Goal: Task Accomplishment & Management: Complete application form

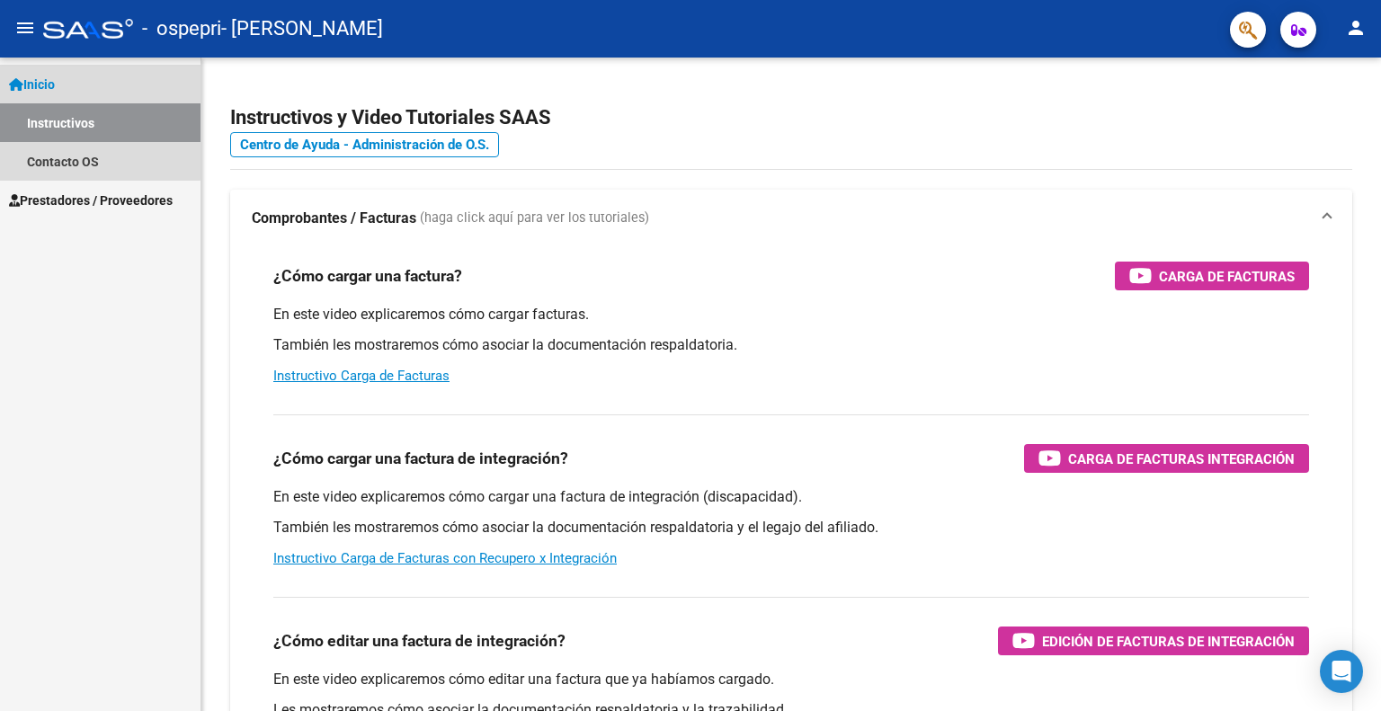
click at [87, 121] on link "Instructivos" at bounding box center [100, 122] width 201 height 39
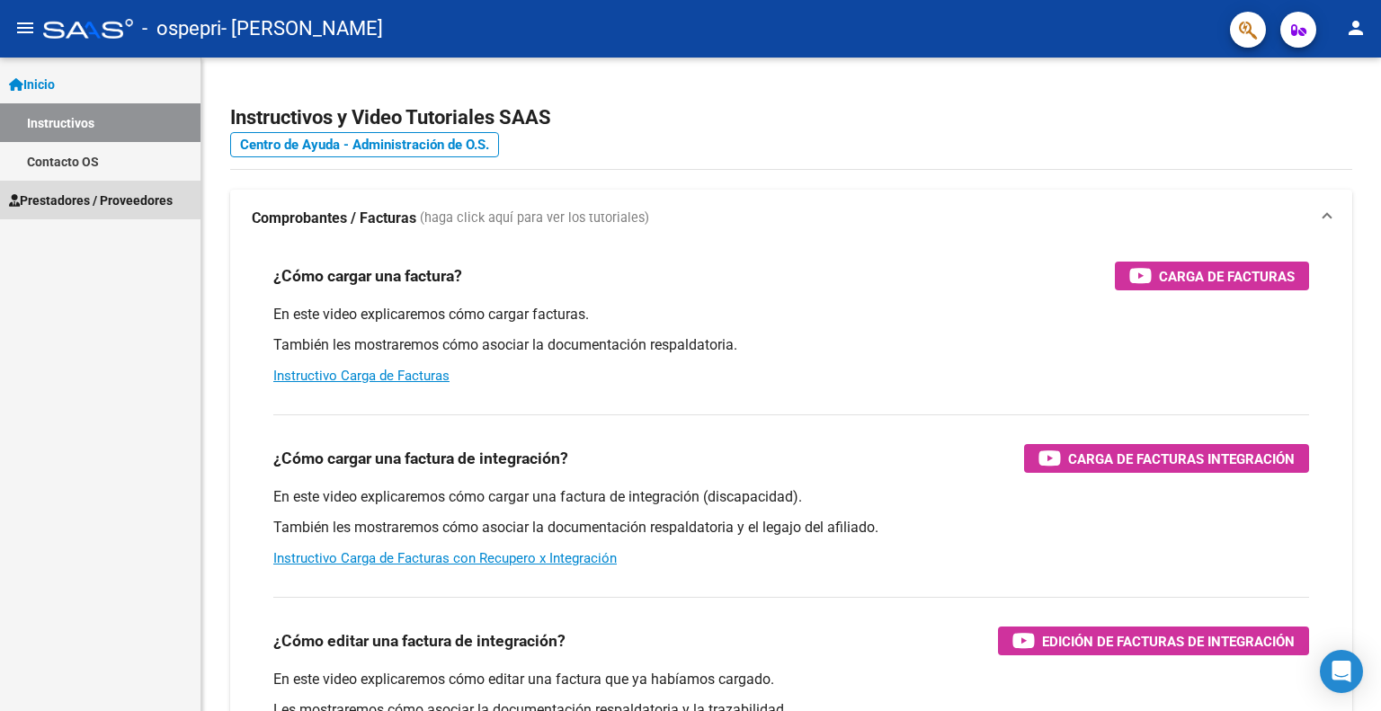
click at [82, 196] on span "Prestadores / Proveedores" at bounding box center [91, 201] width 164 height 20
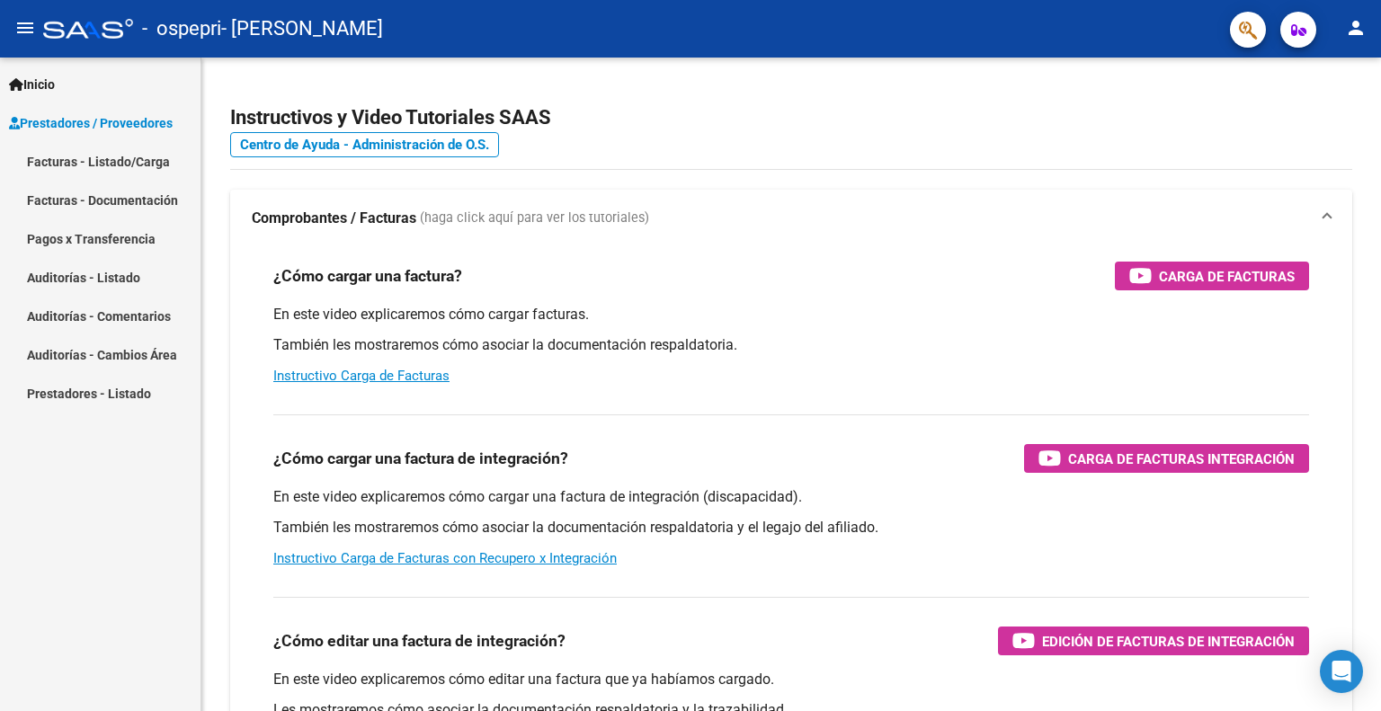
click at [115, 166] on link "Facturas - Listado/Carga" at bounding box center [100, 161] width 201 height 39
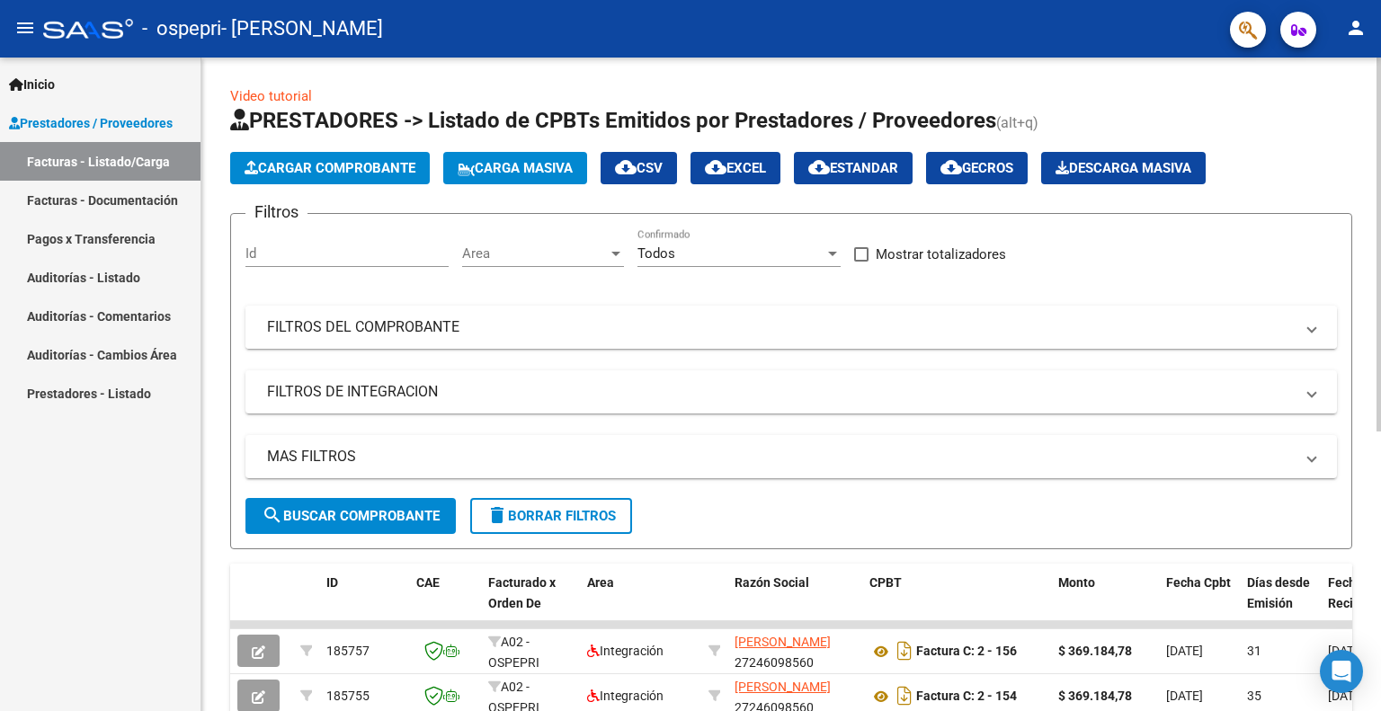
click at [396, 332] on mat-panel-title "FILTROS DEL COMPROBANTE" at bounding box center [780, 327] width 1027 height 20
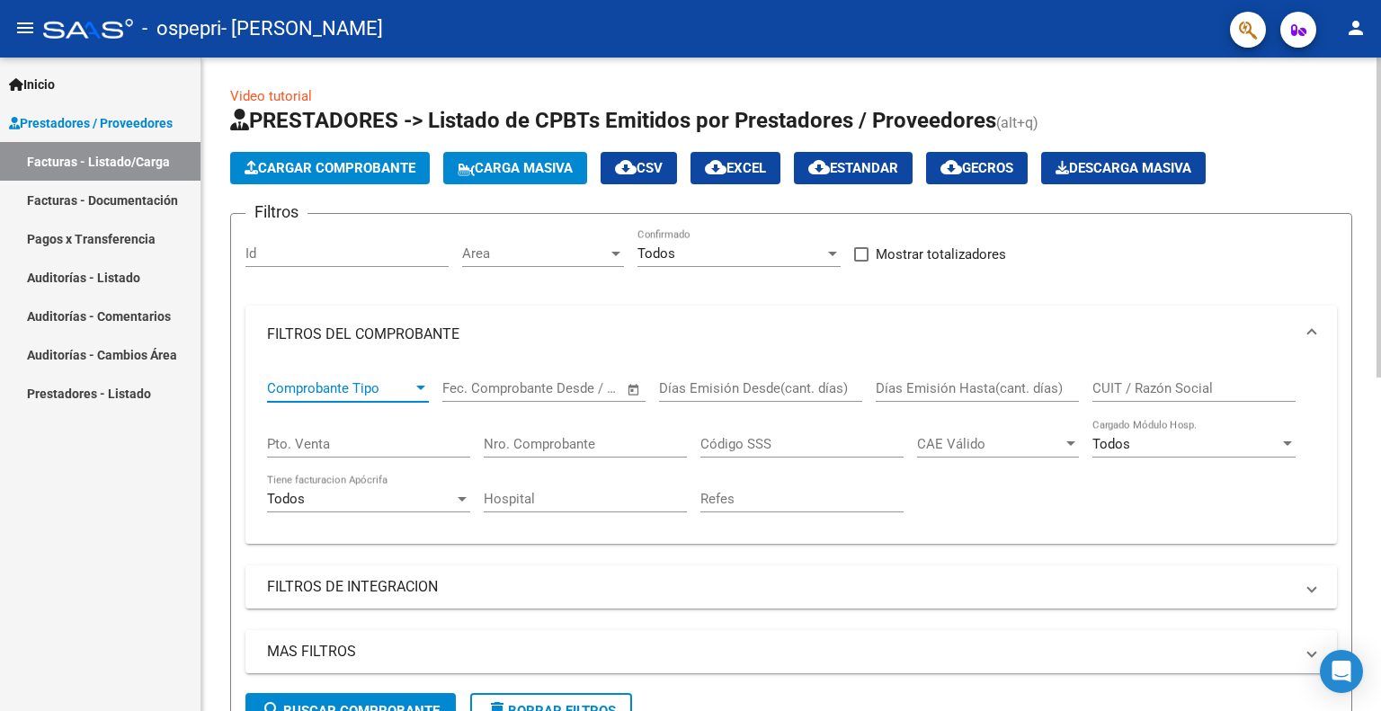
click at [367, 385] on span "Comprobante Tipo" at bounding box center [340, 388] width 146 height 16
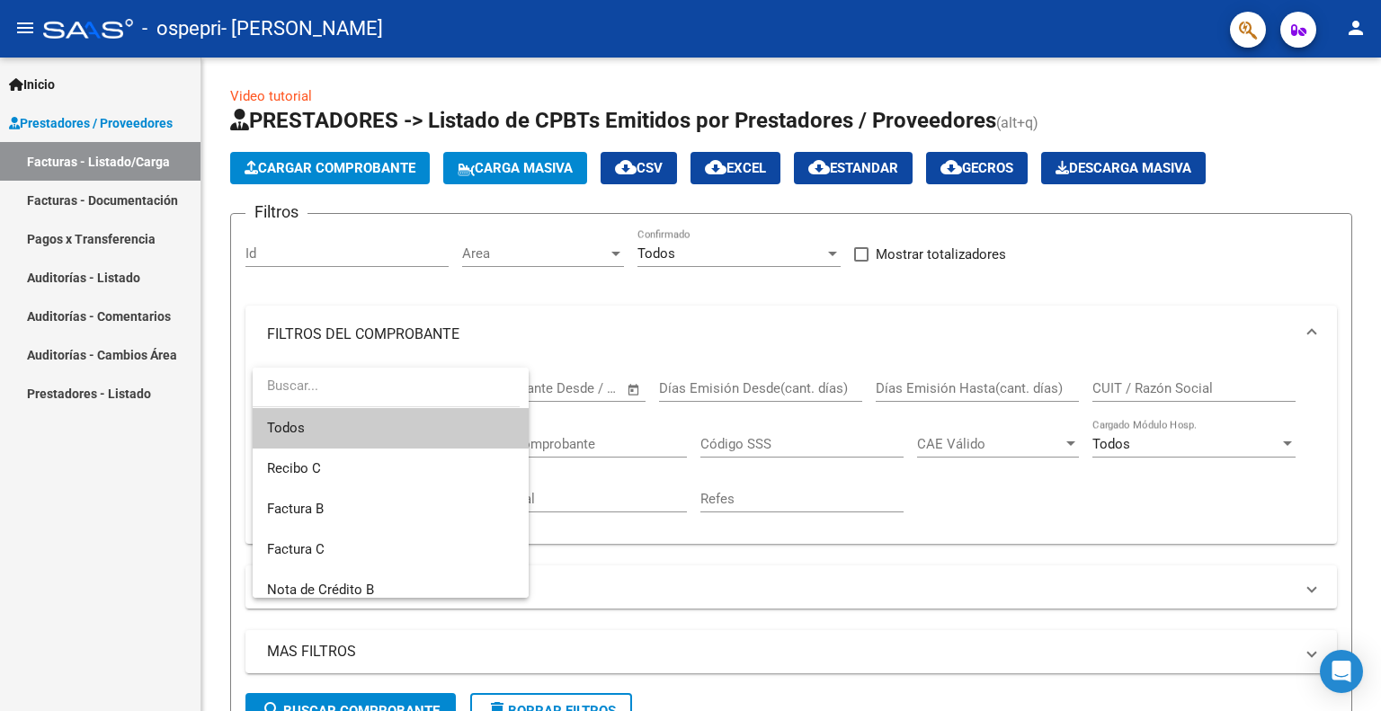
click at [331, 325] on div at bounding box center [690, 355] width 1381 height 711
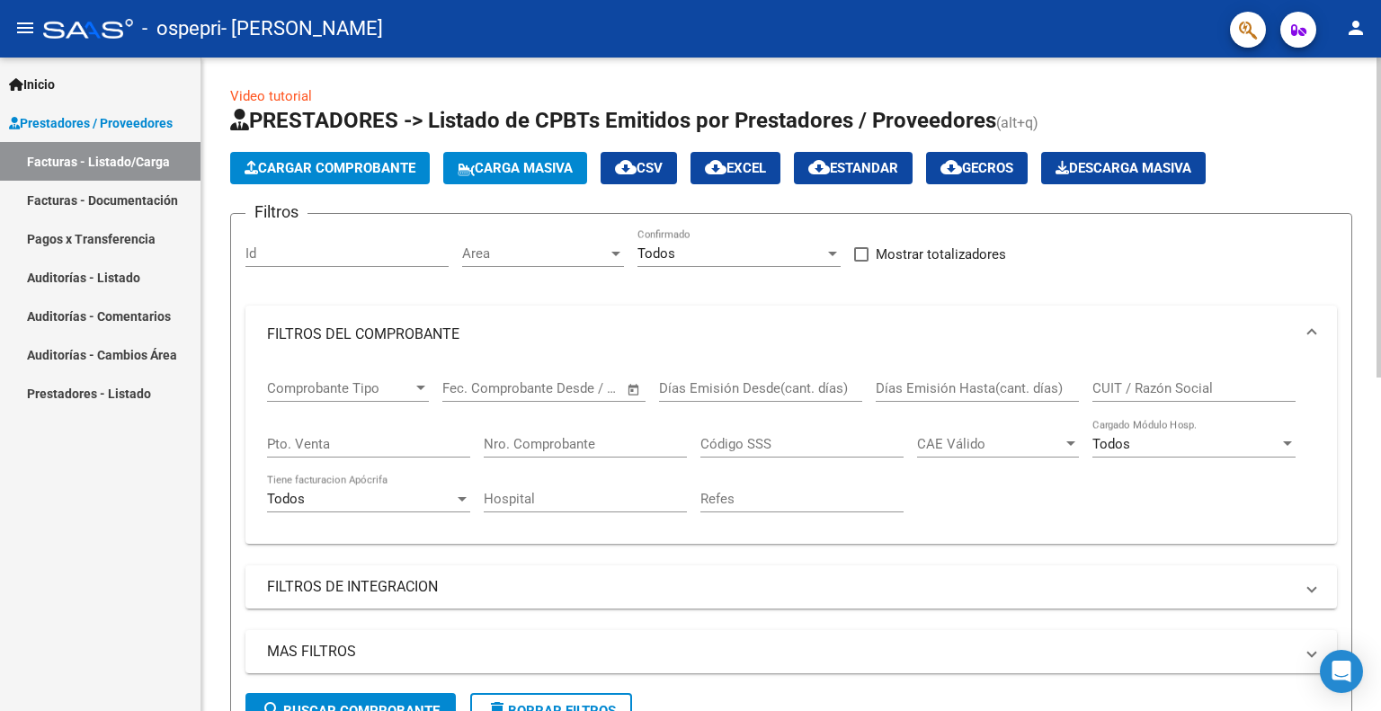
click at [351, 173] on span "Cargar Comprobante" at bounding box center [330, 168] width 171 height 16
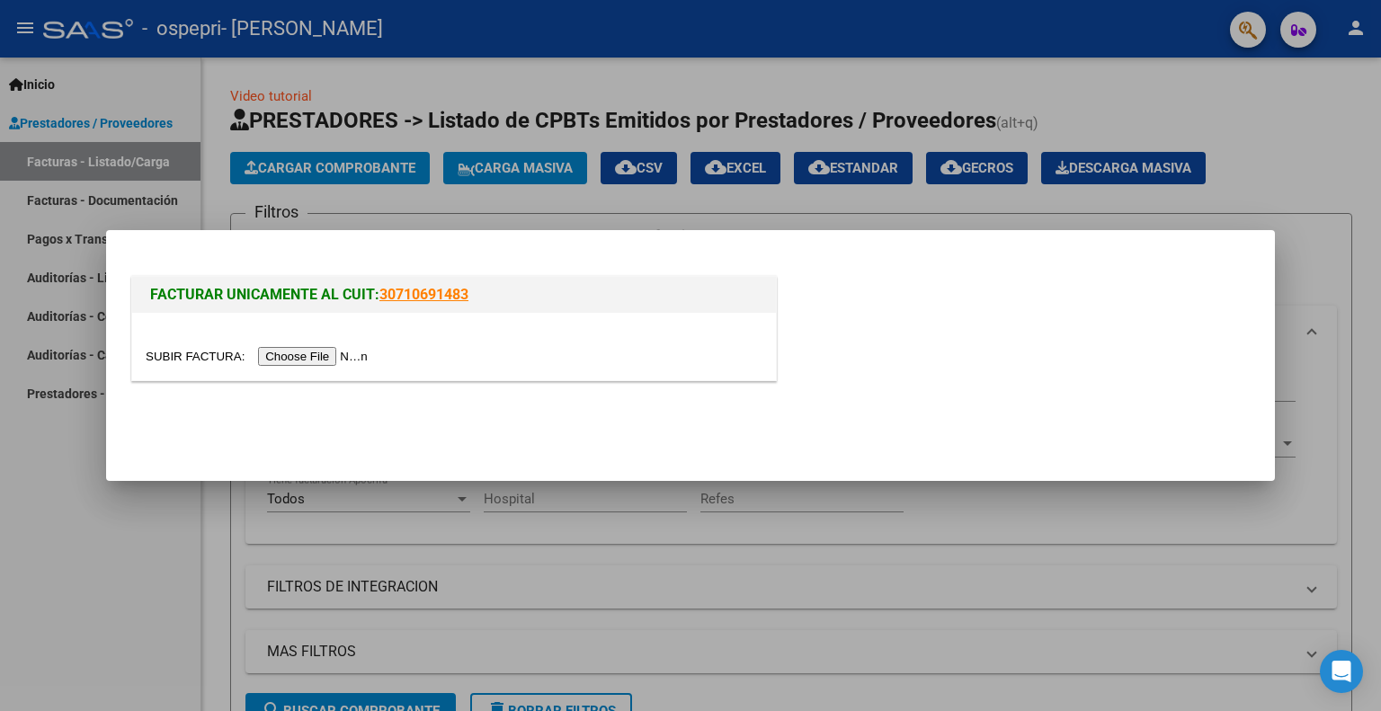
click at [334, 359] on input "file" at bounding box center [259, 356] width 227 height 19
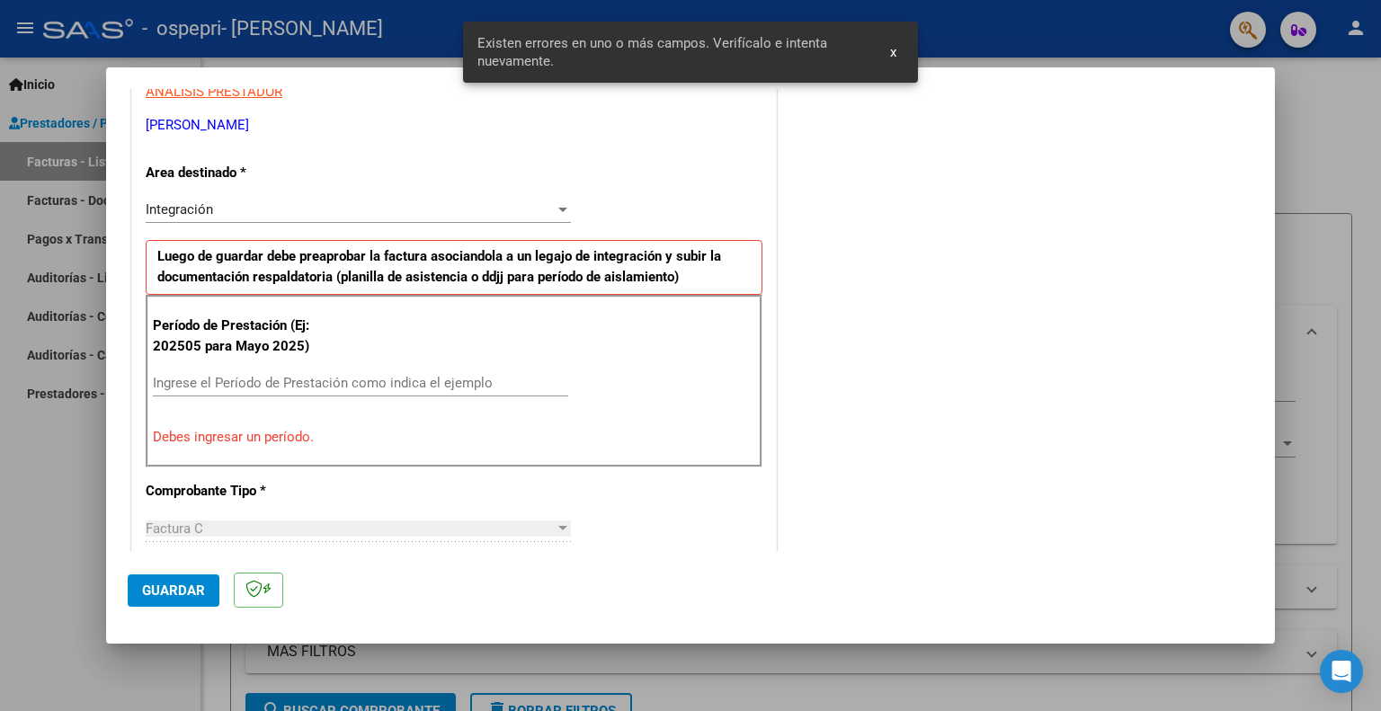
scroll to position [360, 0]
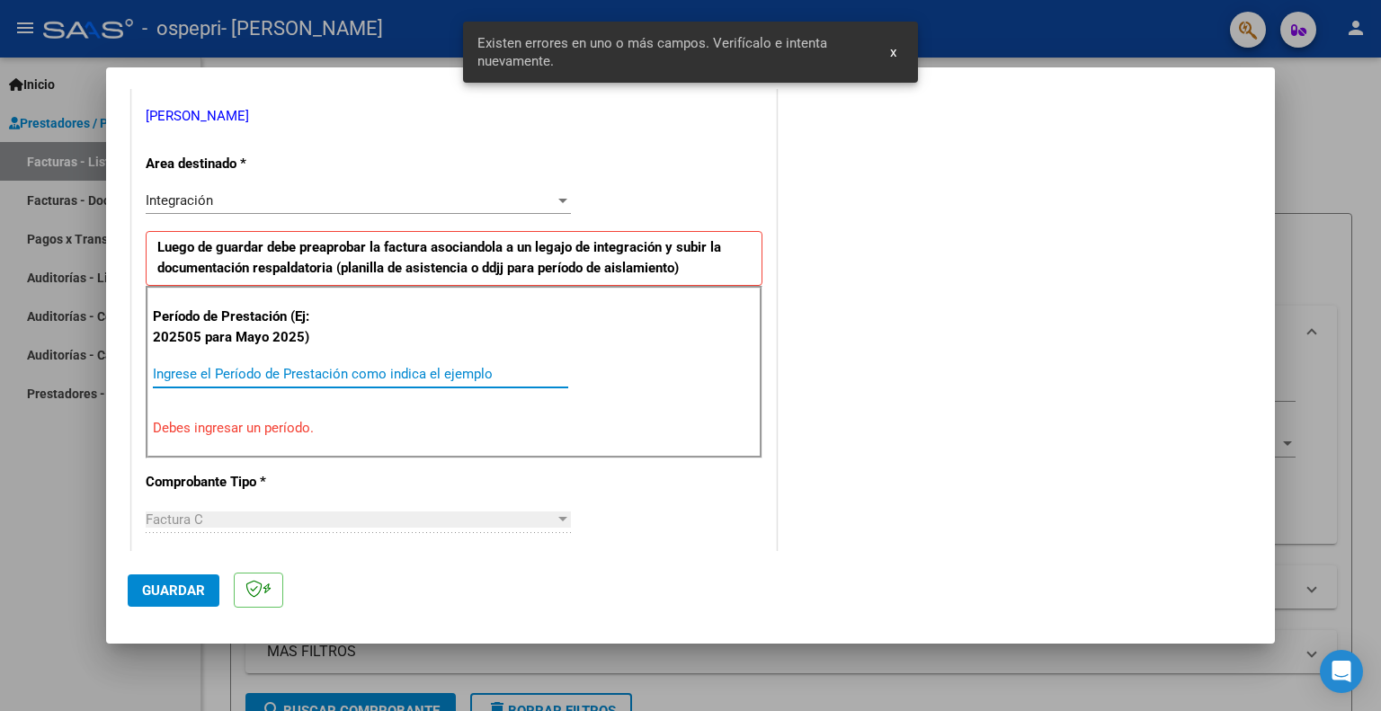
click at [281, 366] on input "Ingrese el Período de Prestación como indica el ejemplo" at bounding box center [360, 374] width 415 height 16
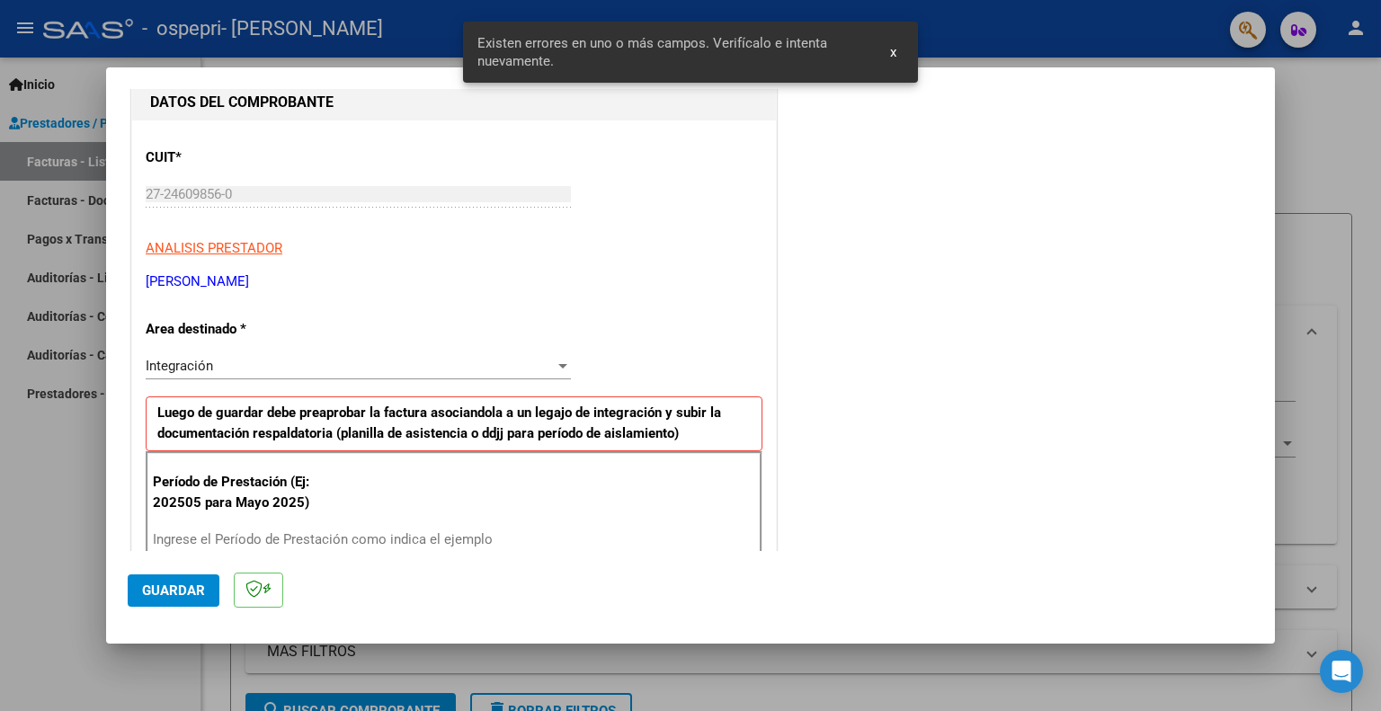
scroll to position [180, 0]
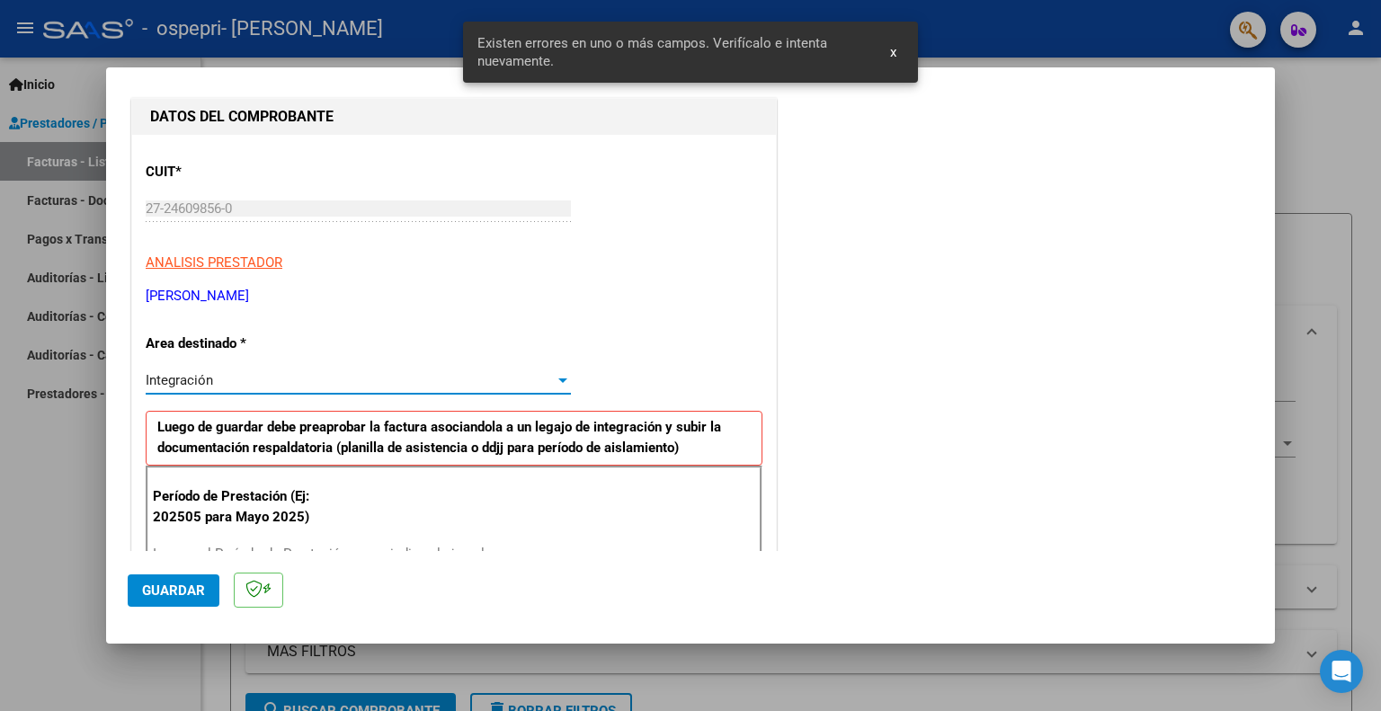
click at [284, 375] on div "Integración" at bounding box center [350, 380] width 409 height 16
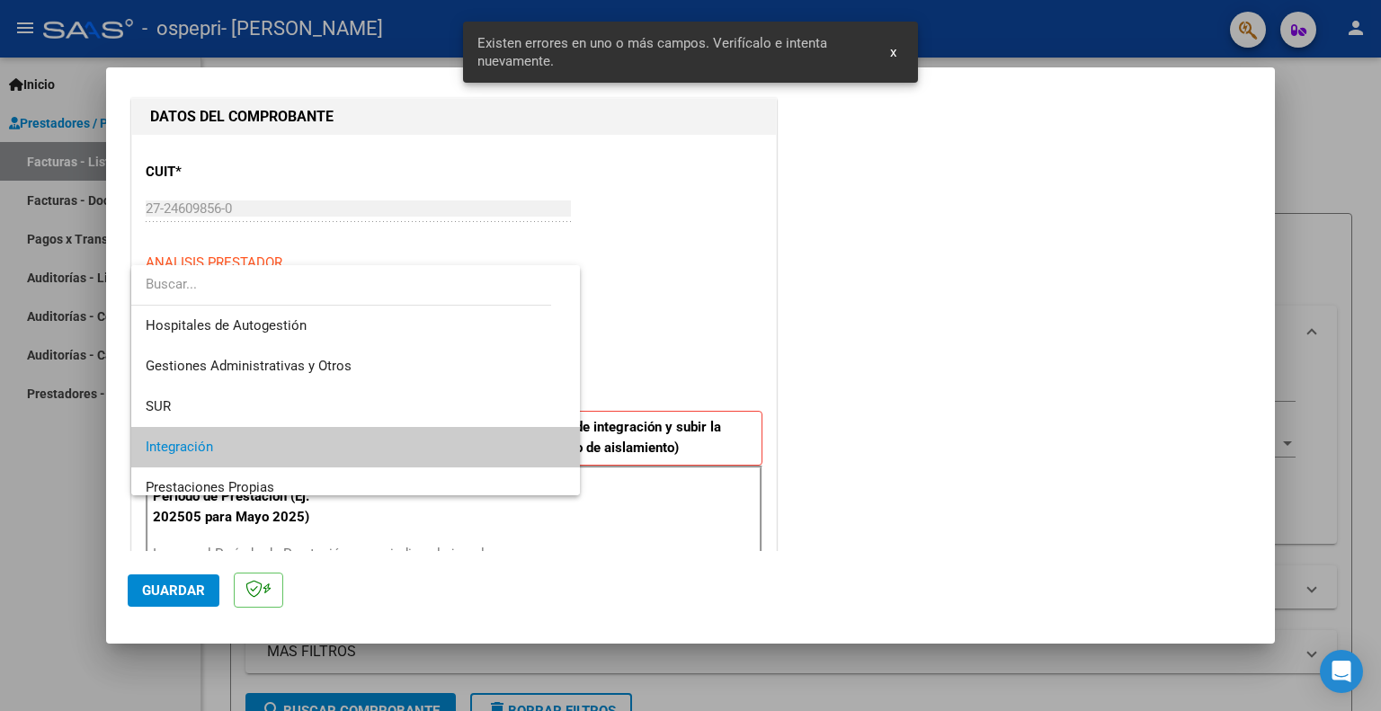
scroll to position [67, 0]
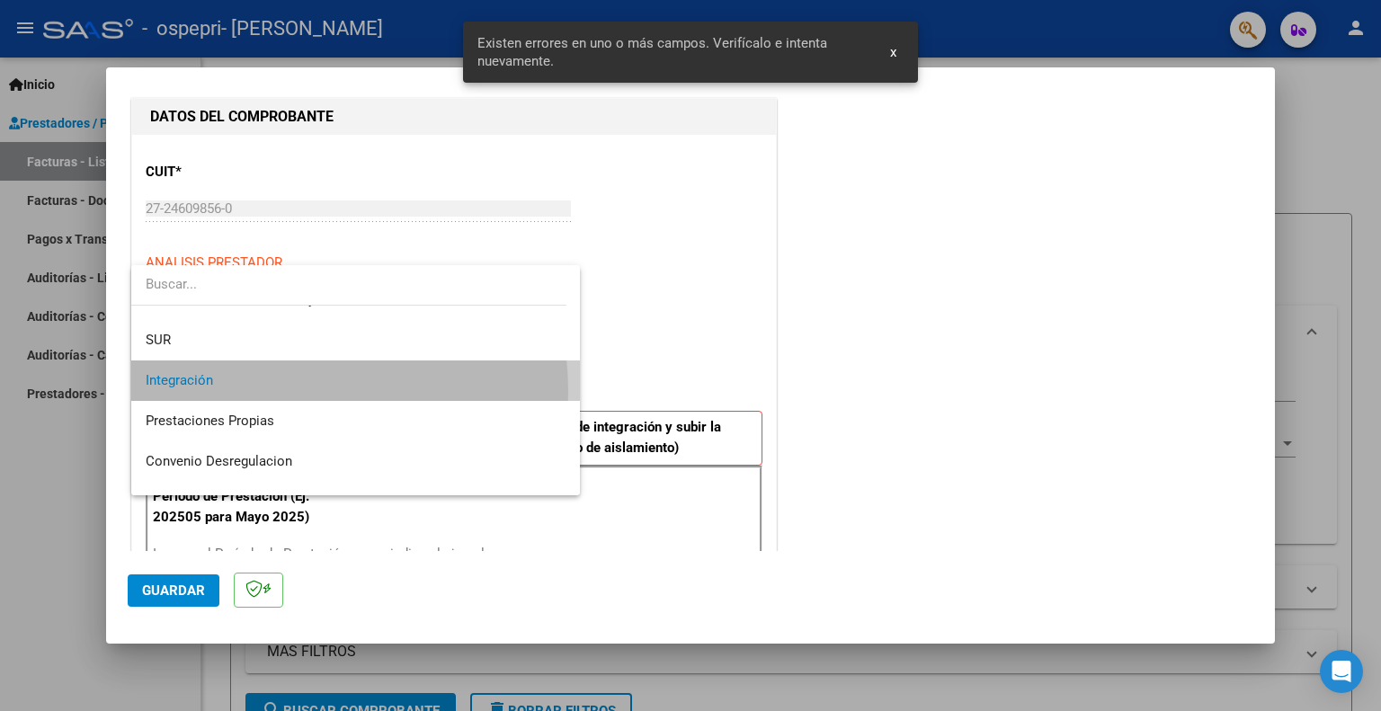
click at [281, 391] on span "Integración" at bounding box center [356, 381] width 421 height 40
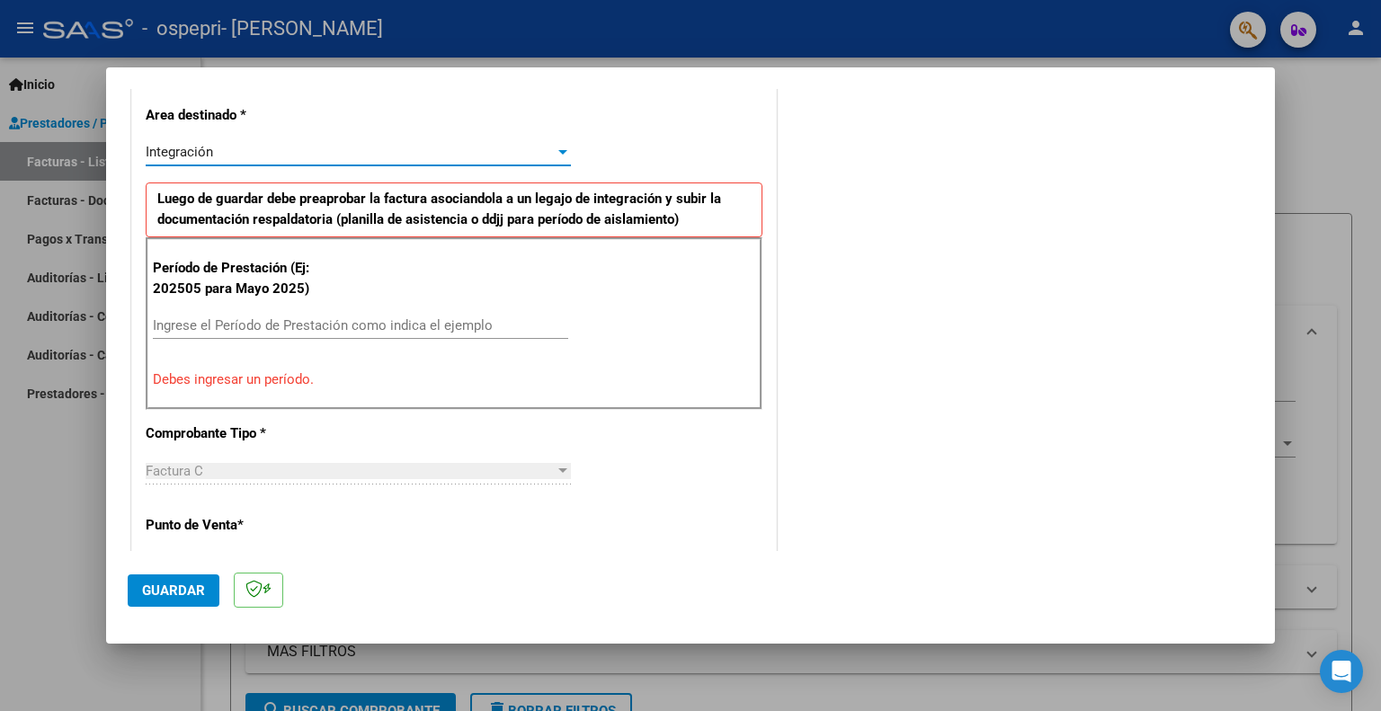
scroll to position [450, 0]
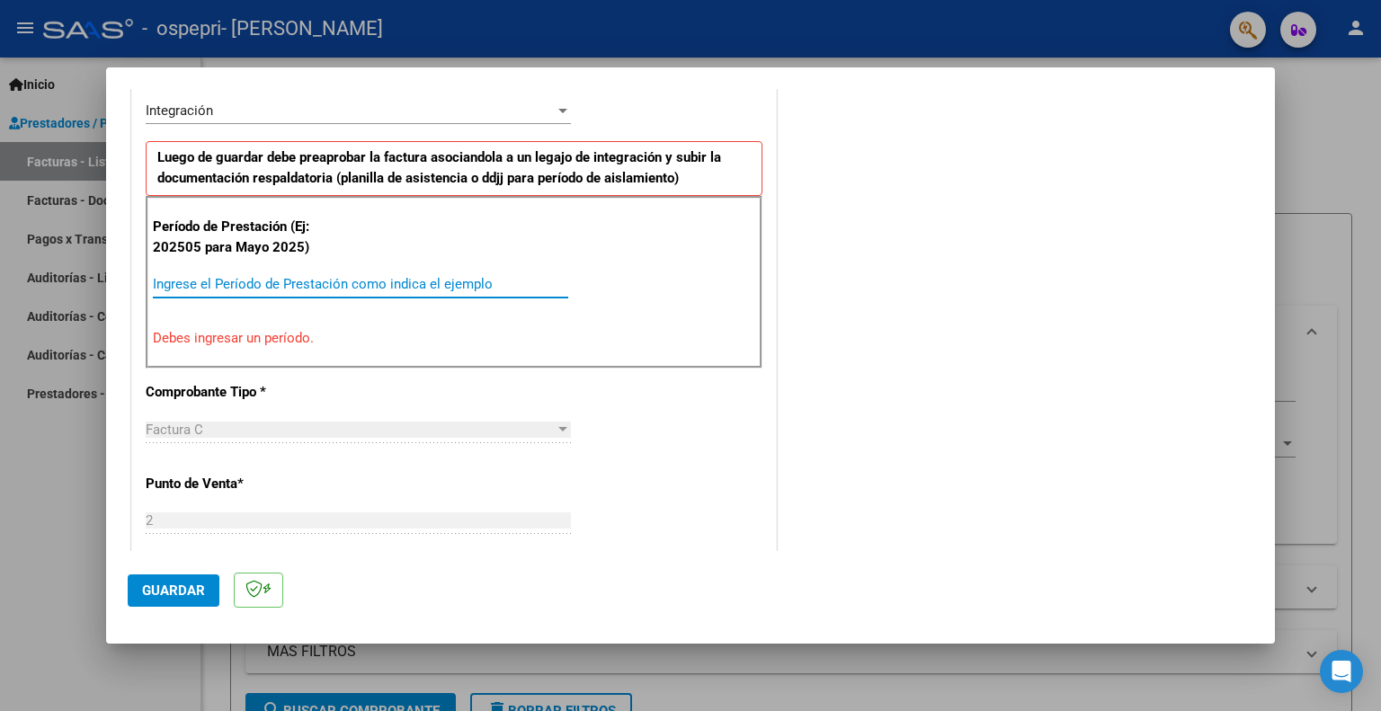
click at [214, 283] on input "Ingrese el Período de Prestación como indica el ejemplo" at bounding box center [360, 284] width 415 height 16
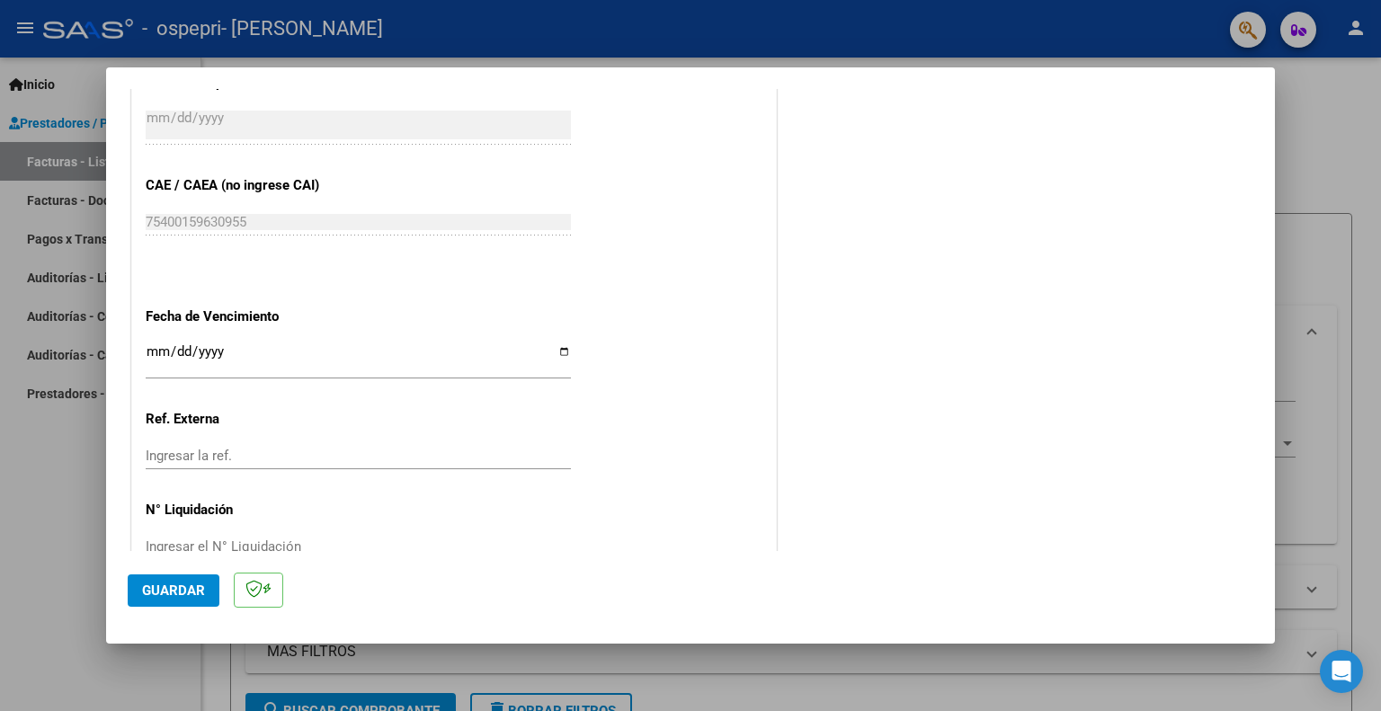
scroll to position [1118, 0]
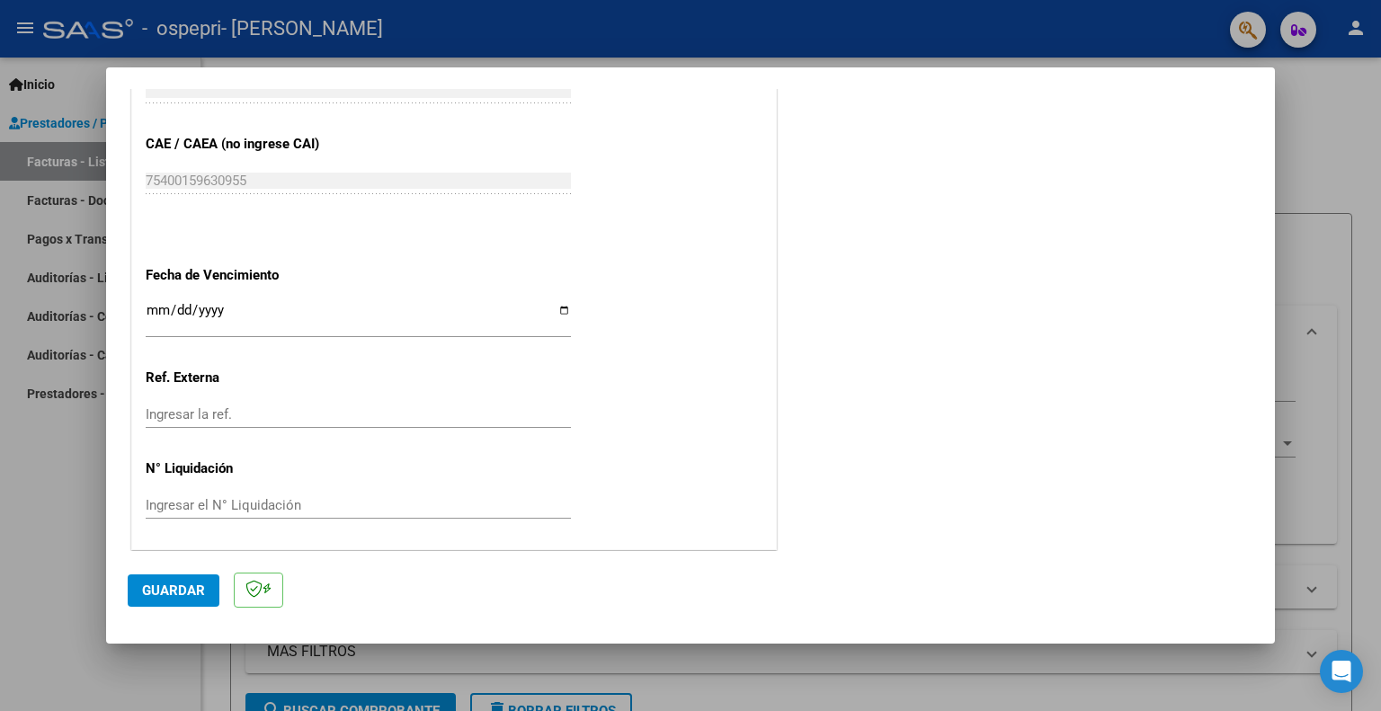
type input "202509"
click at [165, 587] on span "Guardar" at bounding box center [173, 591] width 63 height 16
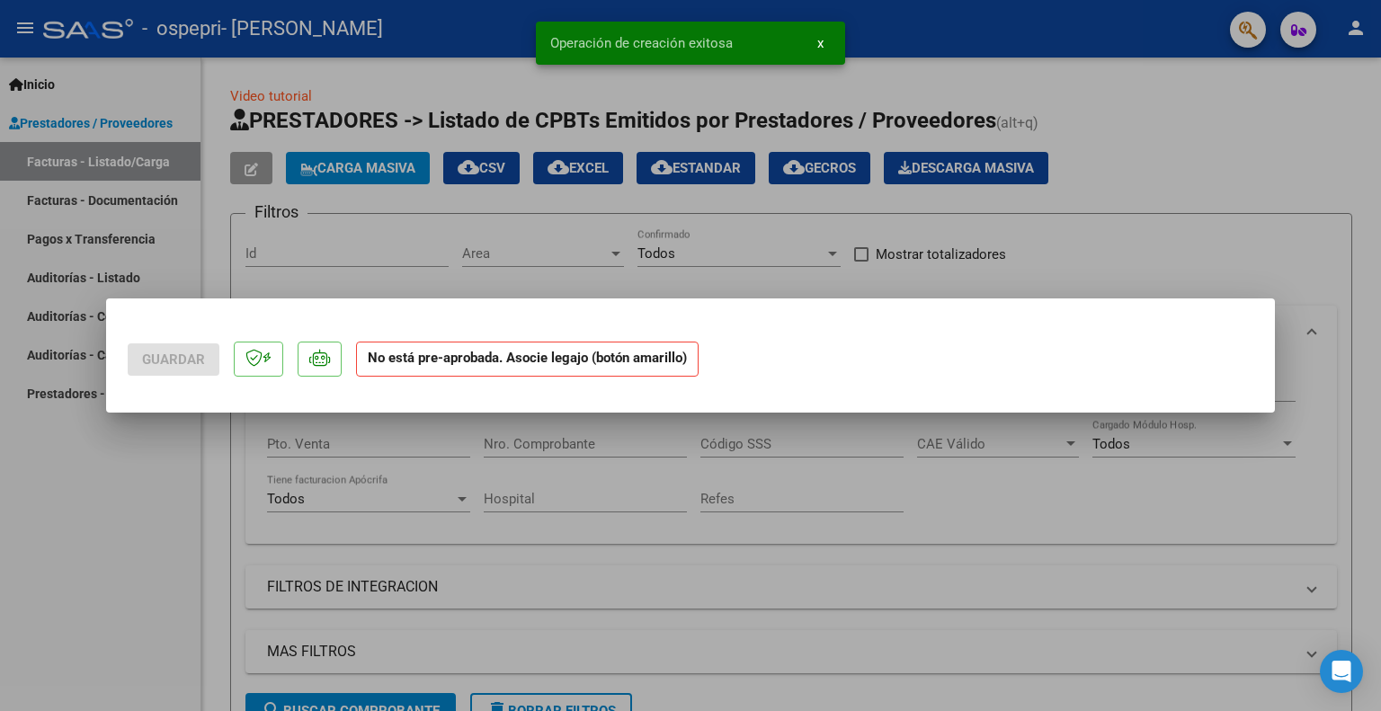
scroll to position [0, 0]
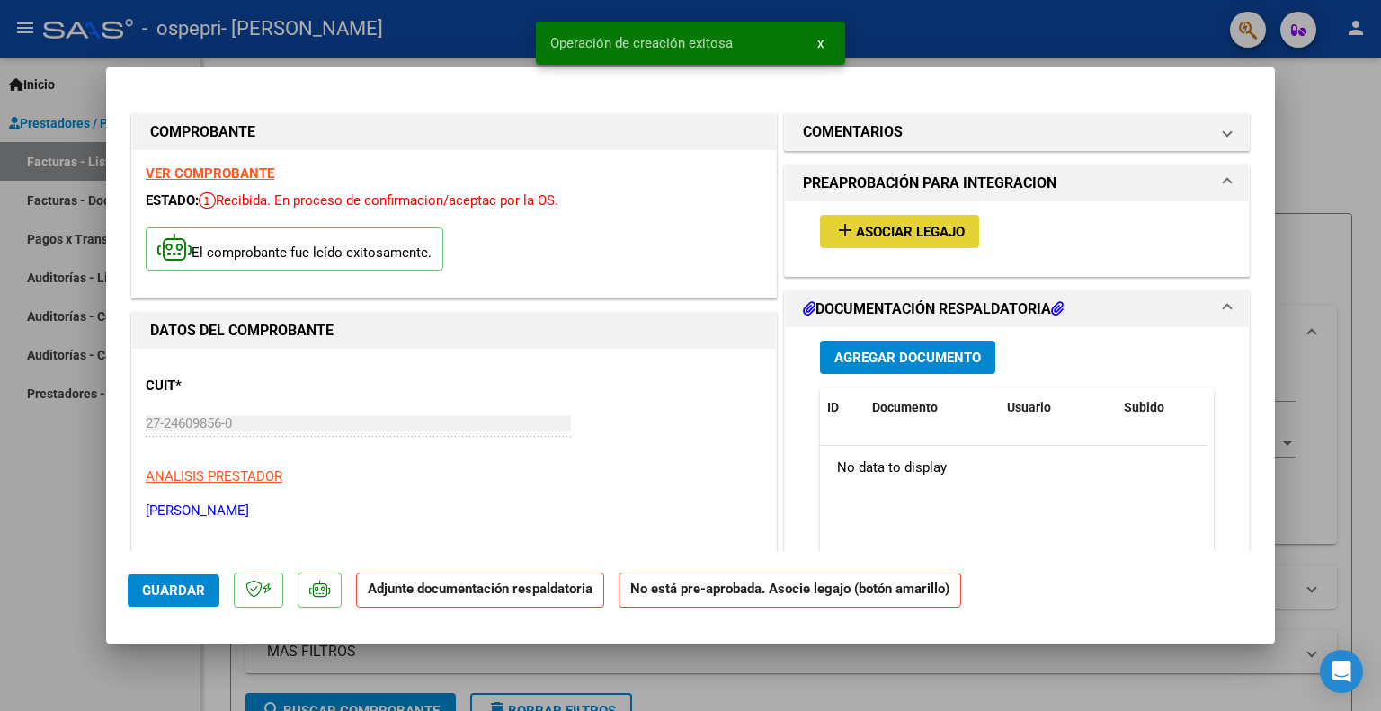
click at [912, 228] on span "Asociar Legajo" at bounding box center [910, 232] width 109 height 16
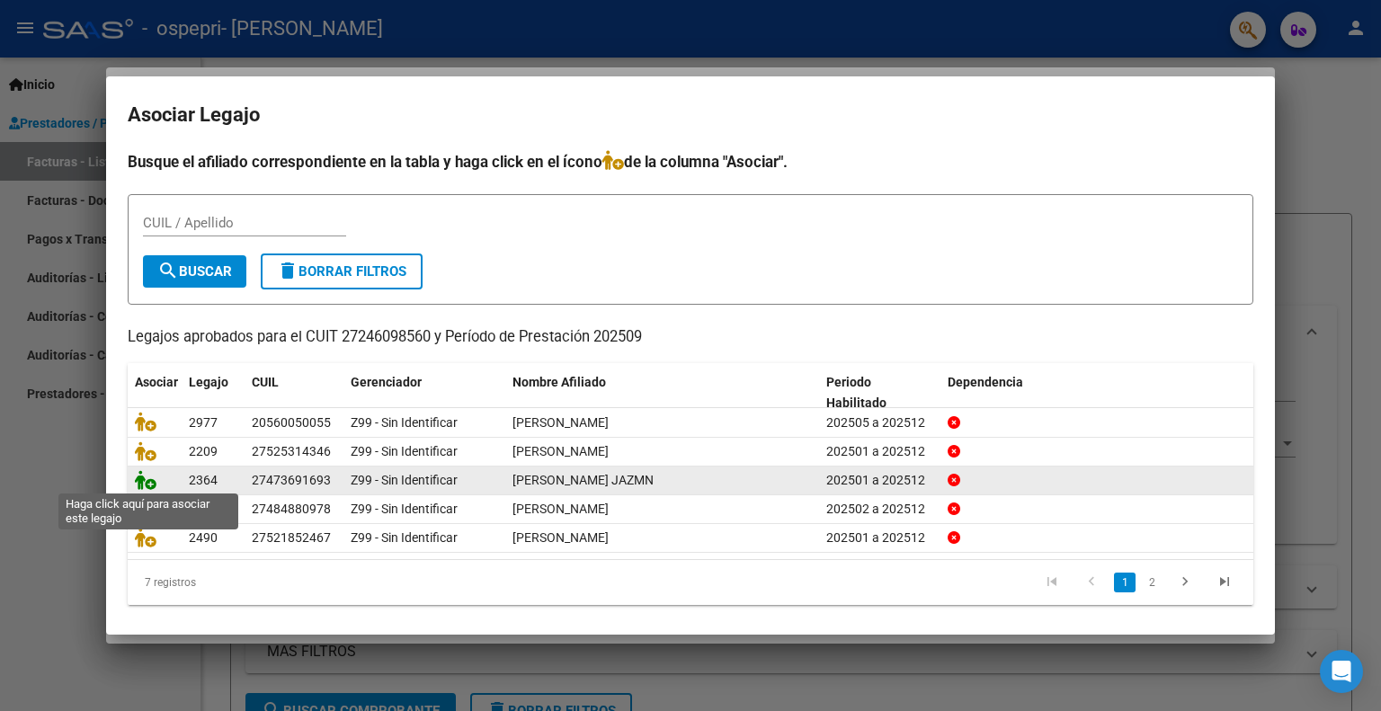
click at [147, 481] on icon at bounding box center [146, 480] width 22 height 20
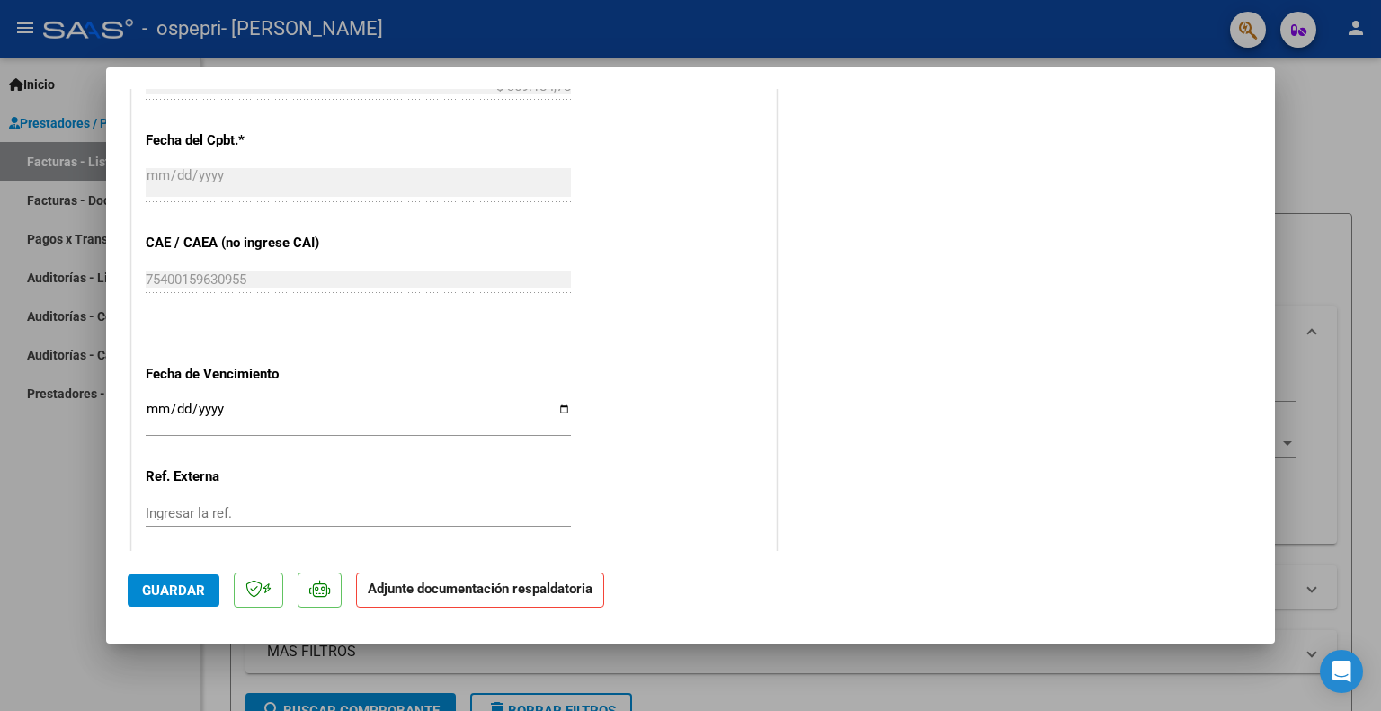
scroll to position [1145, 0]
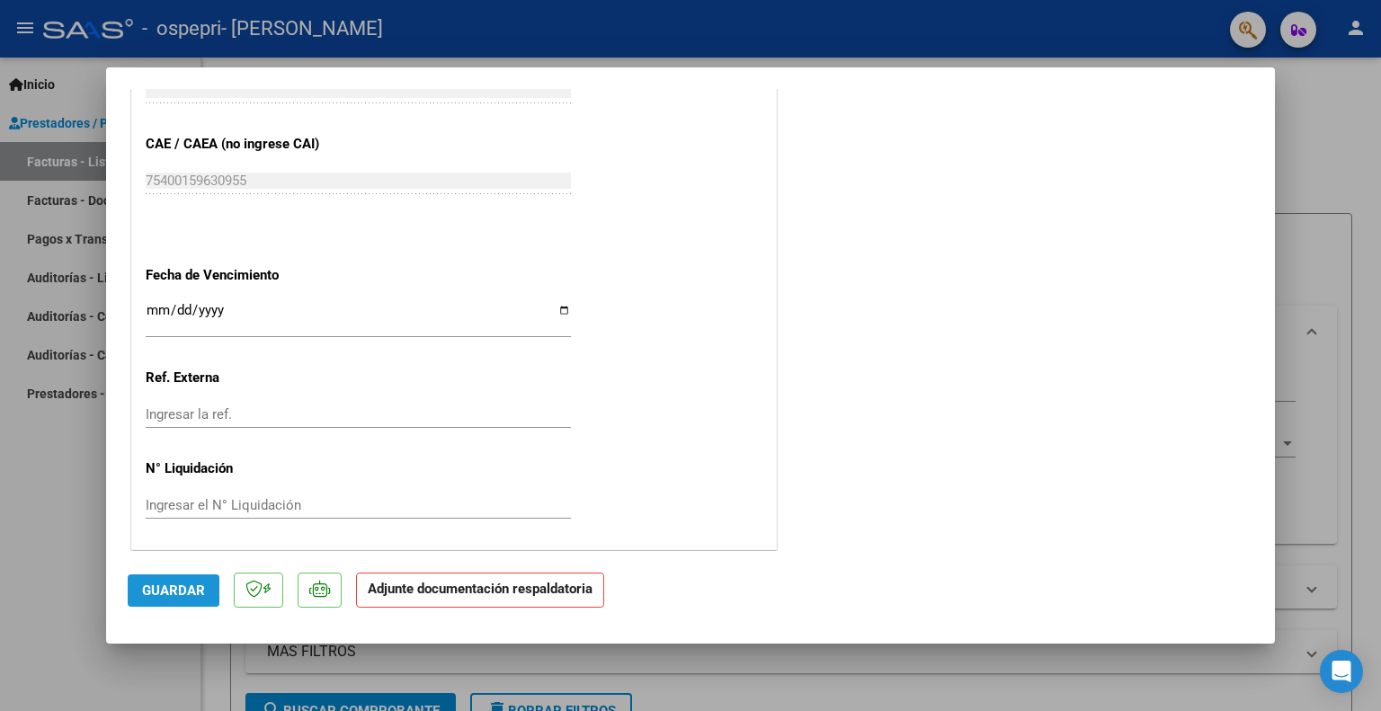
click at [174, 591] on span "Guardar" at bounding box center [173, 591] width 63 height 16
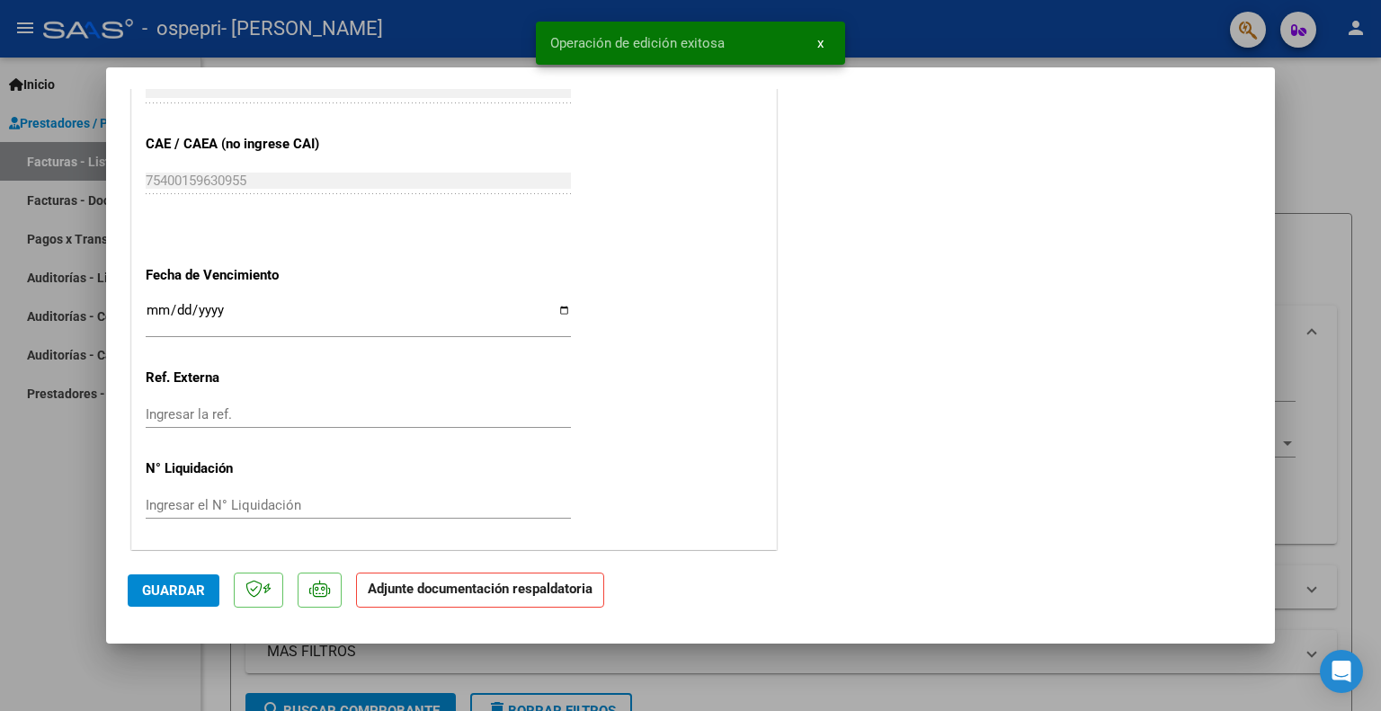
click at [1337, 142] on div at bounding box center [690, 355] width 1381 height 711
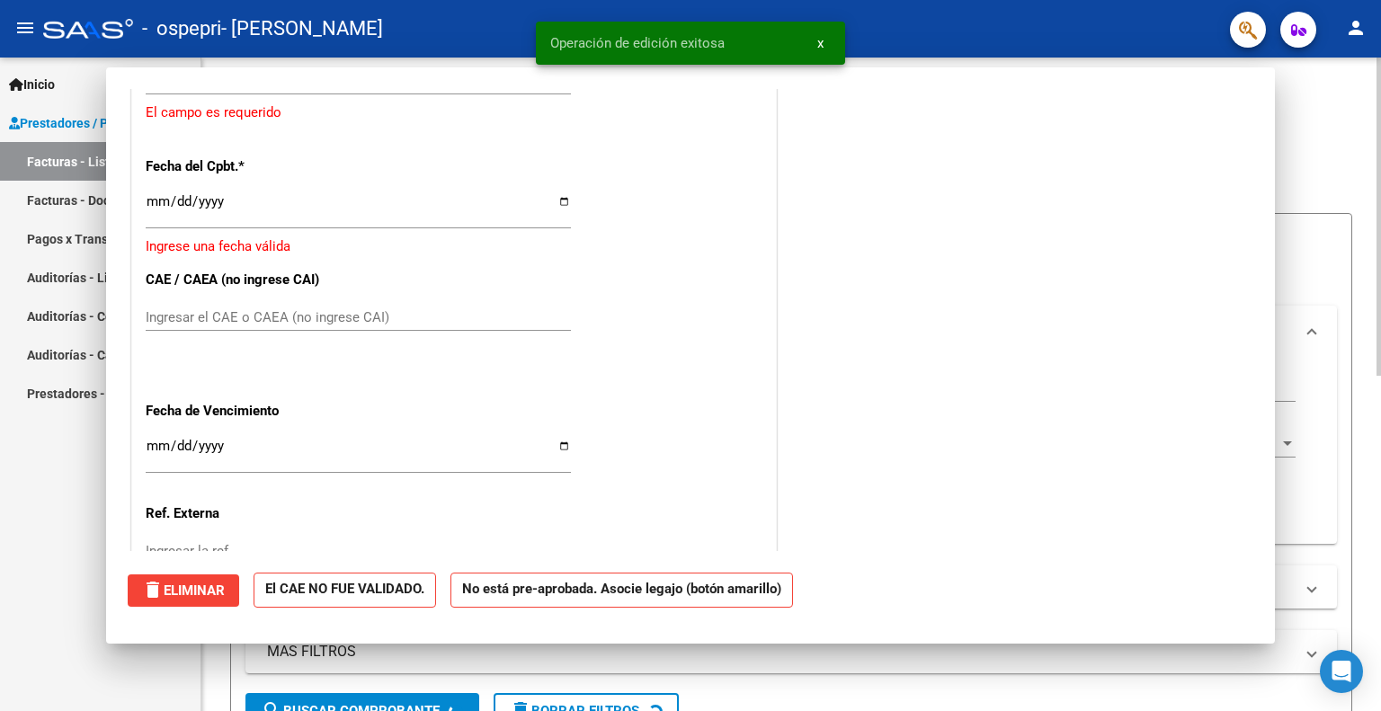
scroll to position [0, 0]
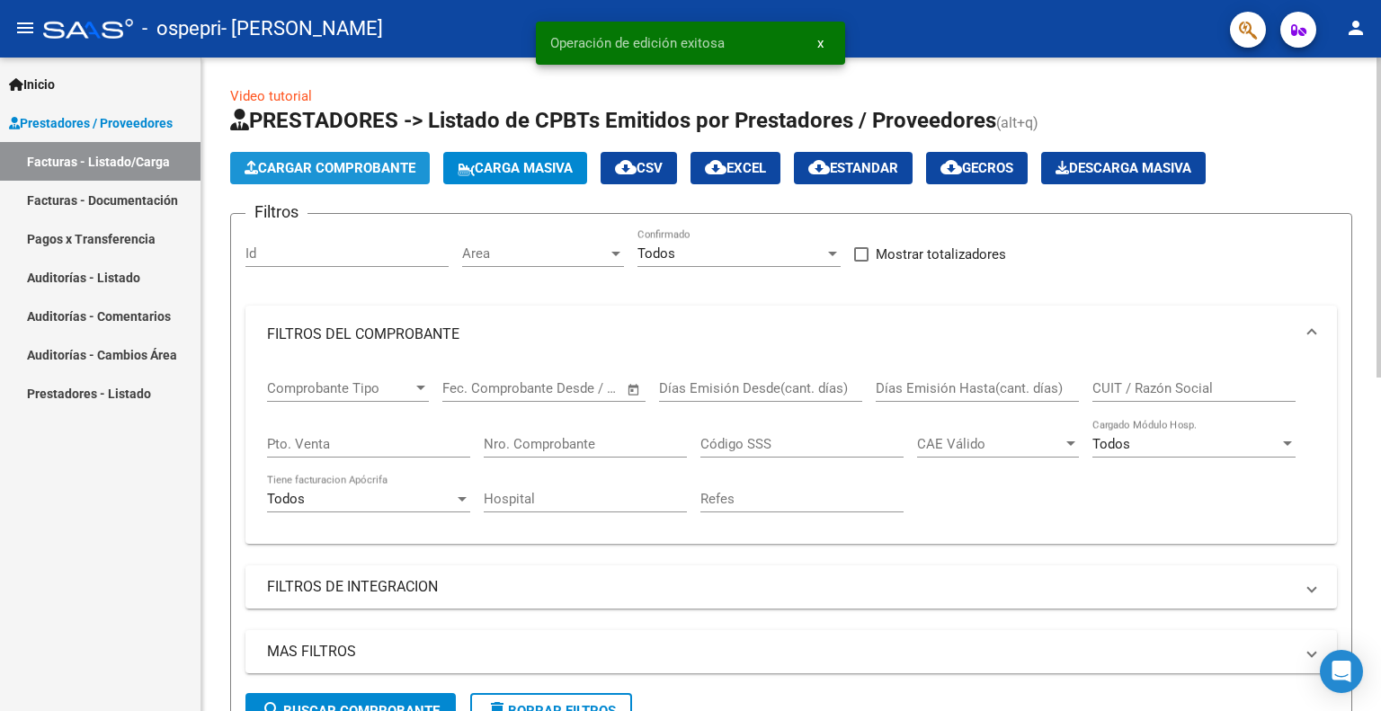
click at [319, 161] on span "Cargar Comprobante" at bounding box center [330, 168] width 171 height 16
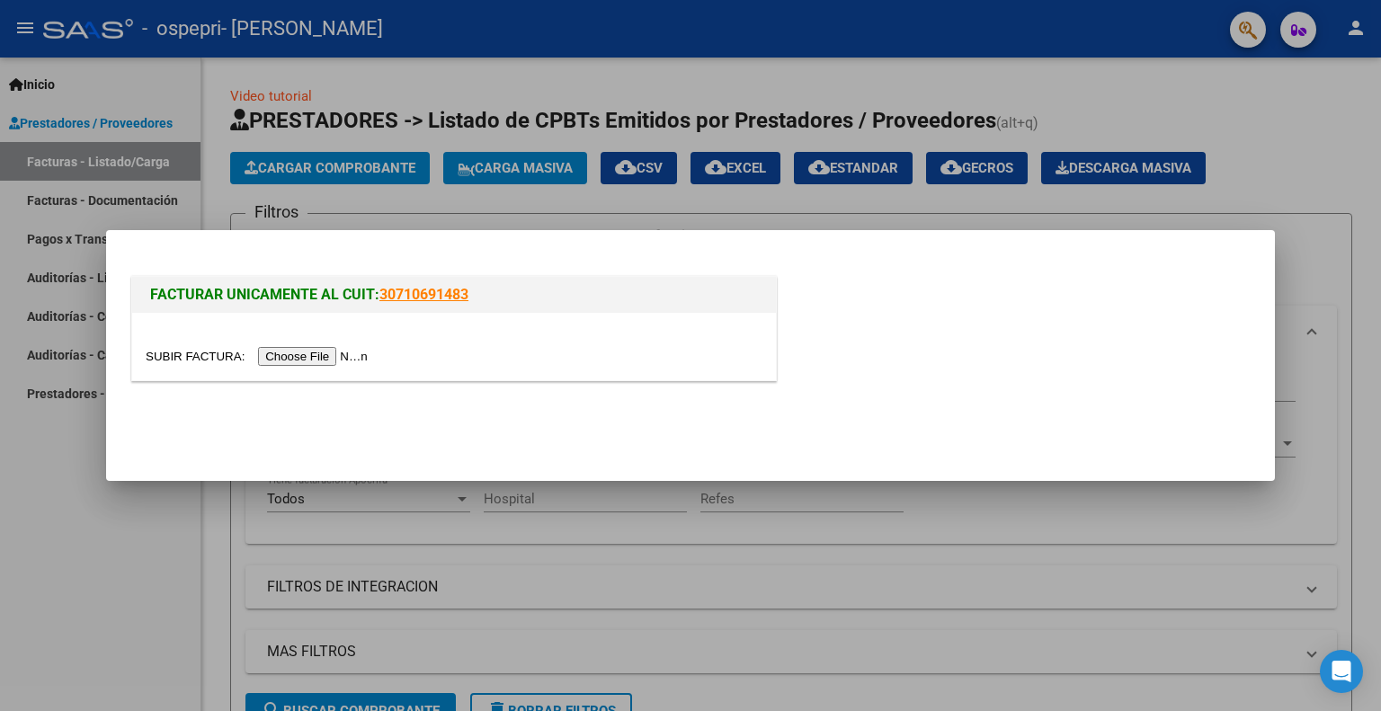
click at [349, 353] on input "file" at bounding box center [259, 356] width 227 height 19
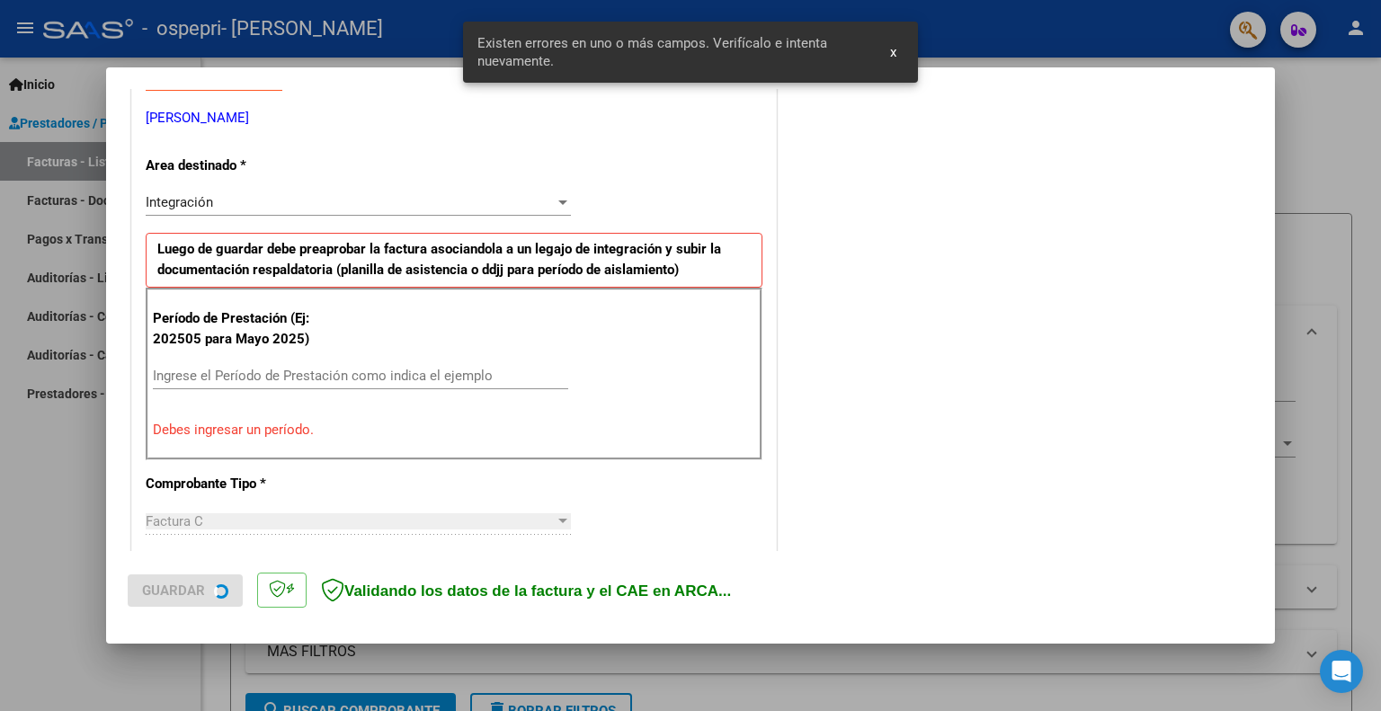
scroll to position [360, 0]
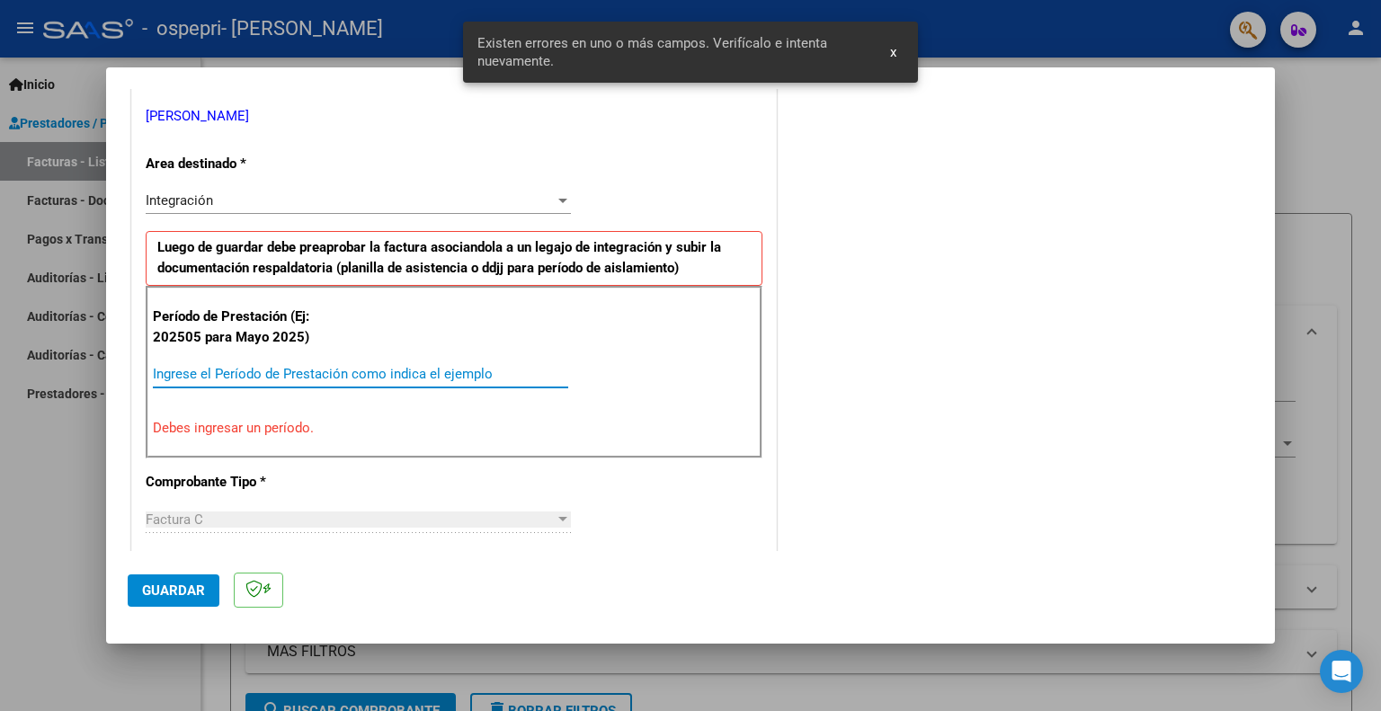
click at [262, 369] on input "Ingrese el Período de Prestación como indica el ejemplo" at bounding box center [360, 374] width 415 height 16
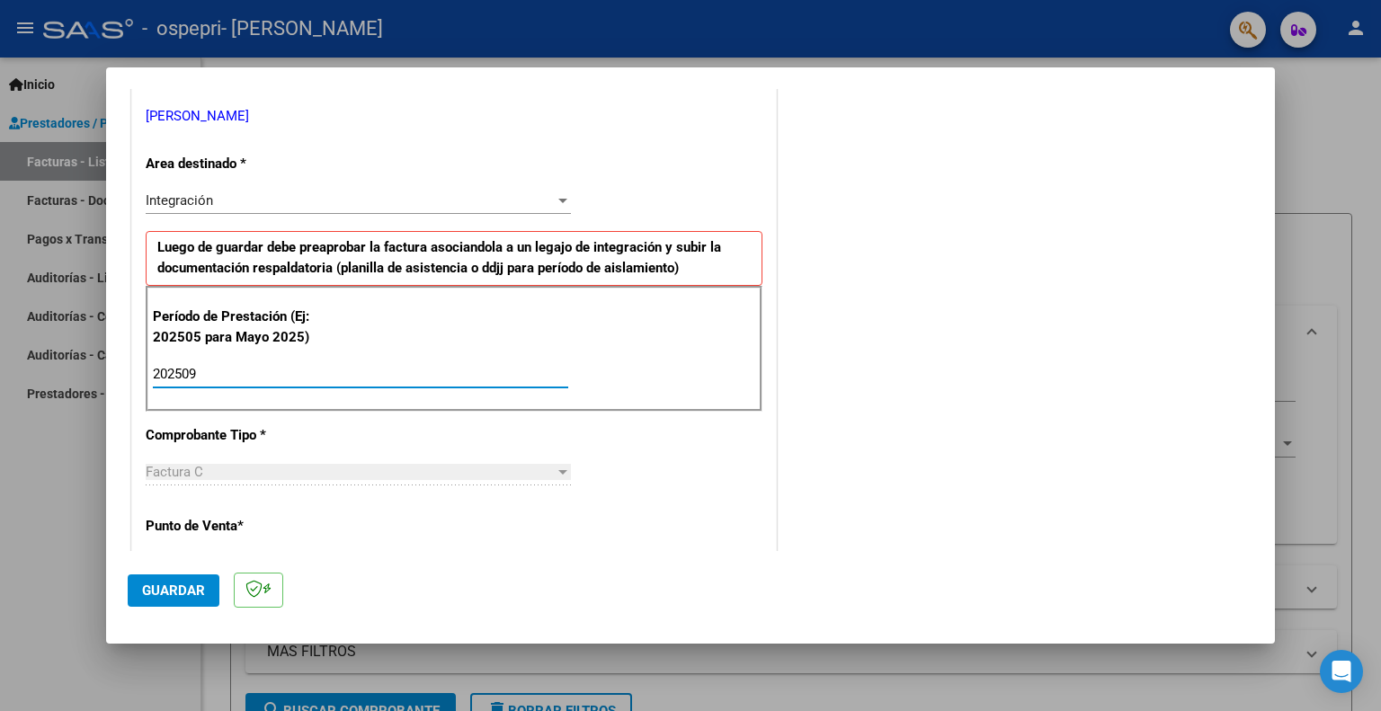
type input "202509"
click at [199, 591] on span "Guardar" at bounding box center [173, 591] width 63 height 16
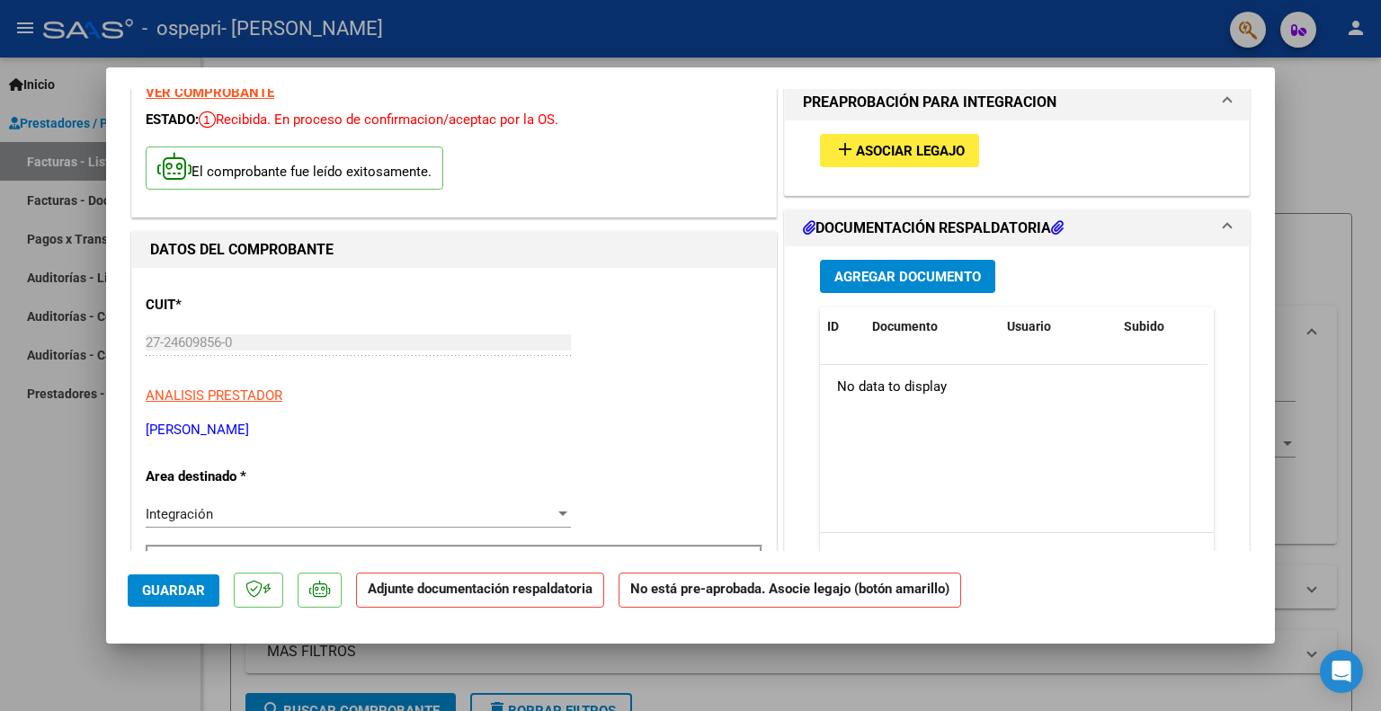
scroll to position [90, 0]
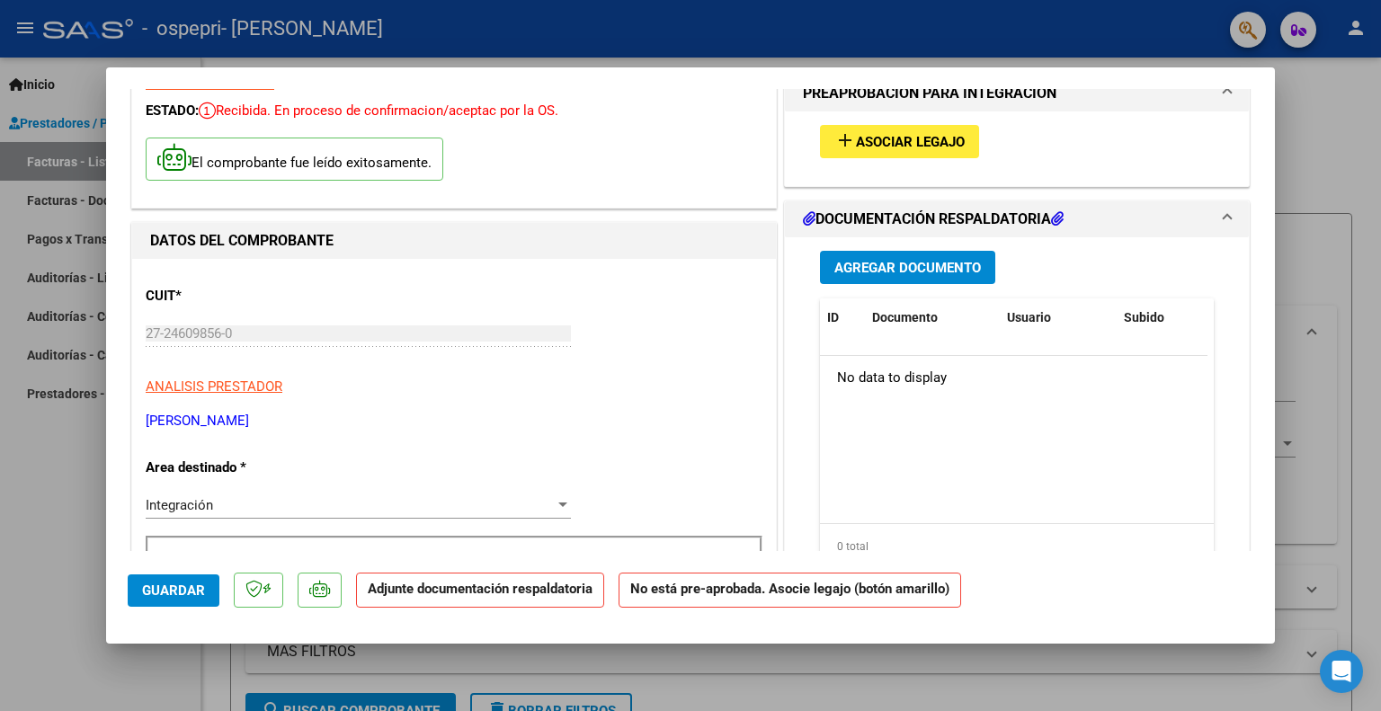
click at [938, 149] on span "Asociar Legajo" at bounding box center [910, 142] width 109 height 16
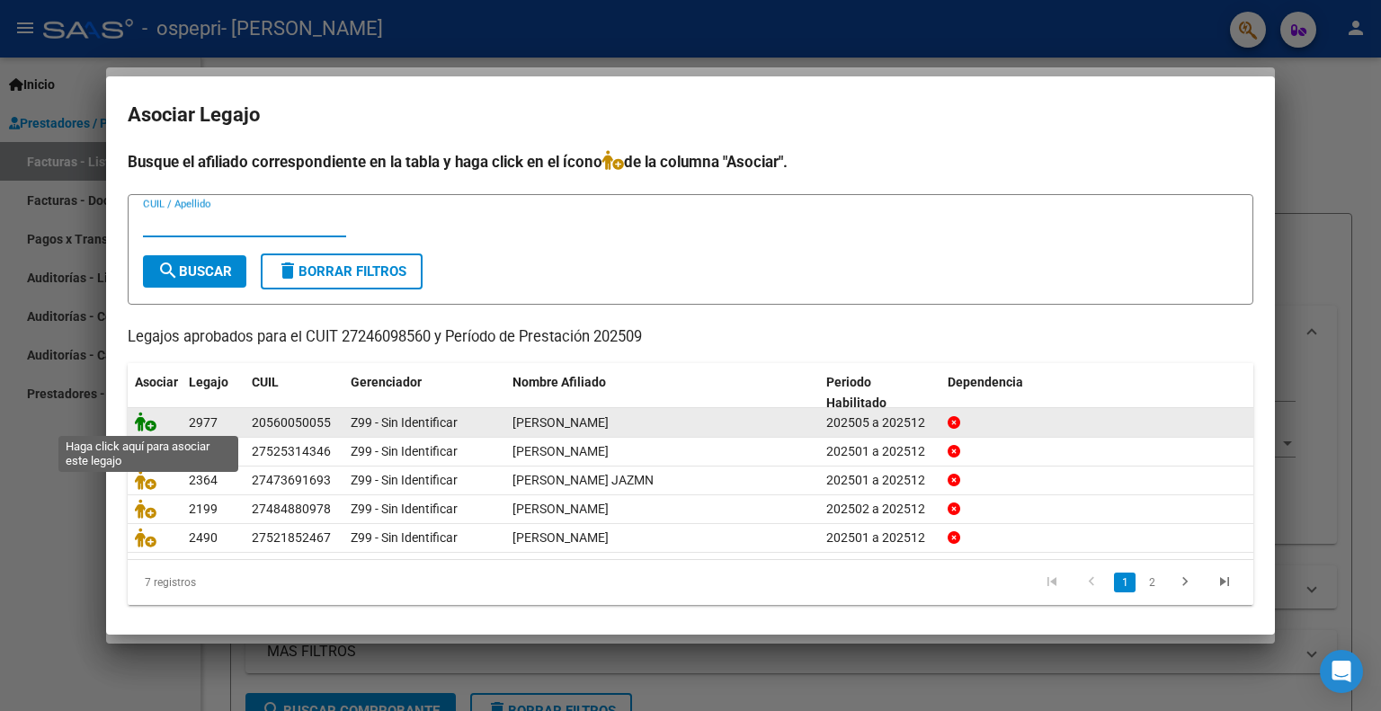
click at [144, 417] on icon at bounding box center [146, 422] width 22 height 20
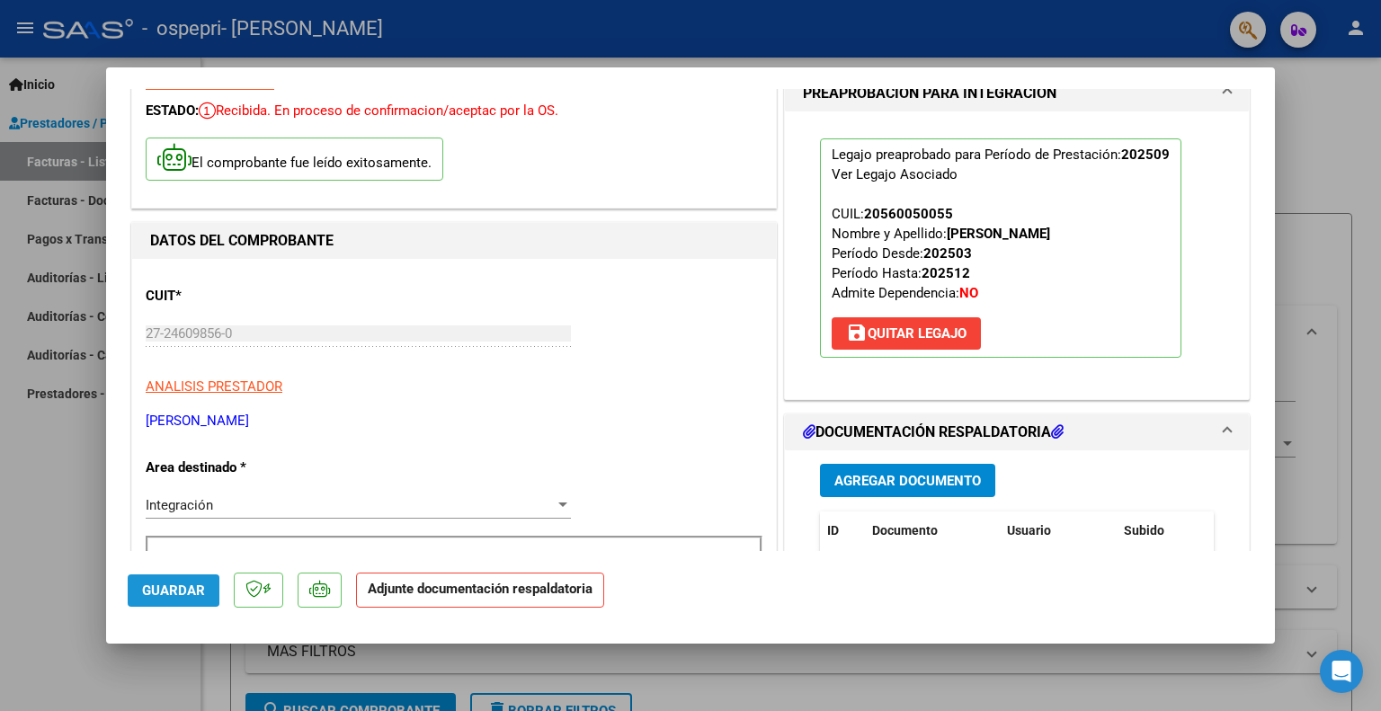
click at [172, 590] on span "Guardar" at bounding box center [173, 591] width 63 height 16
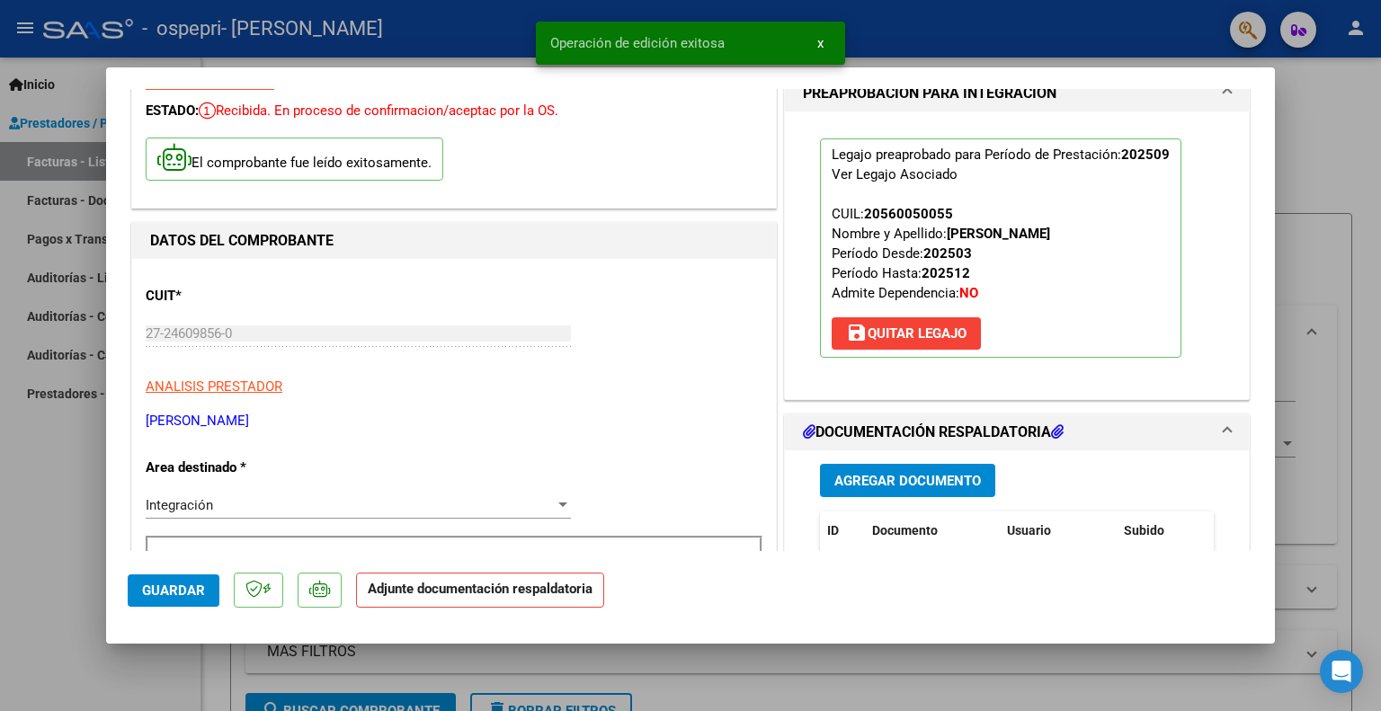
click at [1323, 123] on div at bounding box center [690, 355] width 1381 height 711
type input "$ 0,00"
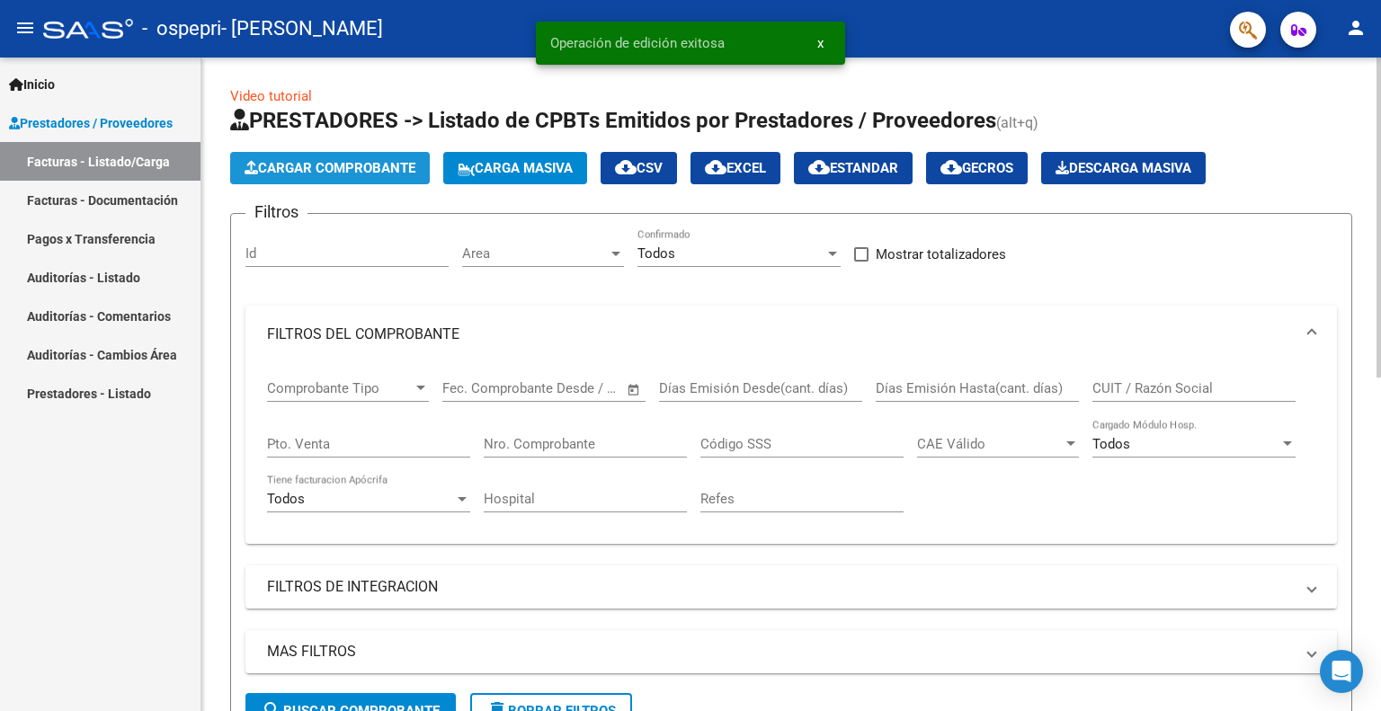
click at [402, 173] on span "Cargar Comprobante" at bounding box center [330, 168] width 171 height 16
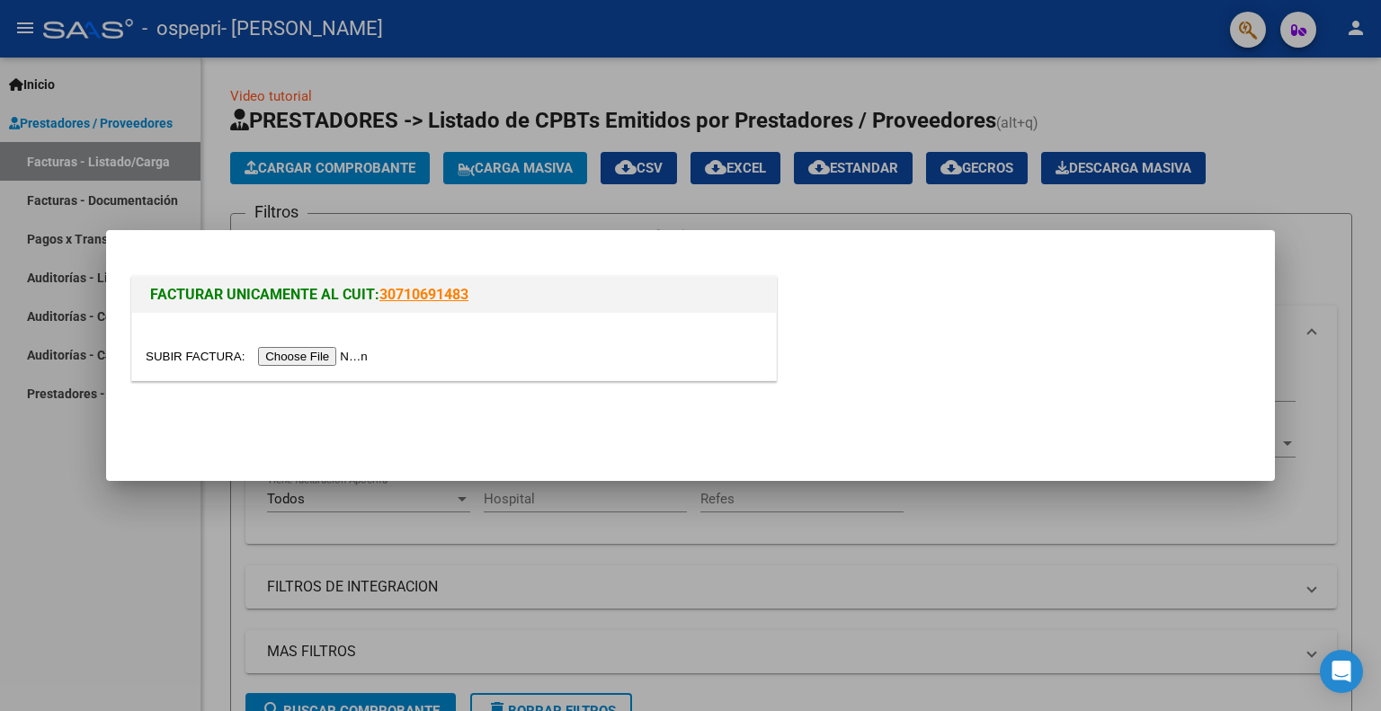
click at [363, 361] on input "file" at bounding box center [259, 356] width 227 height 19
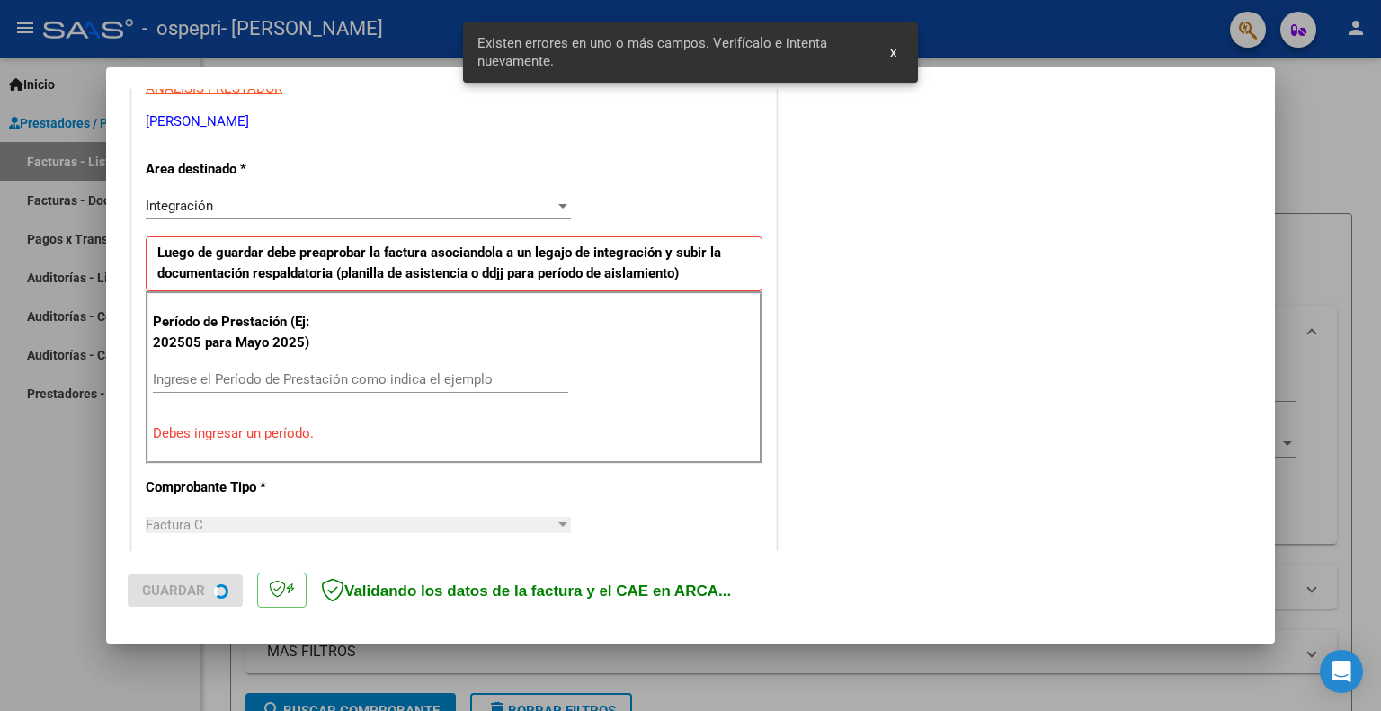
scroll to position [360, 0]
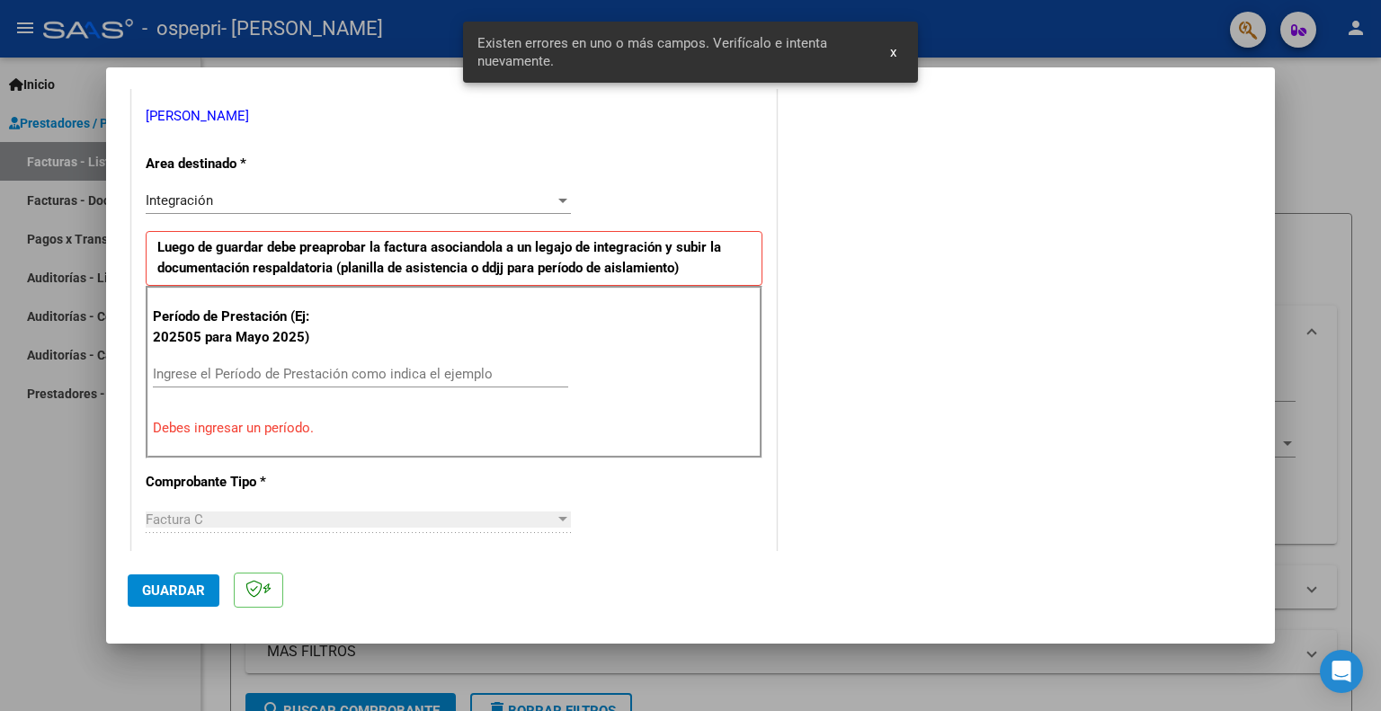
click at [236, 368] on input "Ingrese el Período de Prestación como indica el ejemplo" at bounding box center [360, 374] width 415 height 16
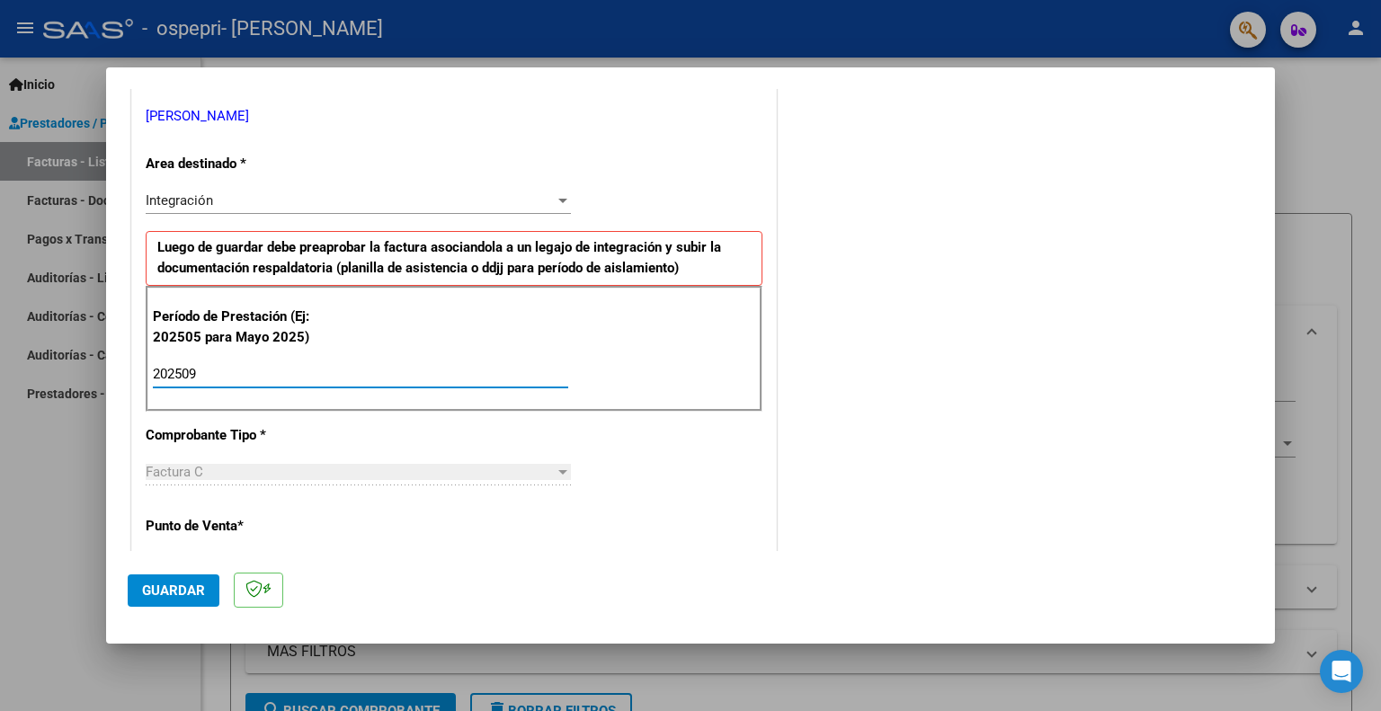
type input "202509"
click at [176, 581] on button "Guardar" at bounding box center [174, 591] width 92 height 32
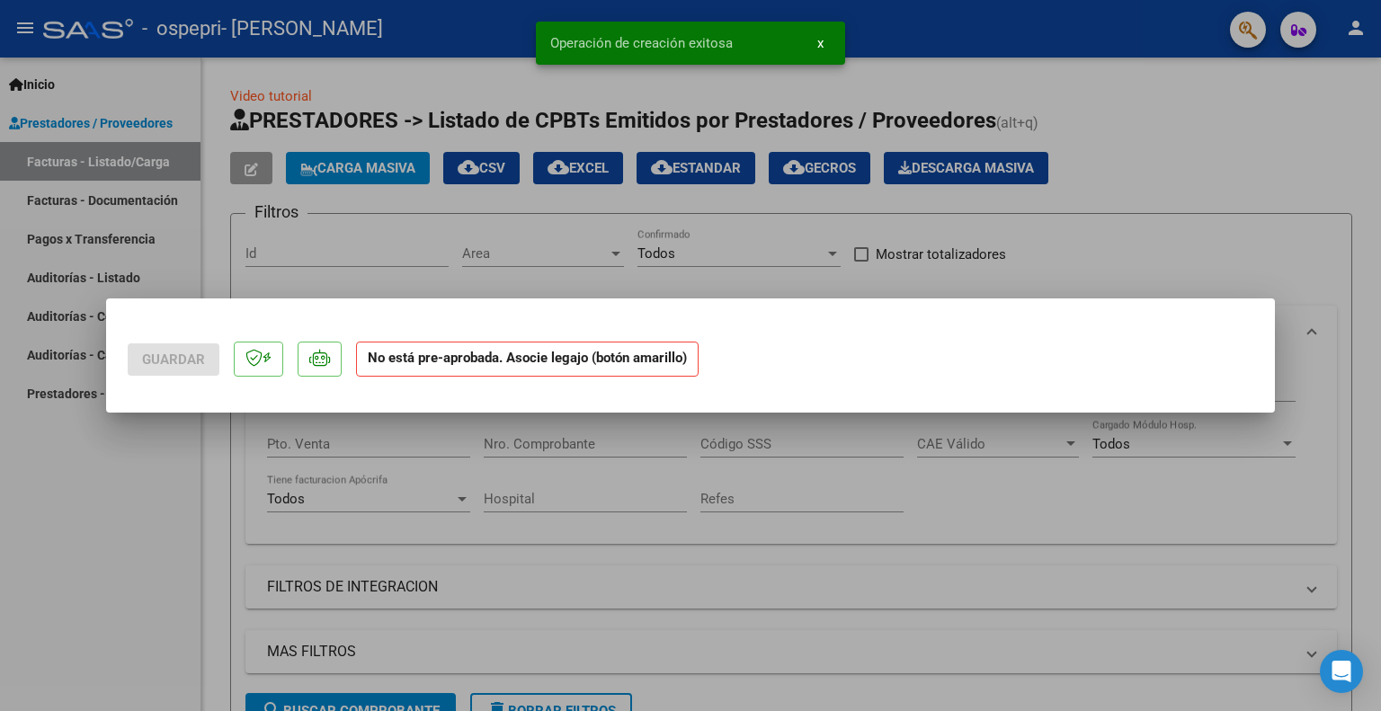
scroll to position [0, 0]
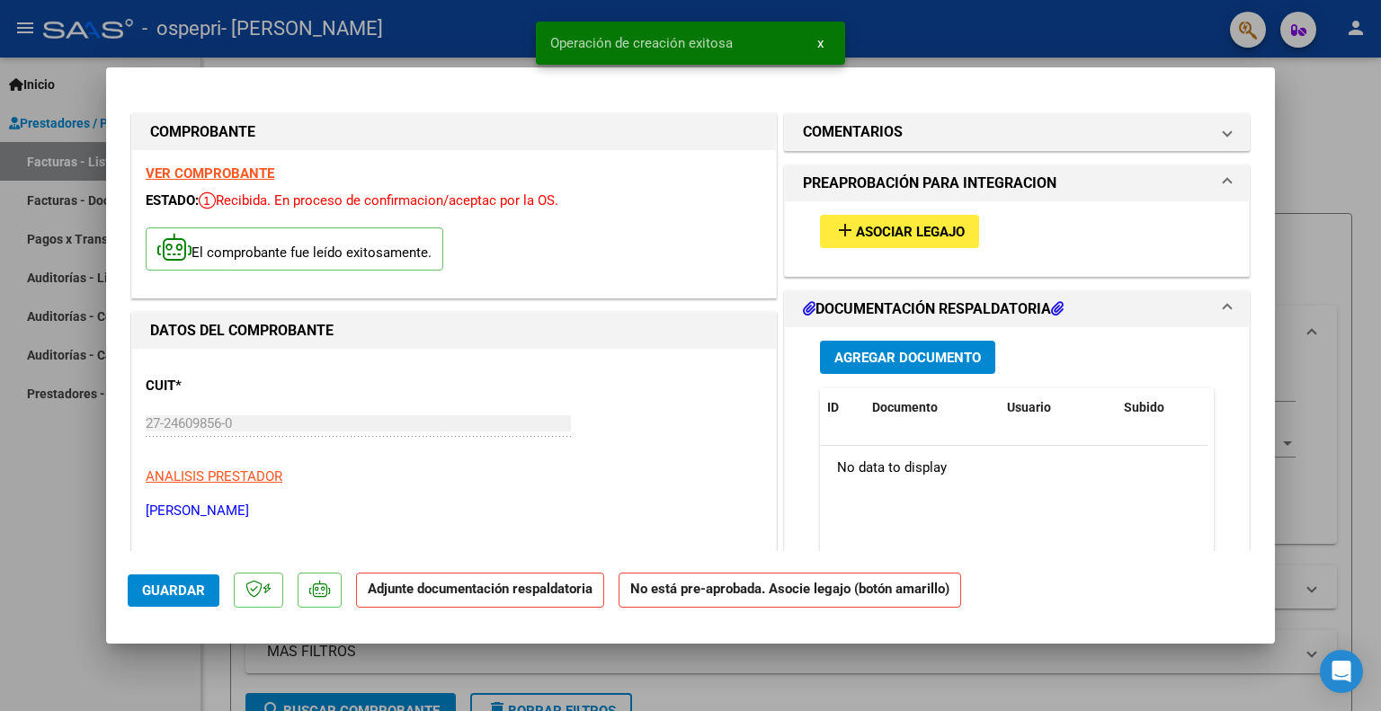
click at [957, 234] on span "Asociar Legajo" at bounding box center [910, 232] width 109 height 16
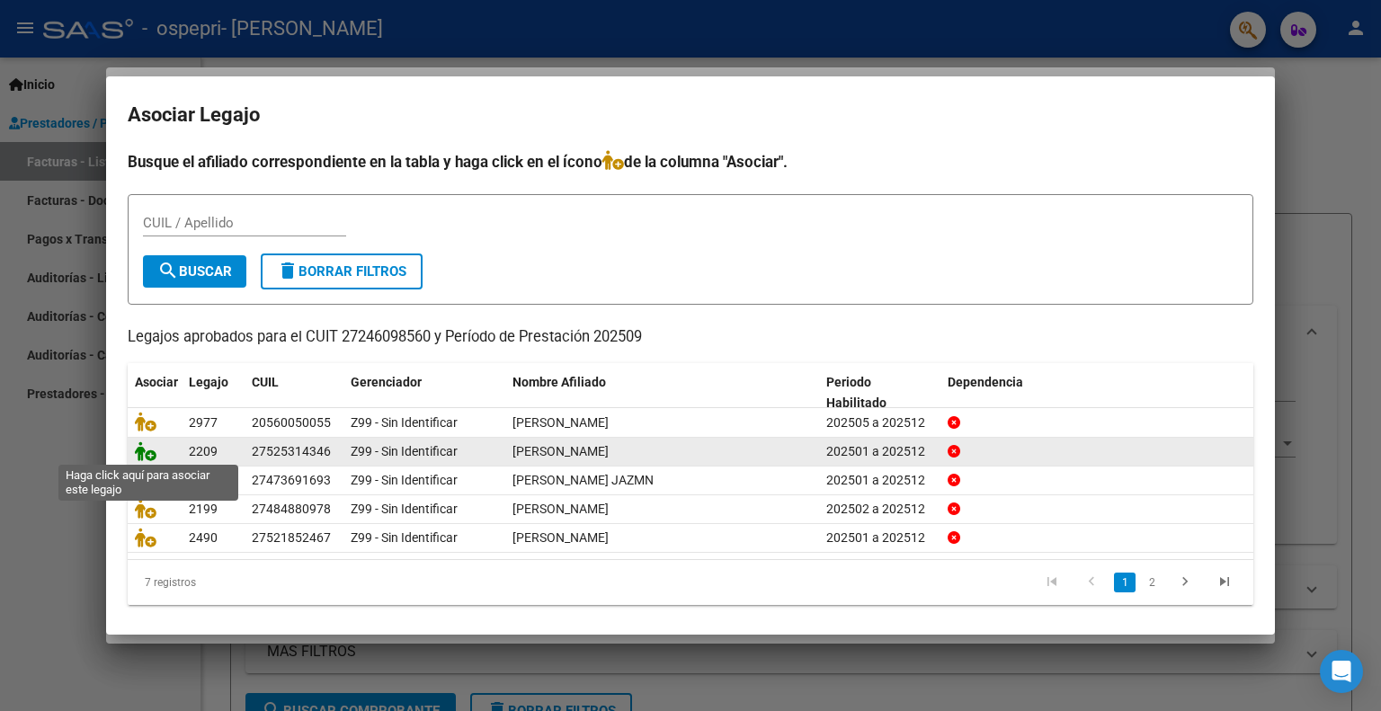
click at [139, 450] on icon at bounding box center [146, 451] width 22 height 20
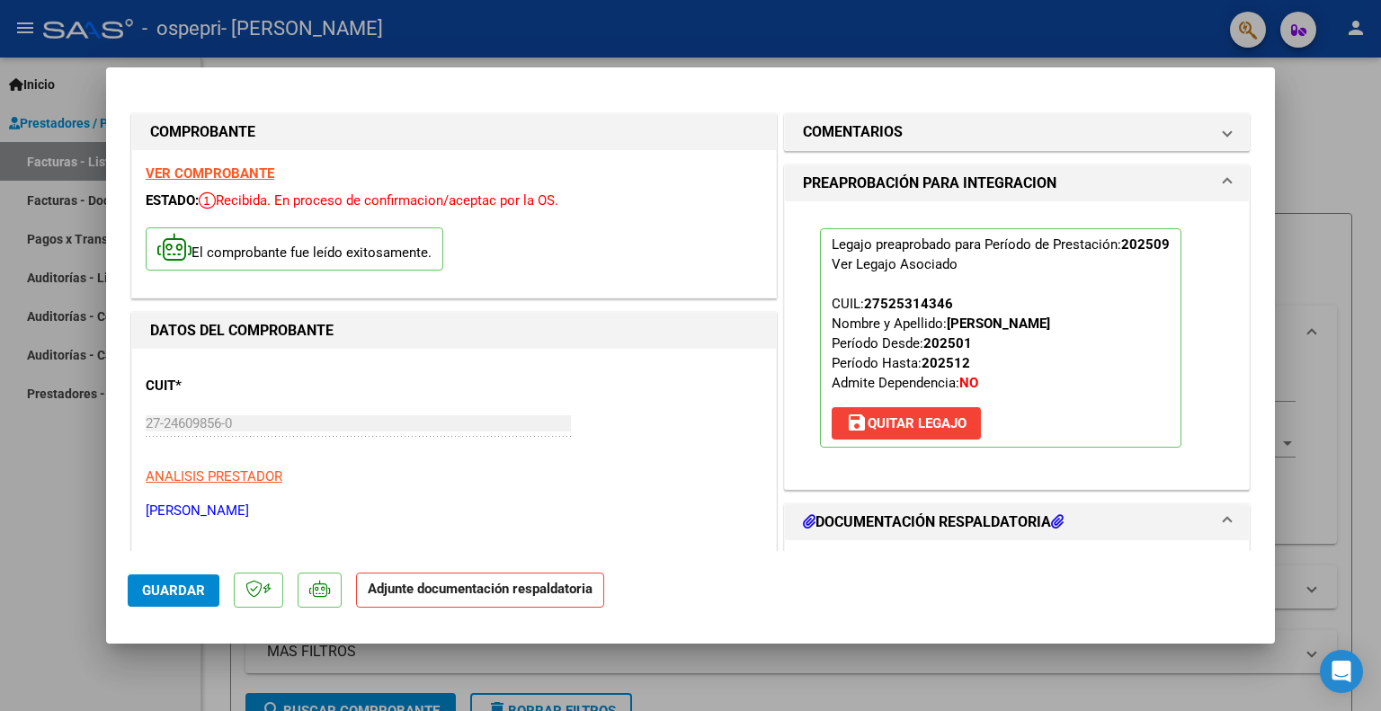
click at [151, 600] on button "Guardar" at bounding box center [174, 591] width 92 height 32
click at [152, 587] on span "Guardar" at bounding box center [173, 591] width 63 height 16
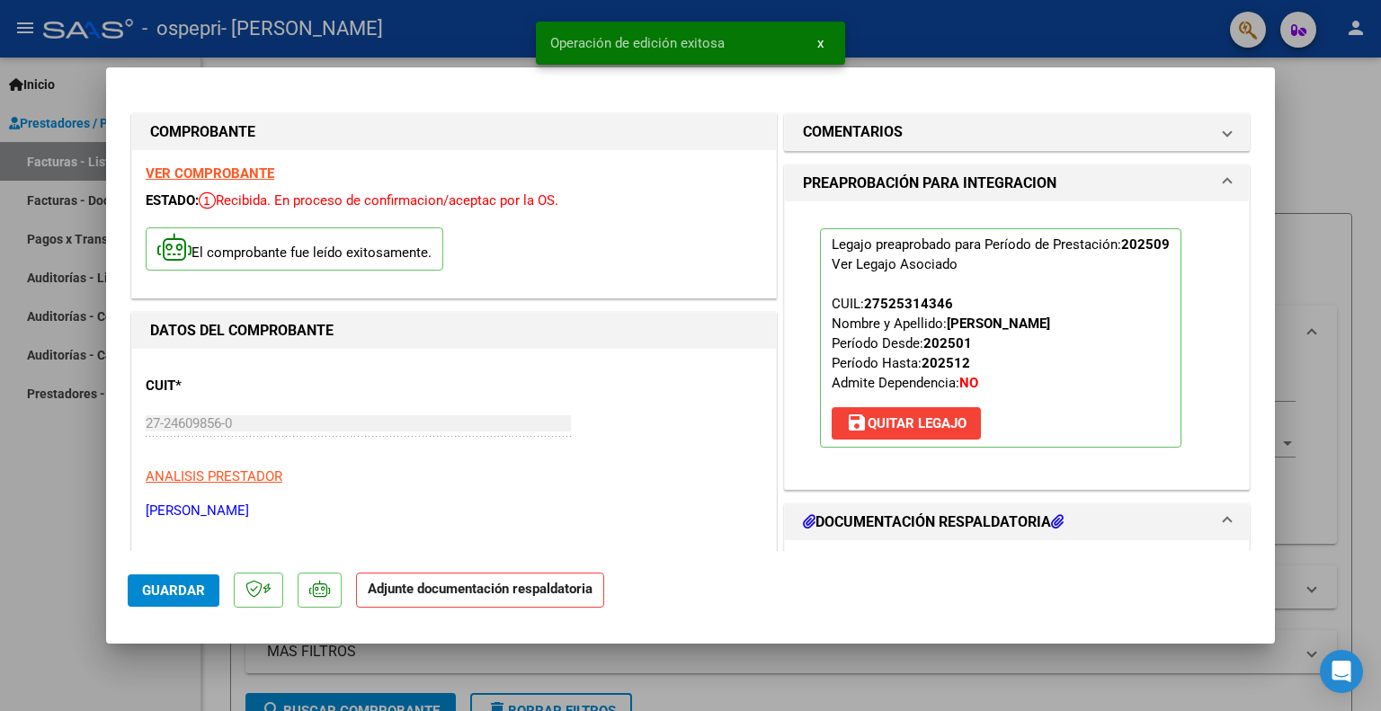
click at [1328, 175] on div at bounding box center [690, 355] width 1381 height 711
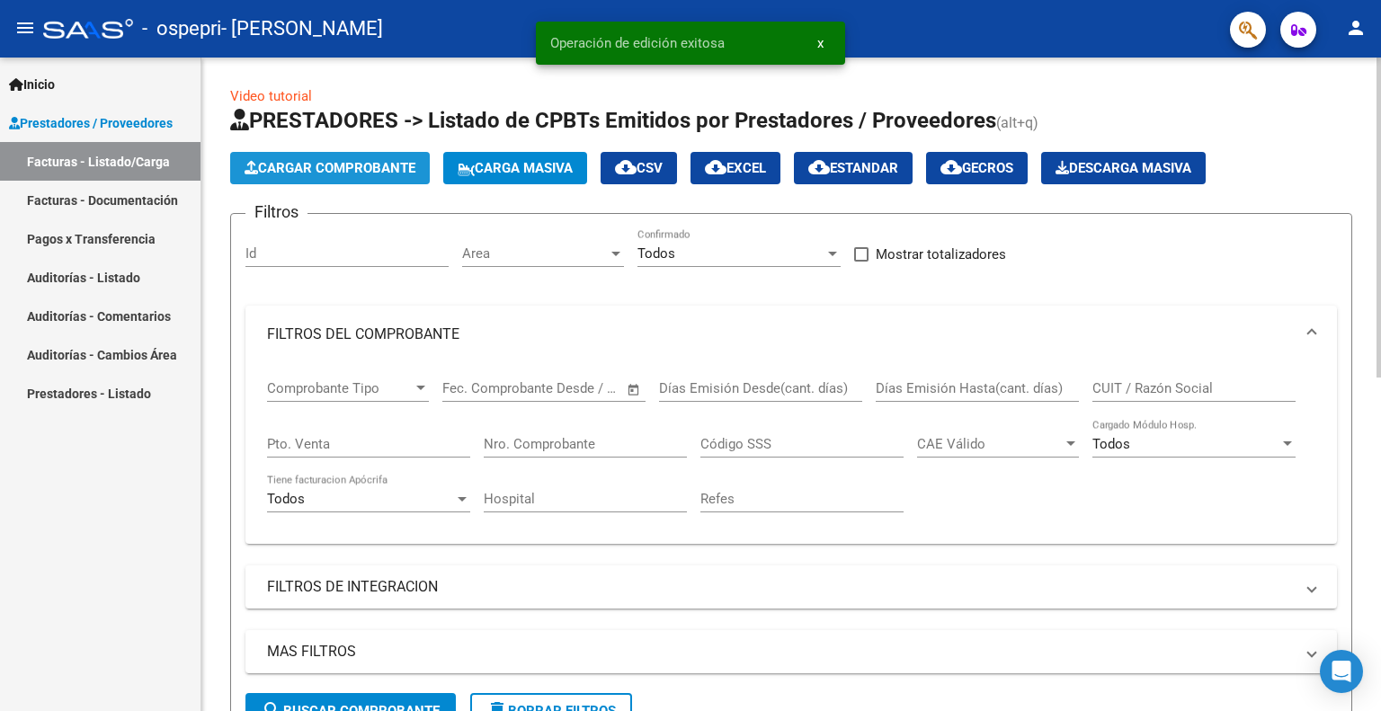
click at [377, 164] on span "Cargar Comprobante" at bounding box center [330, 168] width 171 height 16
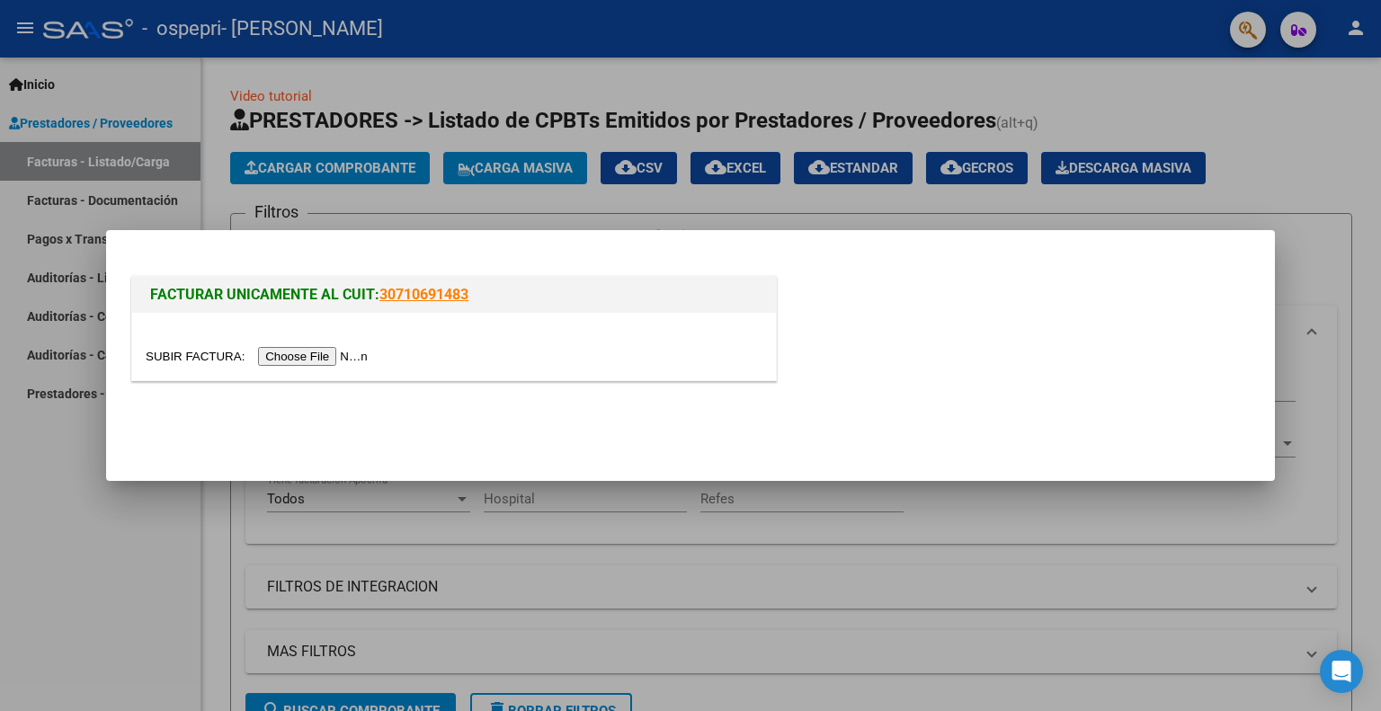
click at [311, 352] on input "file" at bounding box center [259, 356] width 227 height 19
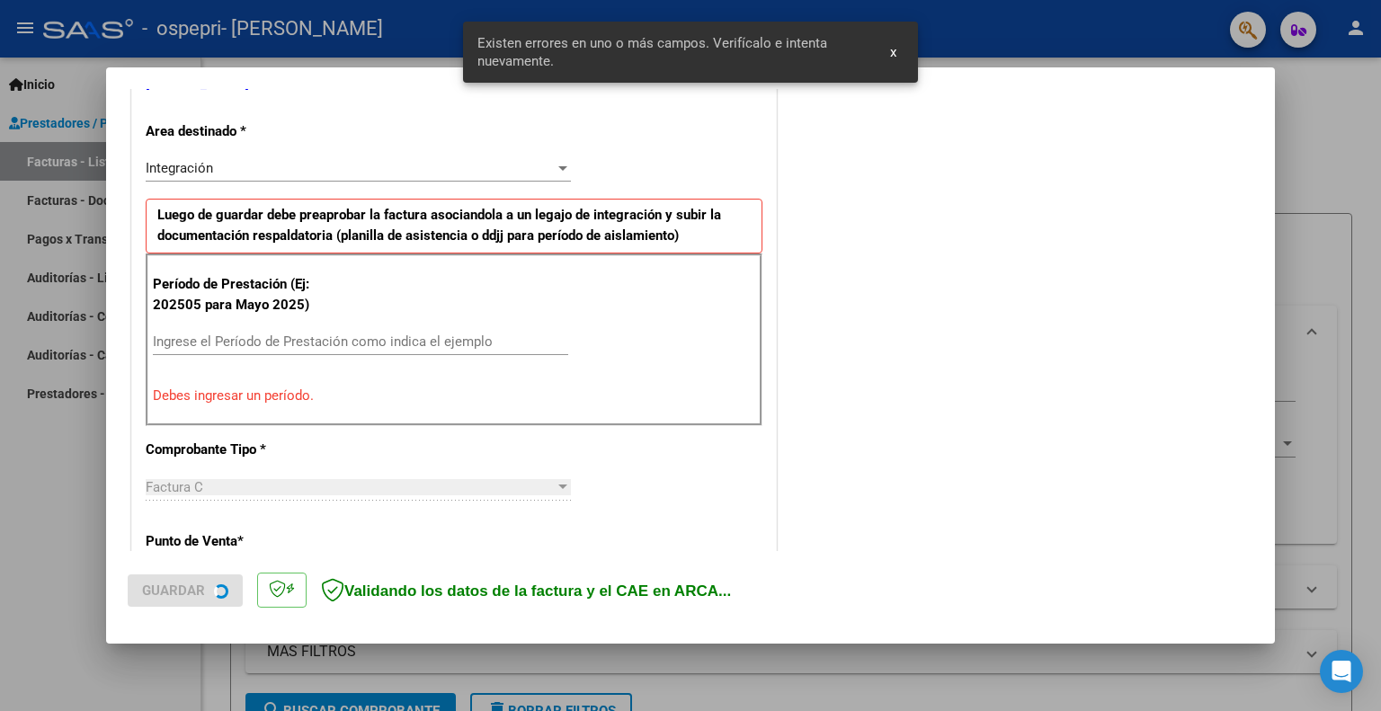
scroll to position [393, 0]
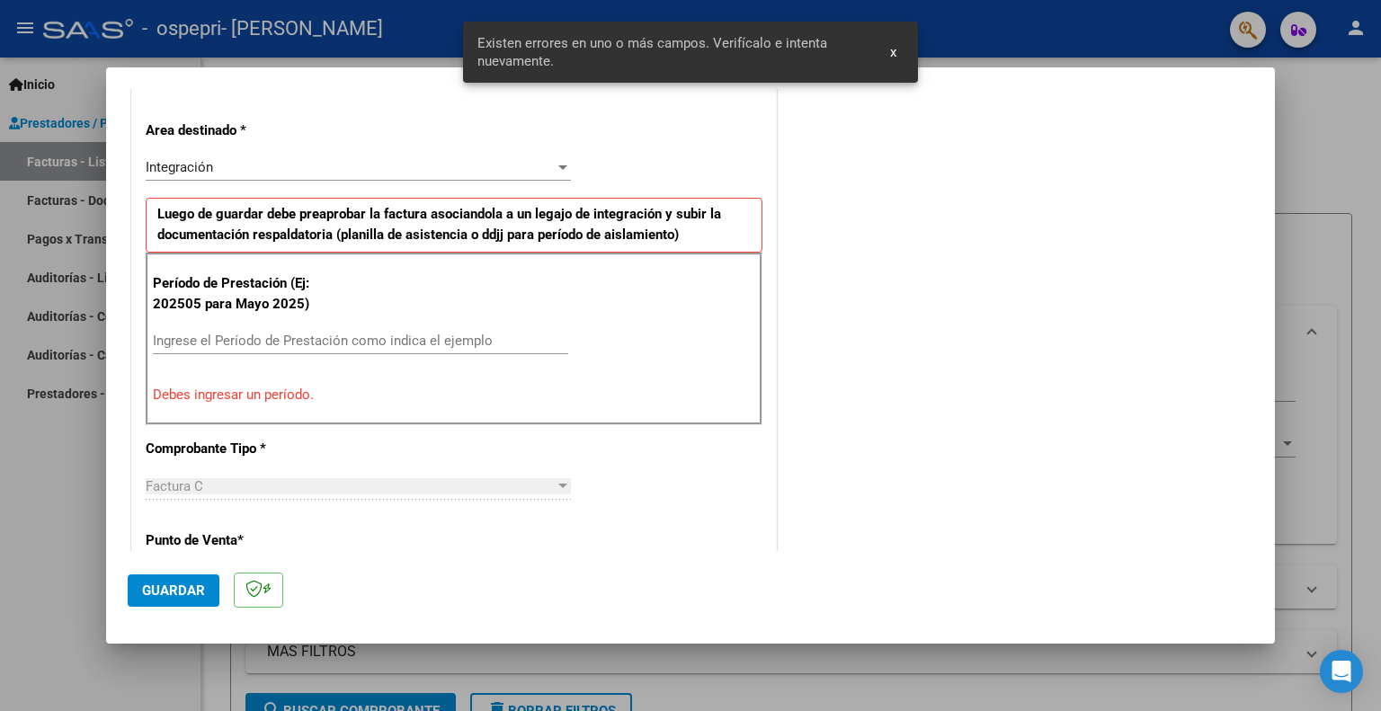
click at [223, 336] on input "Ingrese el Período de Prestación como indica el ejemplo" at bounding box center [360, 341] width 415 height 16
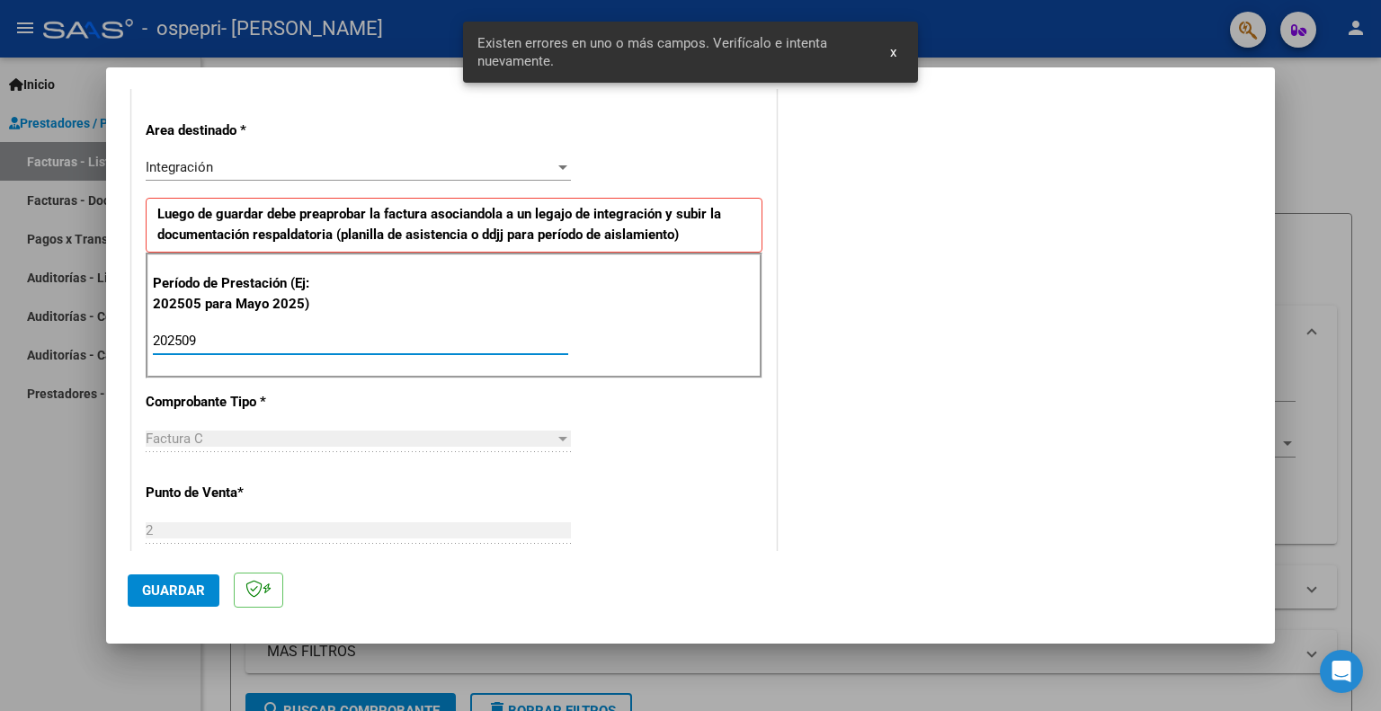
type input "202509"
click at [162, 583] on span "Guardar" at bounding box center [173, 591] width 63 height 16
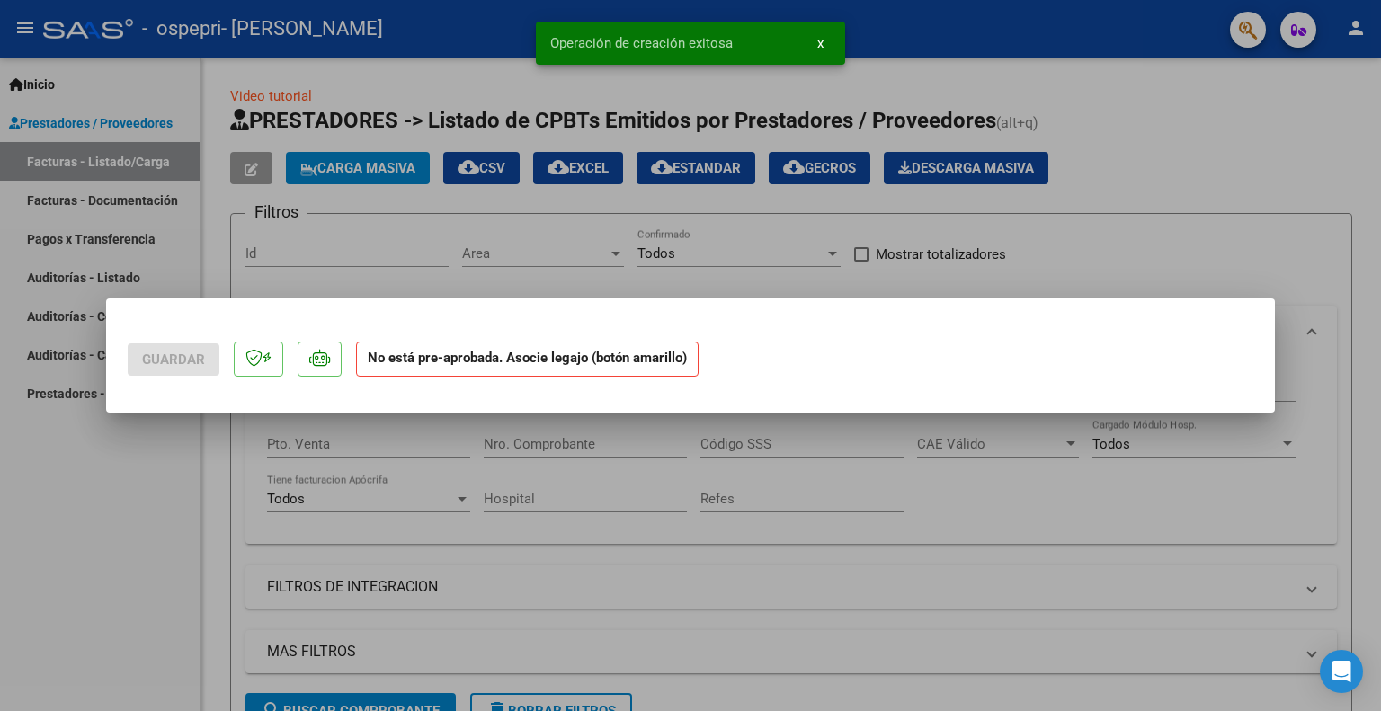
scroll to position [0, 0]
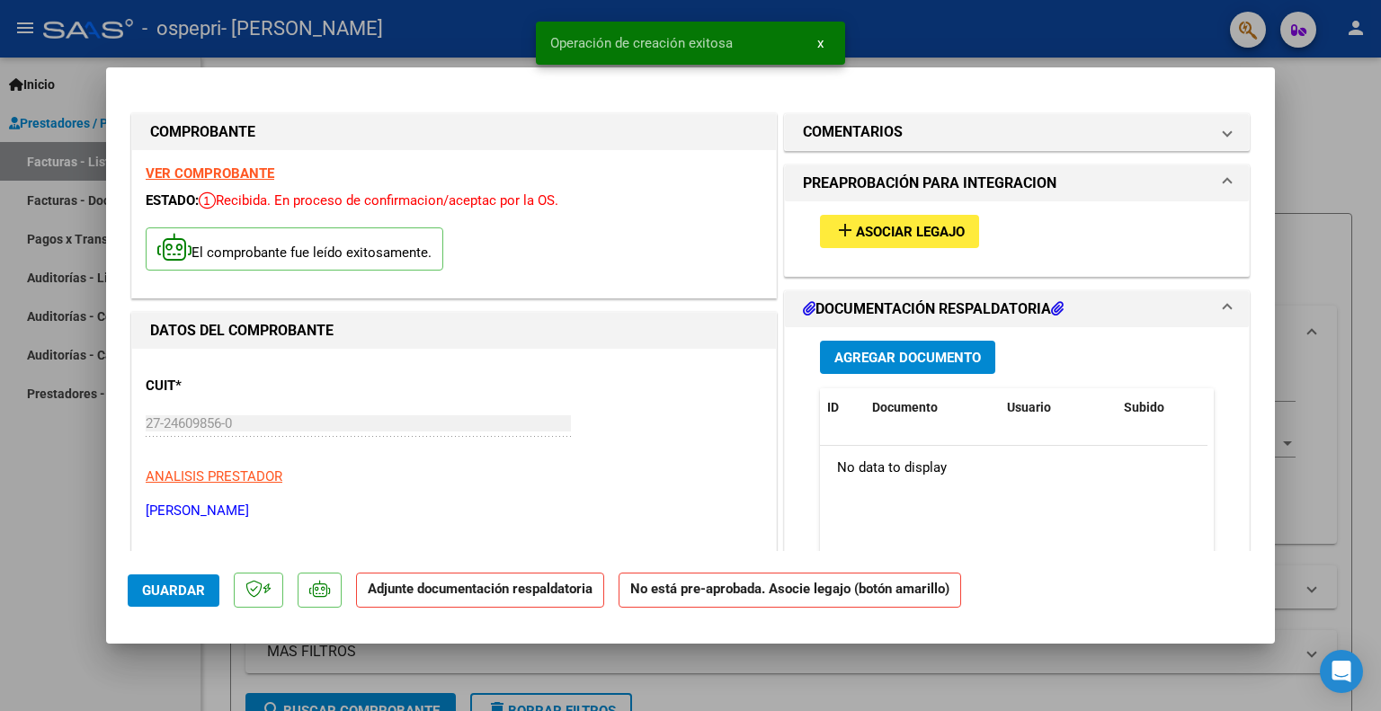
click at [905, 229] on span "Asociar Legajo" at bounding box center [910, 232] width 109 height 16
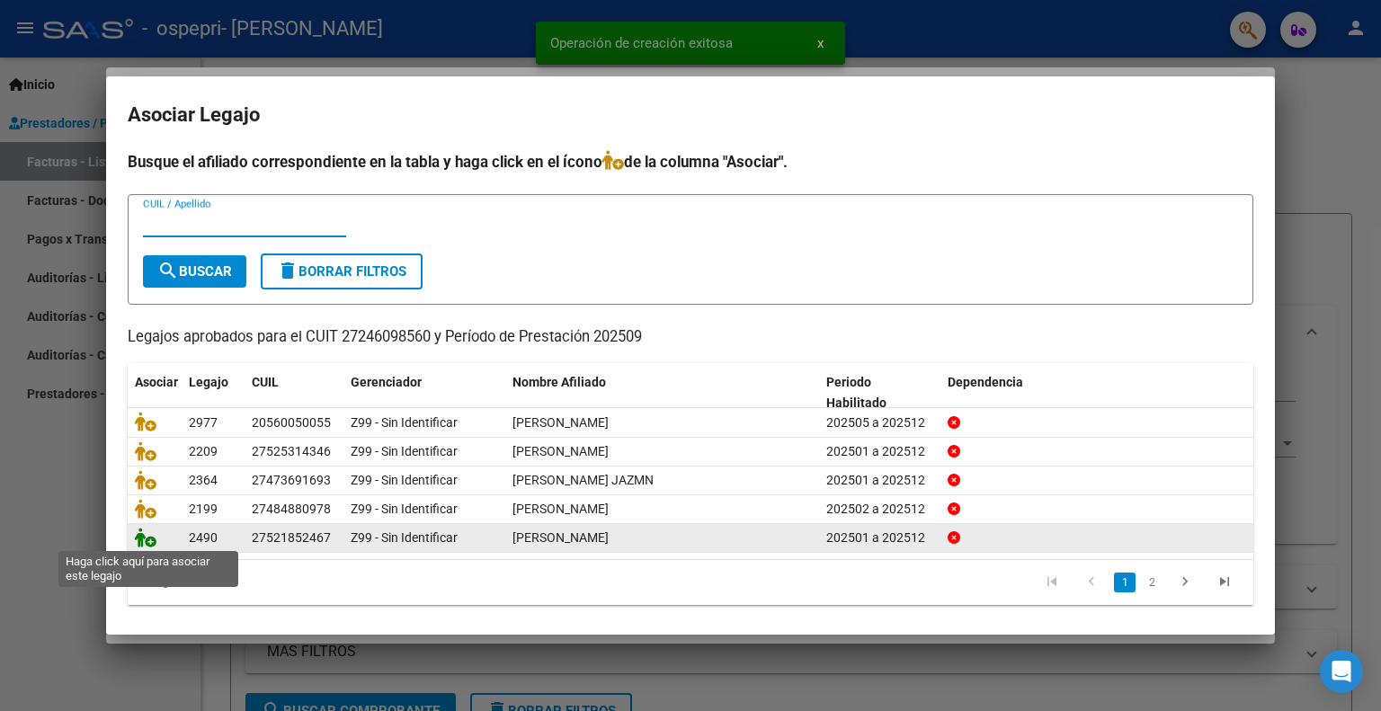
click at [140, 536] on icon at bounding box center [146, 538] width 22 height 20
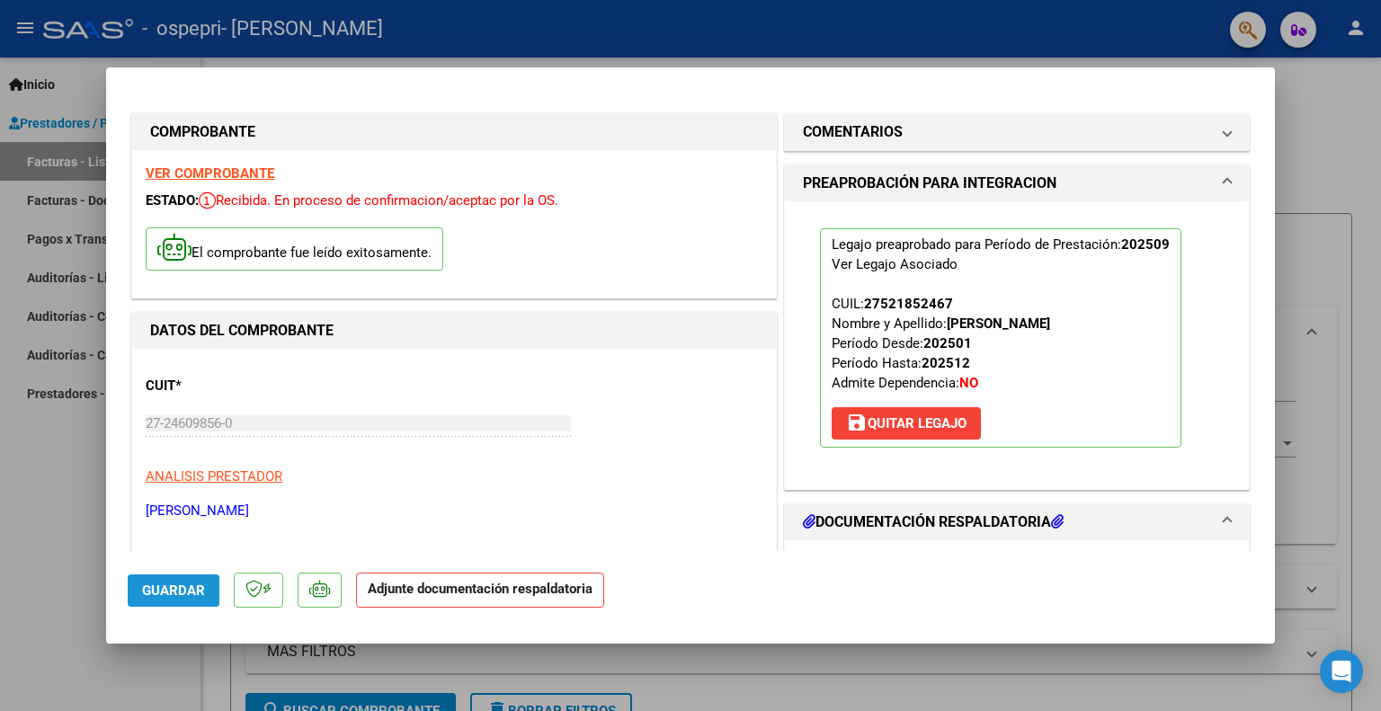
click at [169, 584] on span "Guardar" at bounding box center [173, 591] width 63 height 16
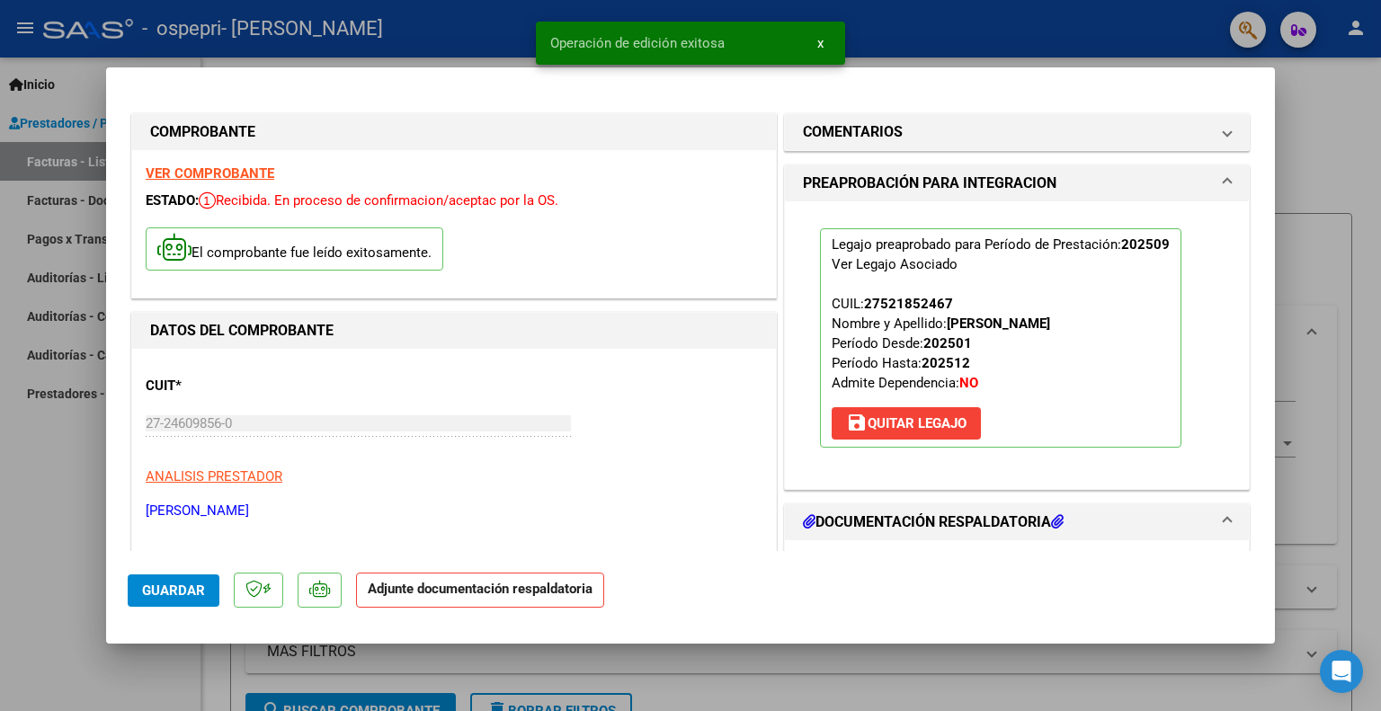
click at [1298, 111] on div at bounding box center [690, 355] width 1381 height 711
type input "$ 0,00"
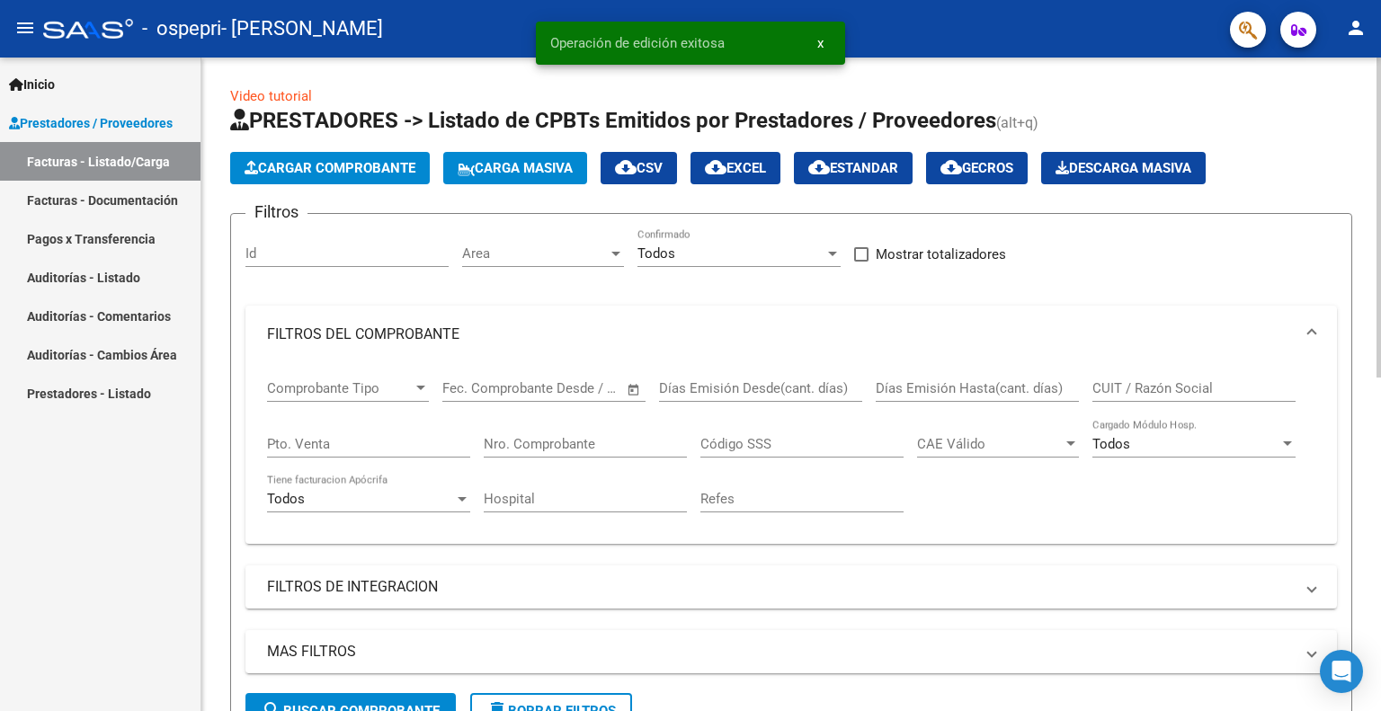
click at [326, 168] on span "Cargar Comprobante" at bounding box center [330, 168] width 171 height 16
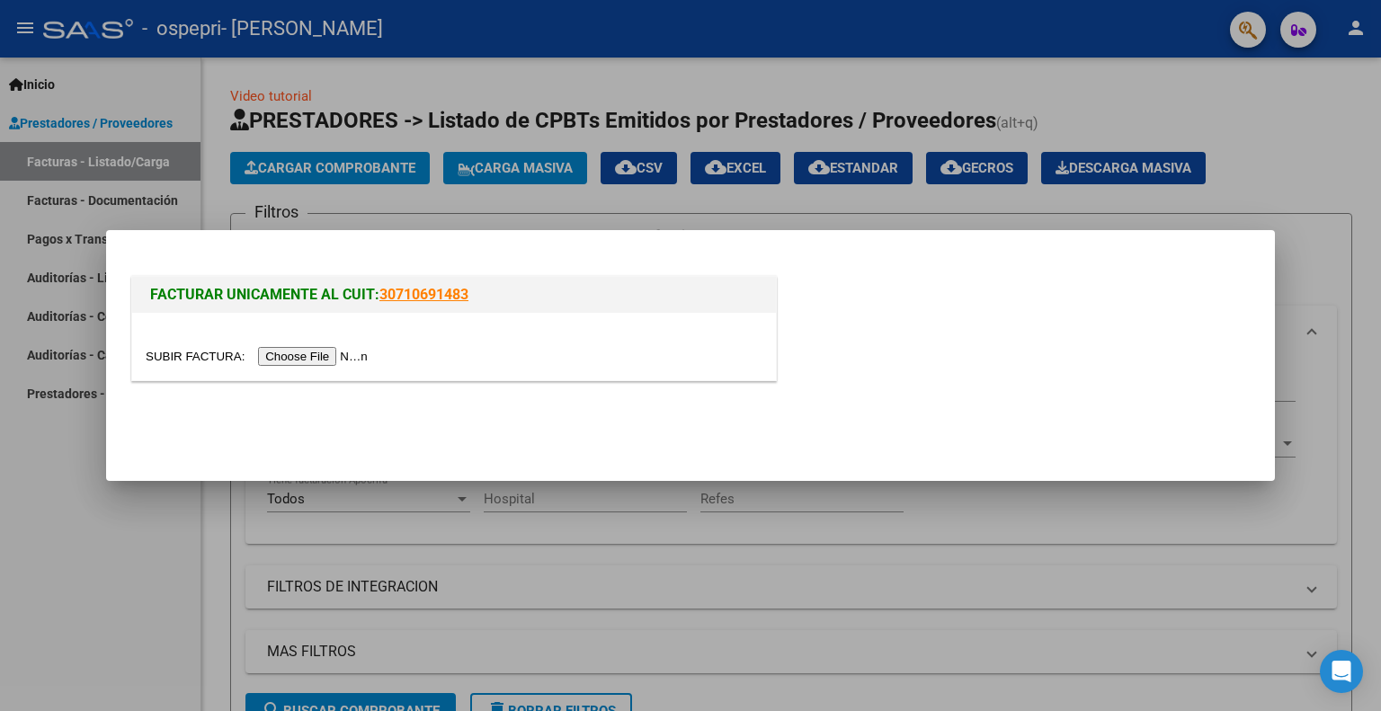
click at [366, 359] on input "file" at bounding box center [259, 356] width 227 height 19
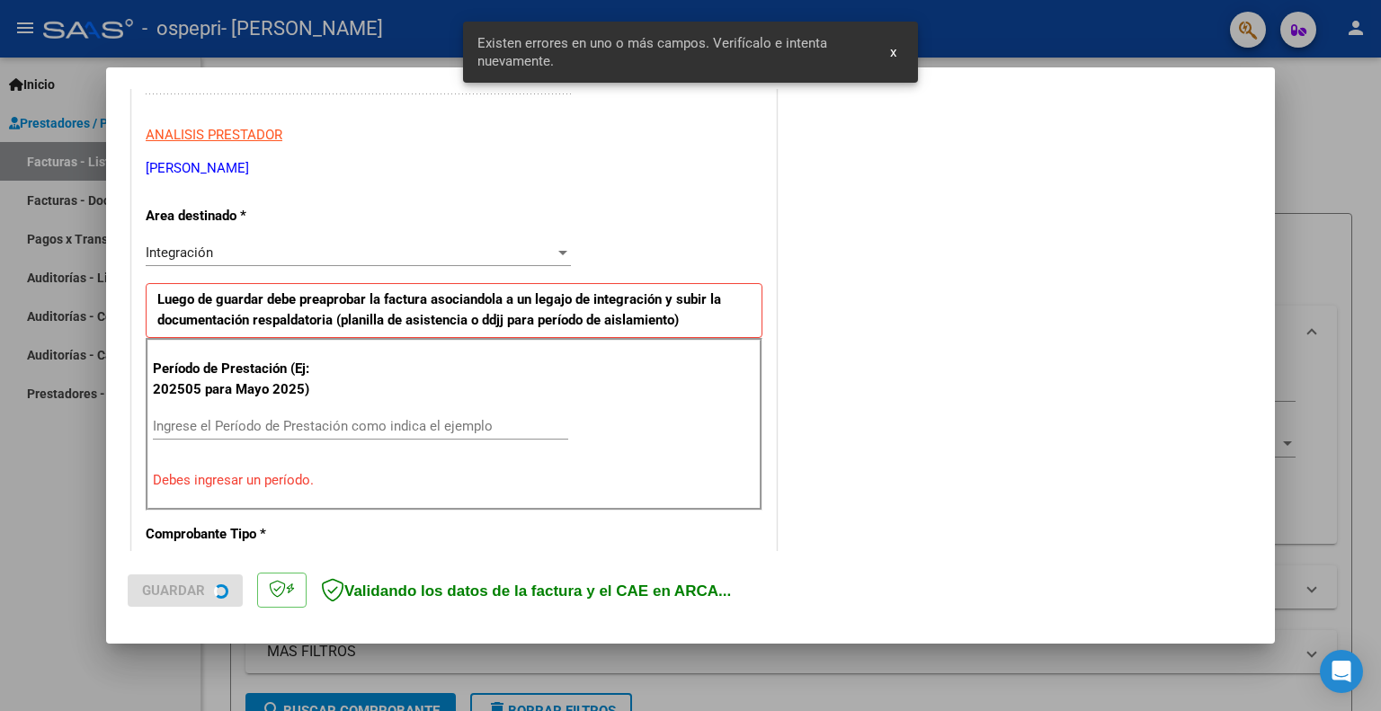
scroll to position [360, 0]
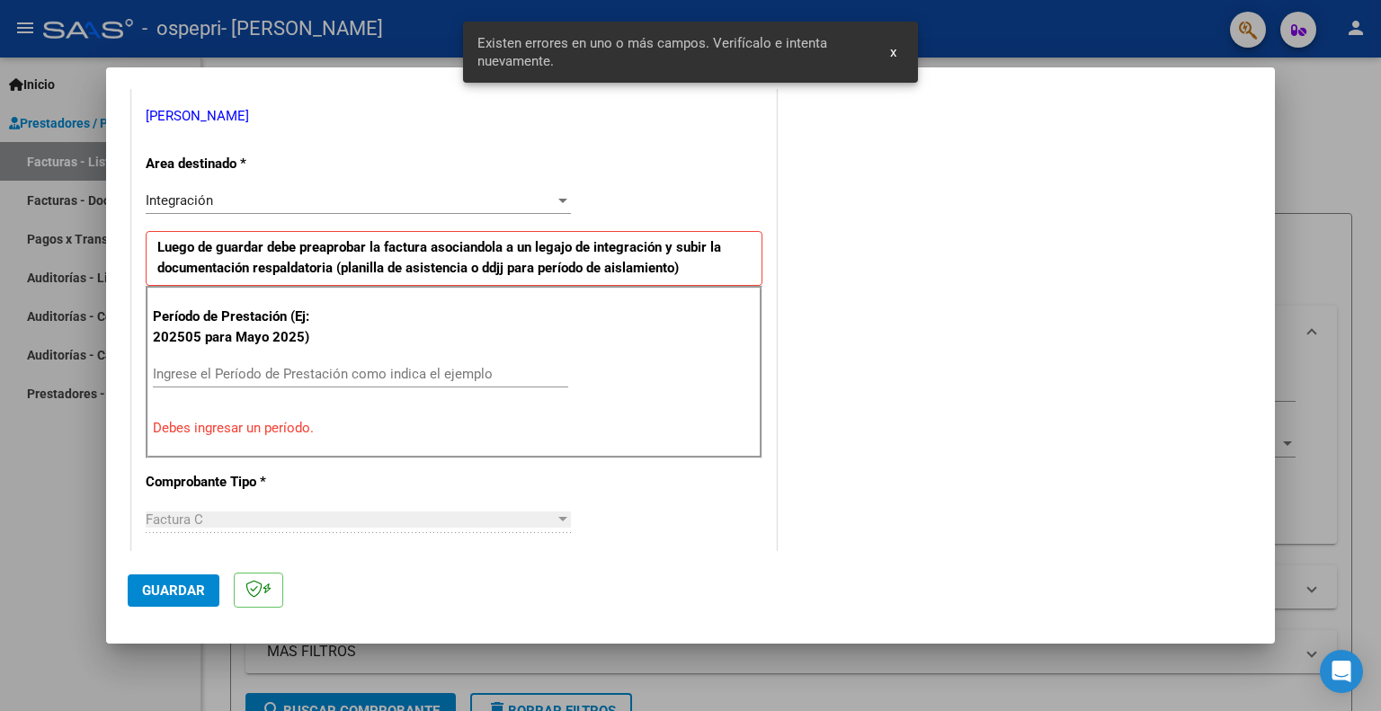
click at [189, 366] on input "Ingrese el Período de Prestación como indica el ejemplo" at bounding box center [360, 374] width 415 height 16
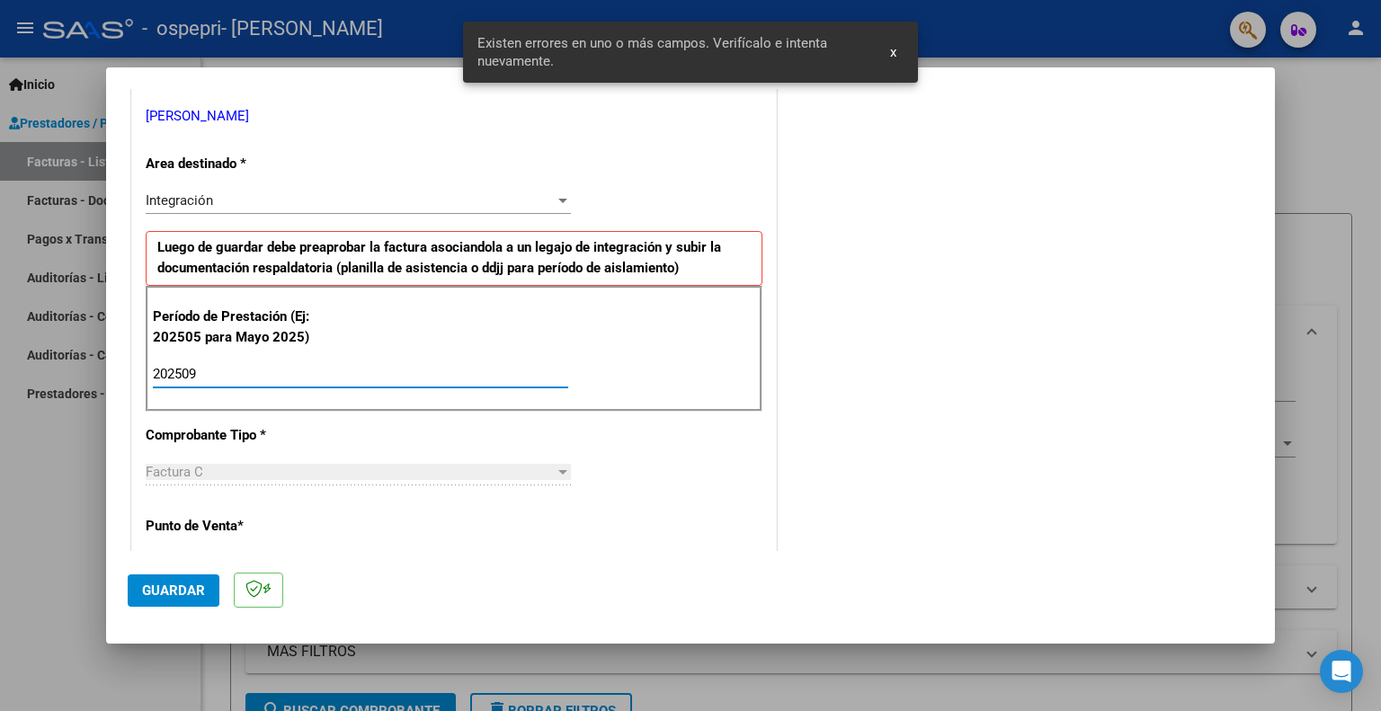
type input "202509"
click at [165, 584] on span "Guardar" at bounding box center [173, 591] width 63 height 16
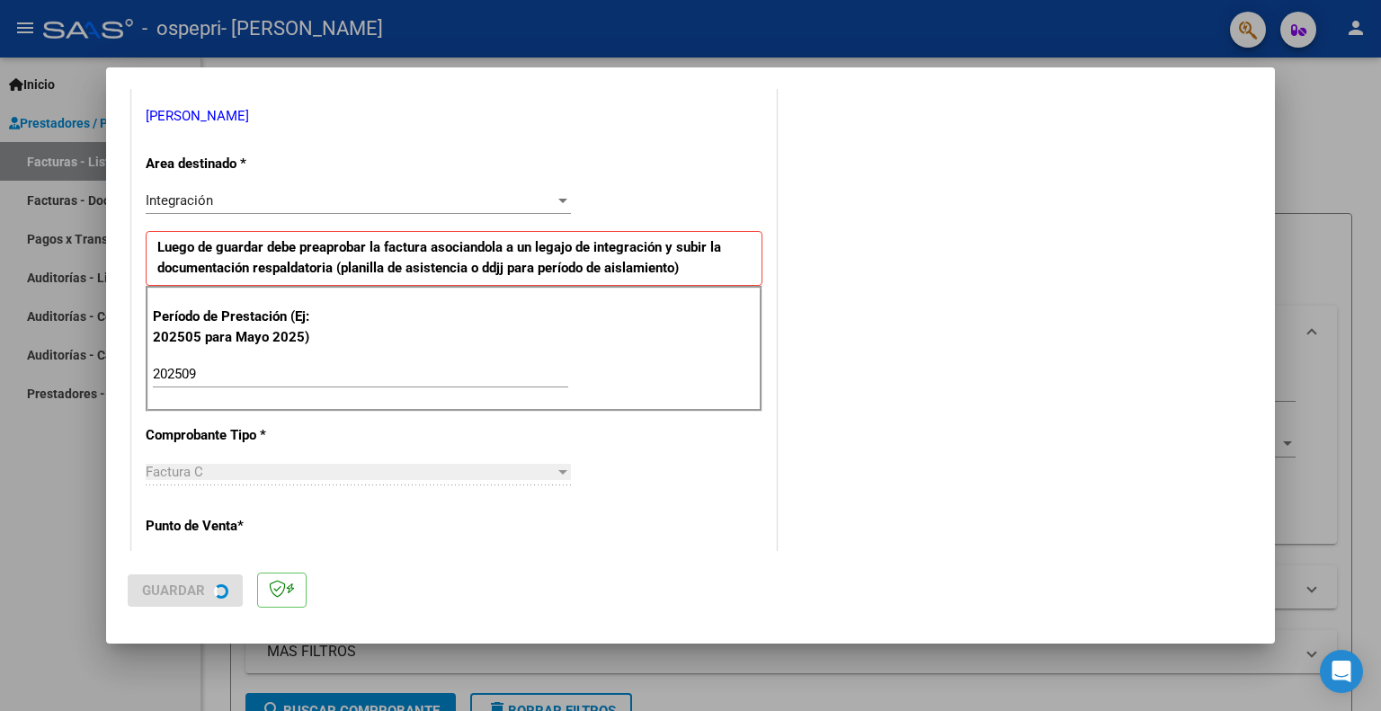
scroll to position [0, 0]
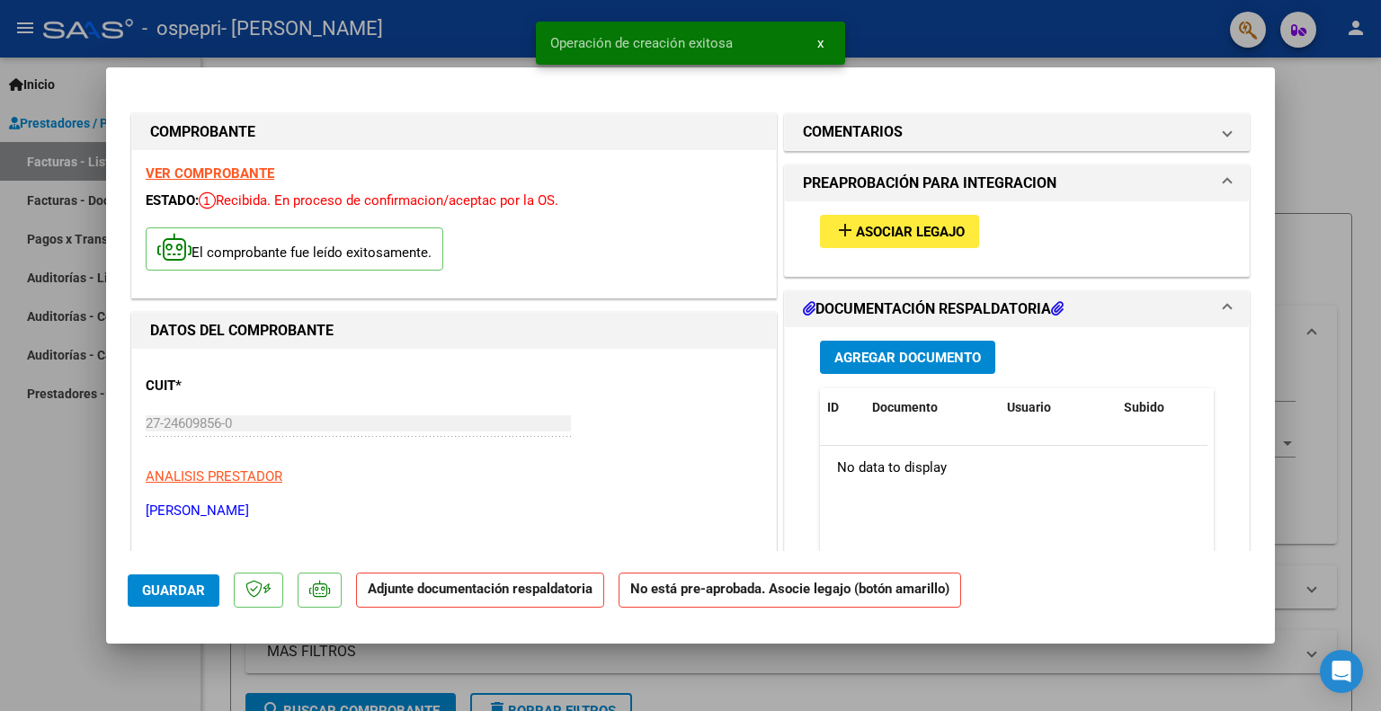
click at [940, 236] on span "Asociar Legajo" at bounding box center [910, 232] width 109 height 16
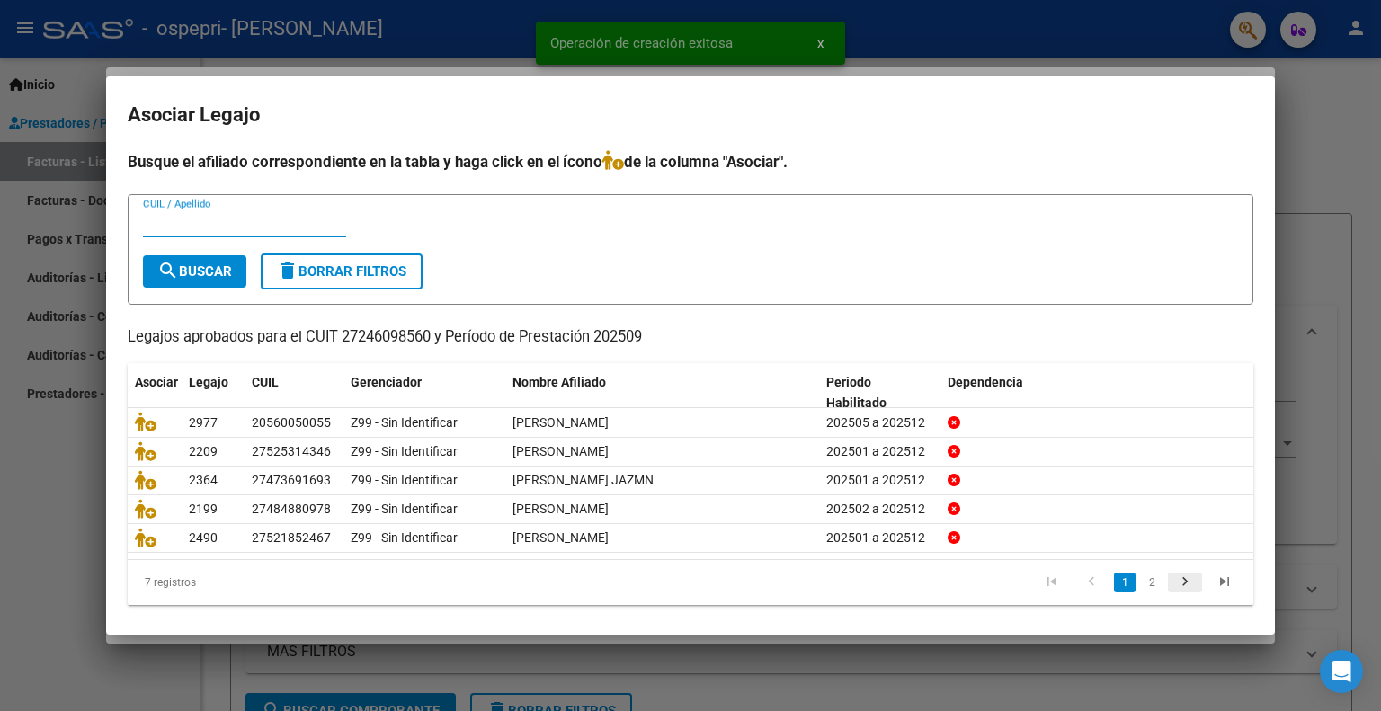
click at [1180, 576] on icon "go to next page" at bounding box center [1184, 585] width 23 height 22
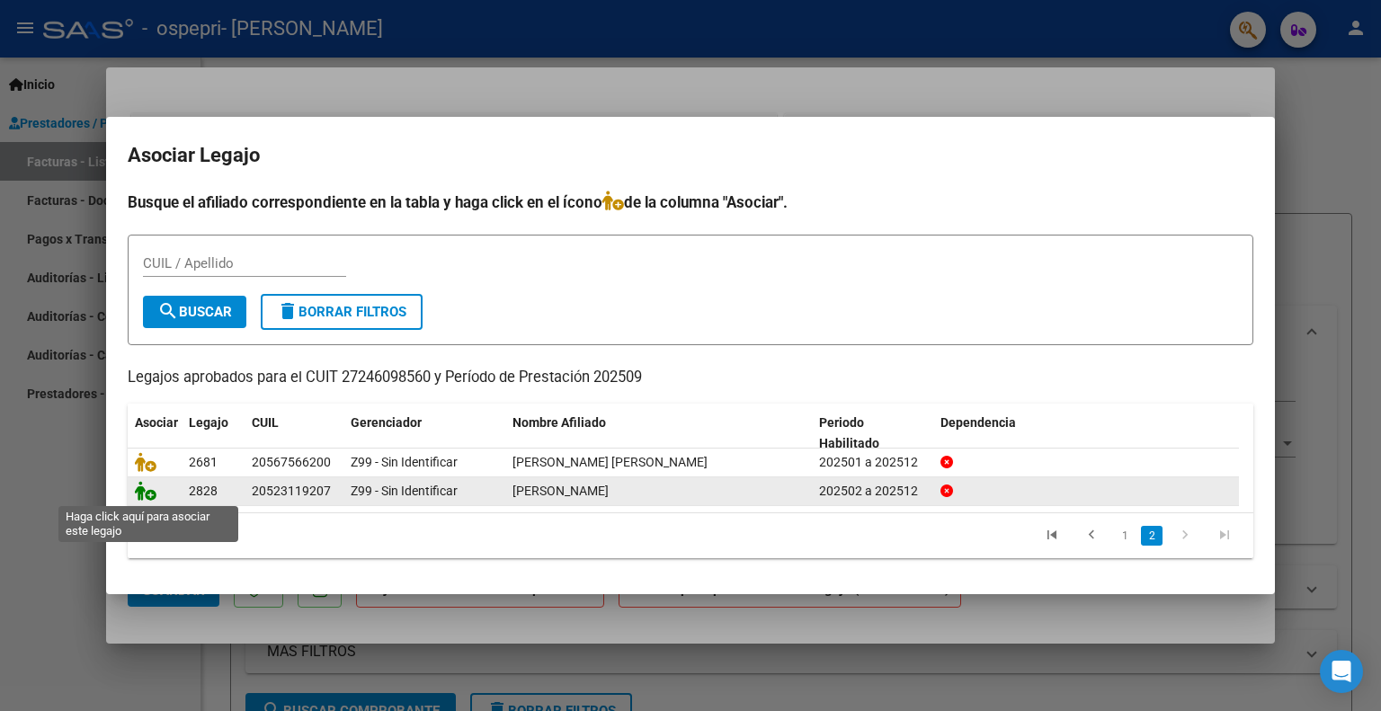
click at [147, 495] on icon at bounding box center [146, 491] width 22 height 20
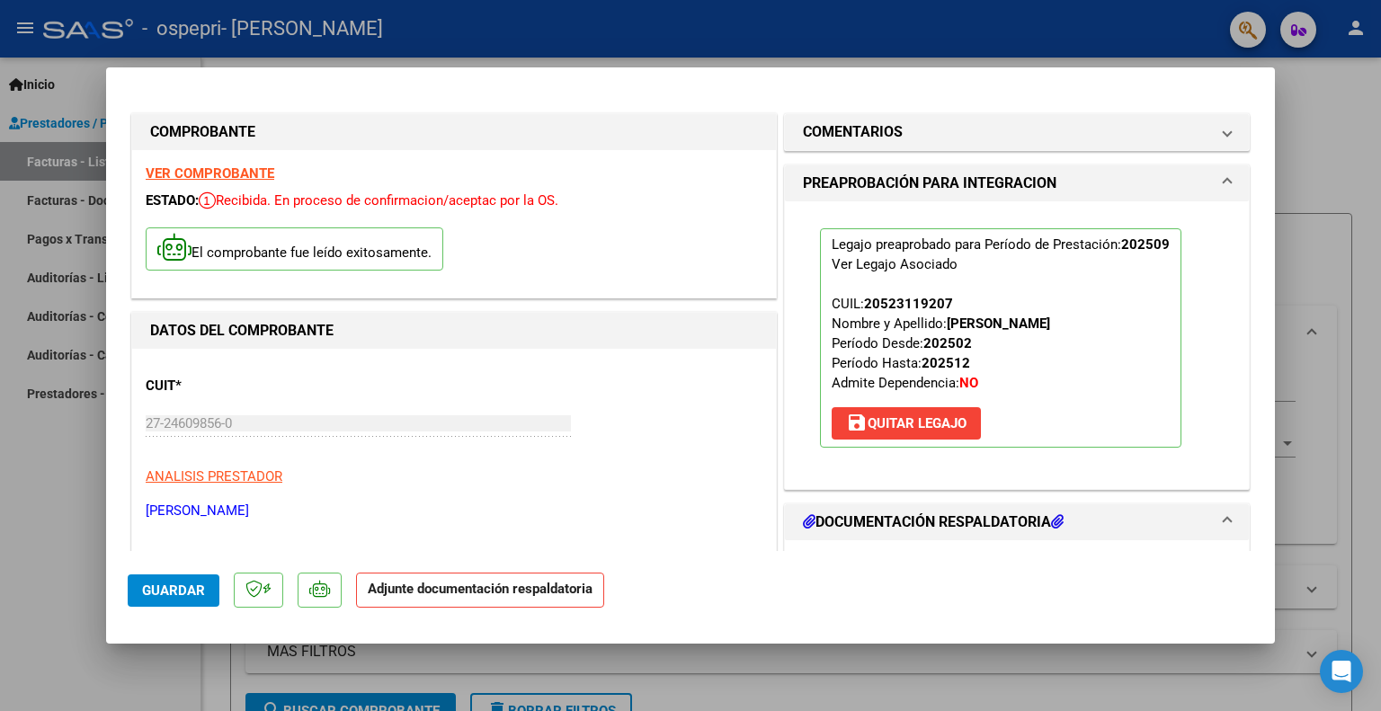
click at [166, 583] on span "Guardar" at bounding box center [173, 591] width 63 height 16
click at [166, 593] on span "Guardar" at bounding box center [173, 591] width 63 height 16
click at [138, 589] on button "Guardar" at bounding box center [174, 591] width 92 height 32
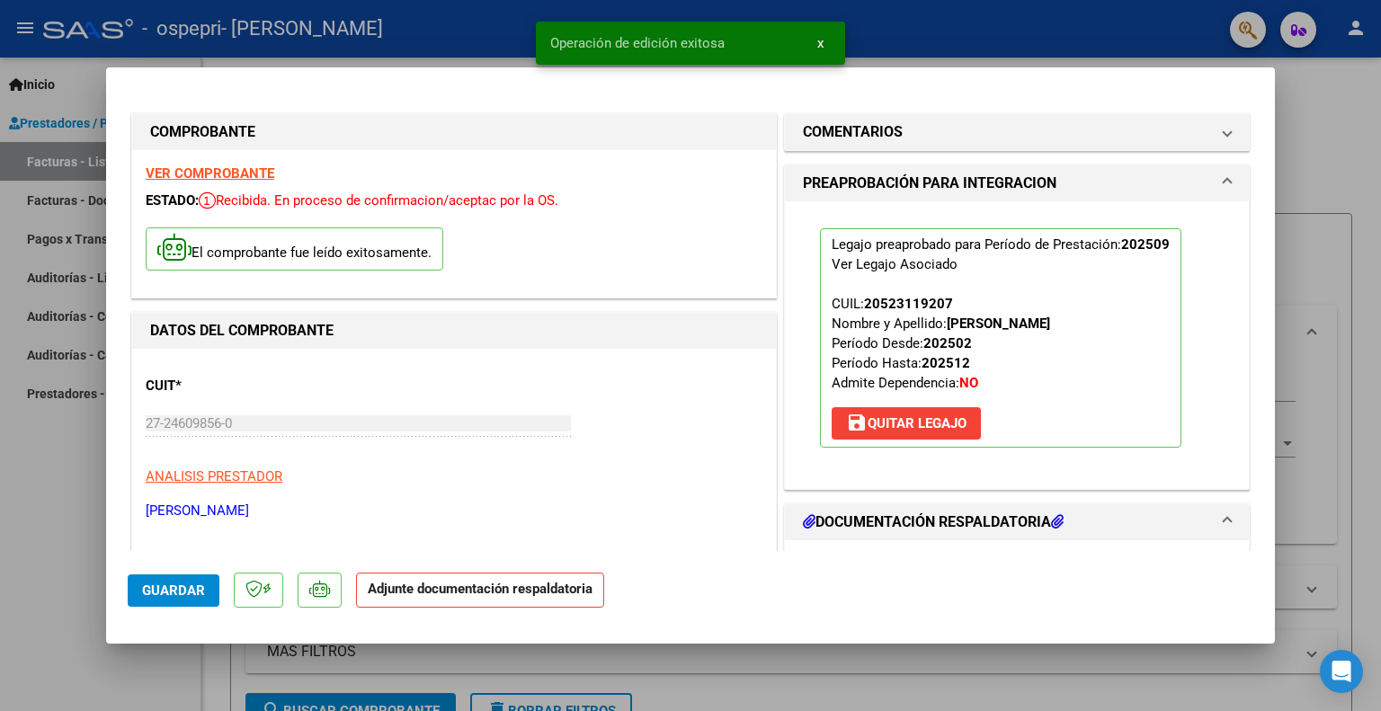
click at [1325, 184] on div at bounding box center [690, 355] width 1381 height 711
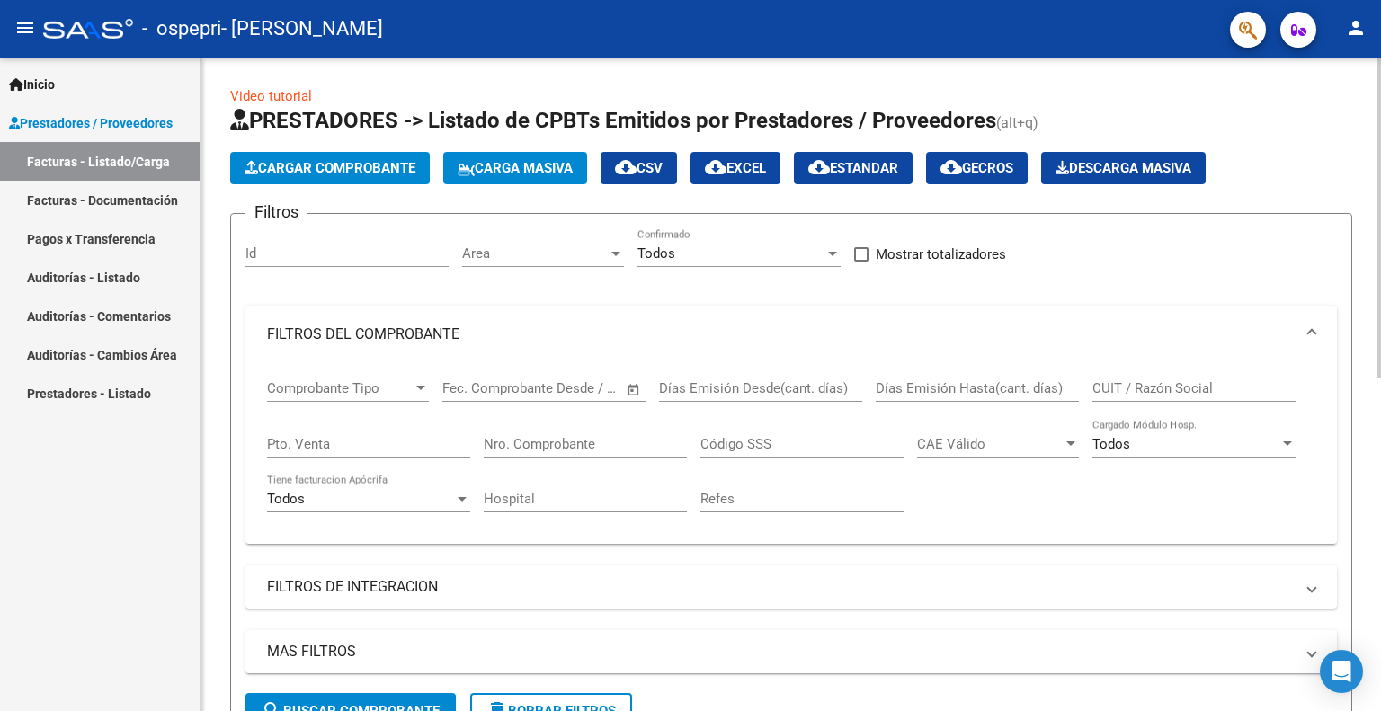
click at [370, 160] on span "Cargar Comprobante" at bounding box center [330, 168] width 171 height 16
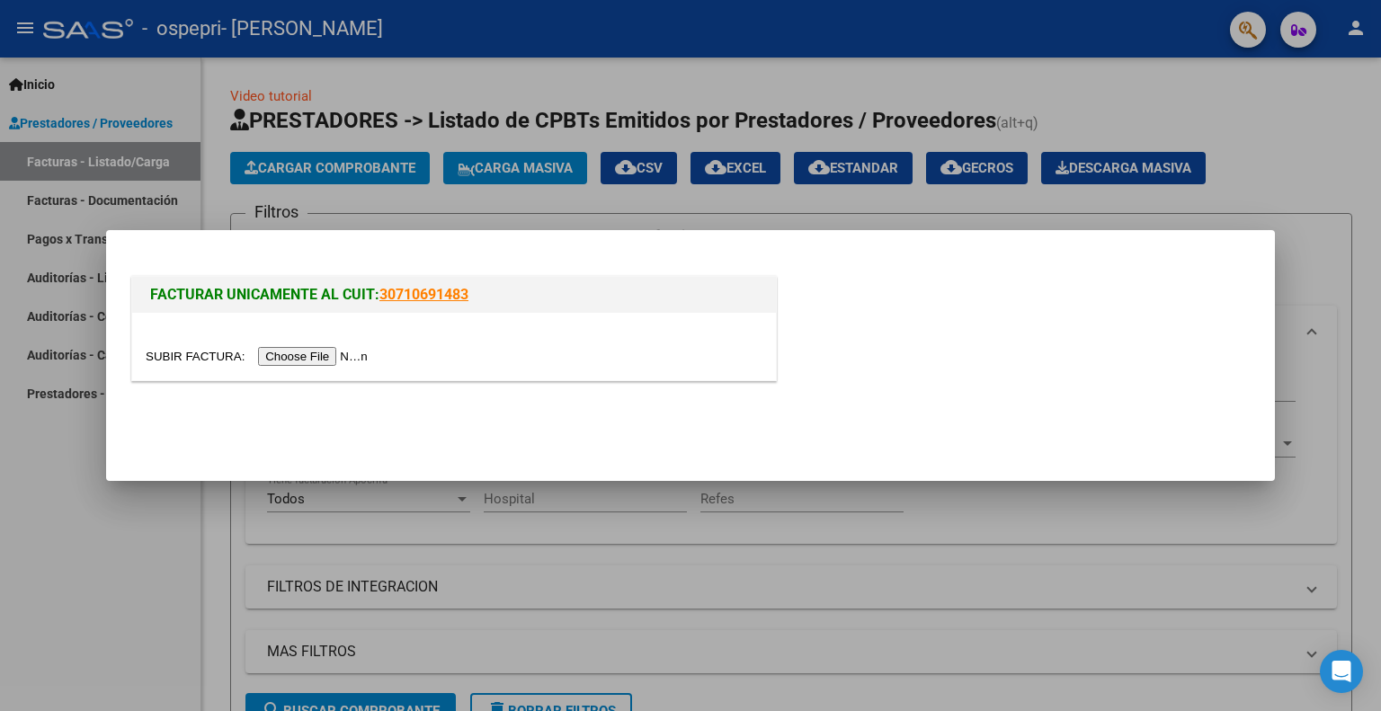
click at [327, 342] on div at bounding box center [454, 346] width 644 height 67
click at [333, 359] on input "file" at bounding box center [259, 356] width 227 height 19
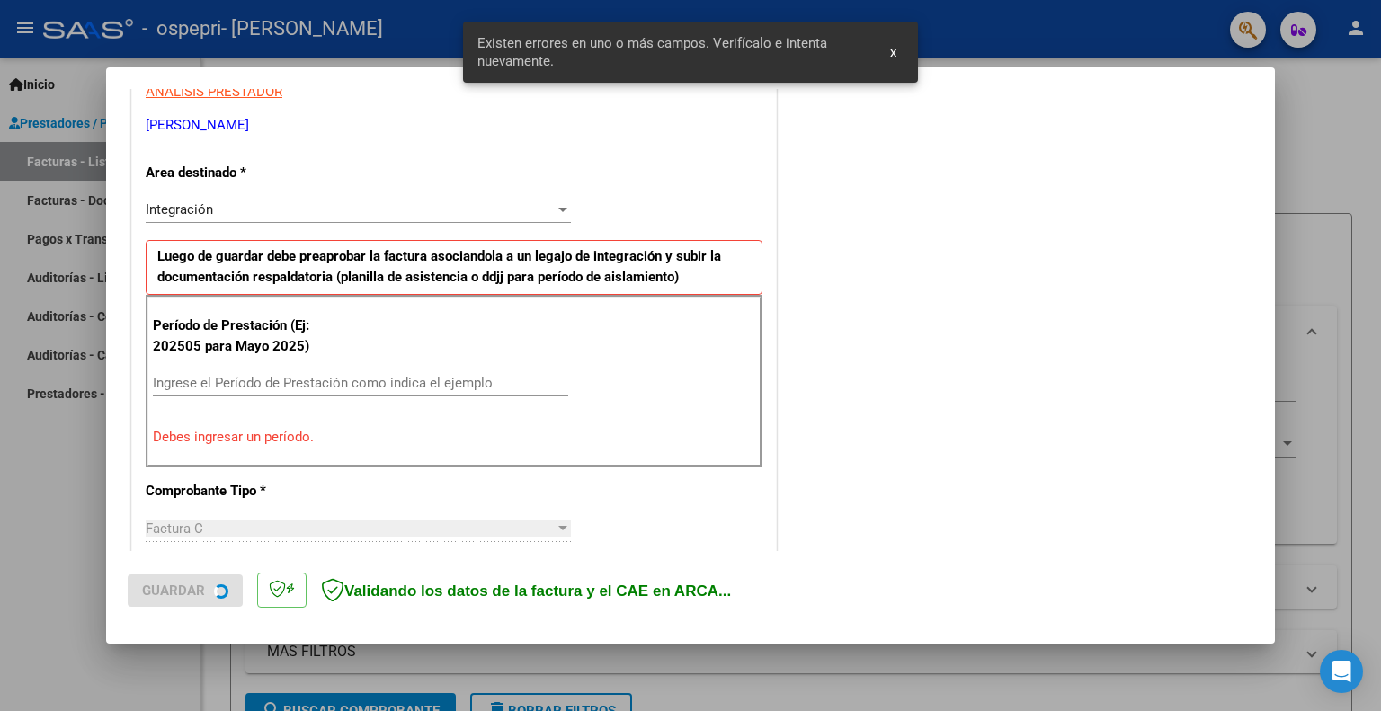
scroll to position [360, 0]
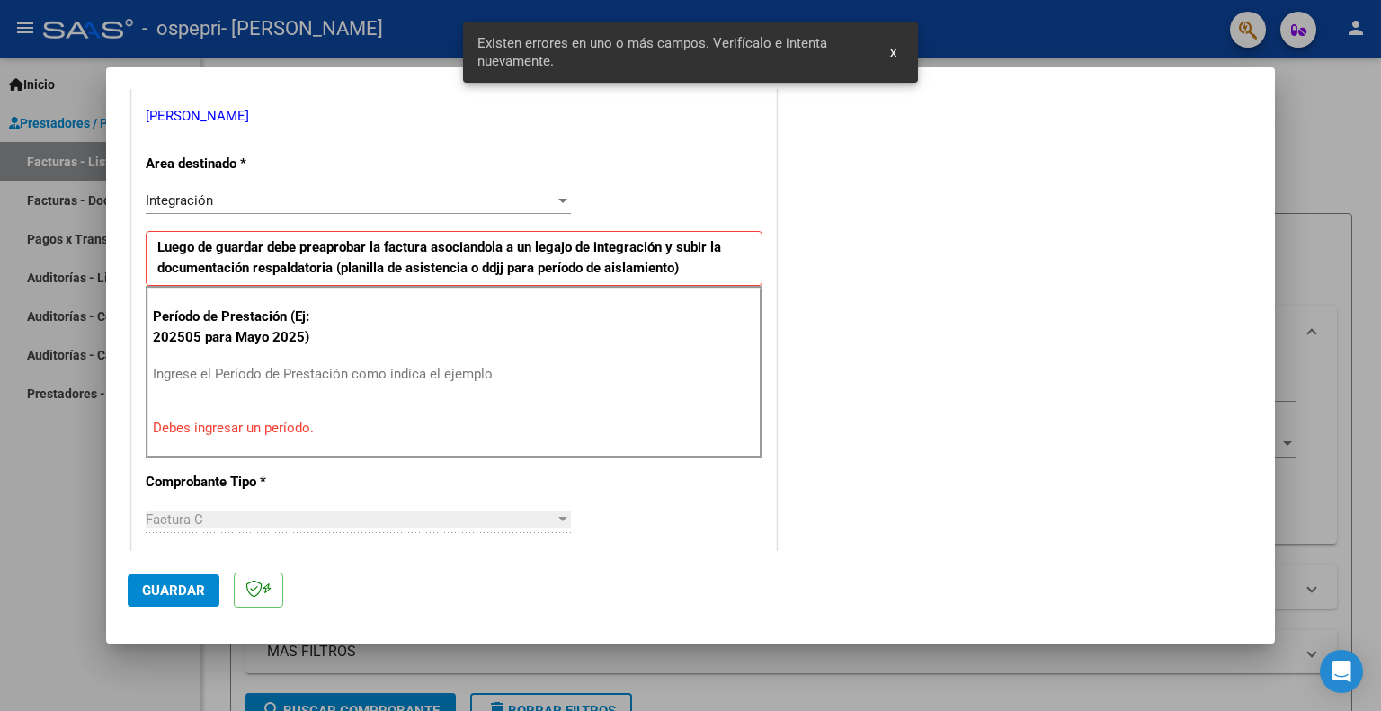
click at [264, 391] on div "Ingrese el Período de Prestación como indica el ejemplo" at bounding box center [360, 383] width 415 height 44
click at [264, 377] on input "Ingrese el Período de Prestación como indica el ejemplo" at bounding box center [360, 374] width 415 height 16
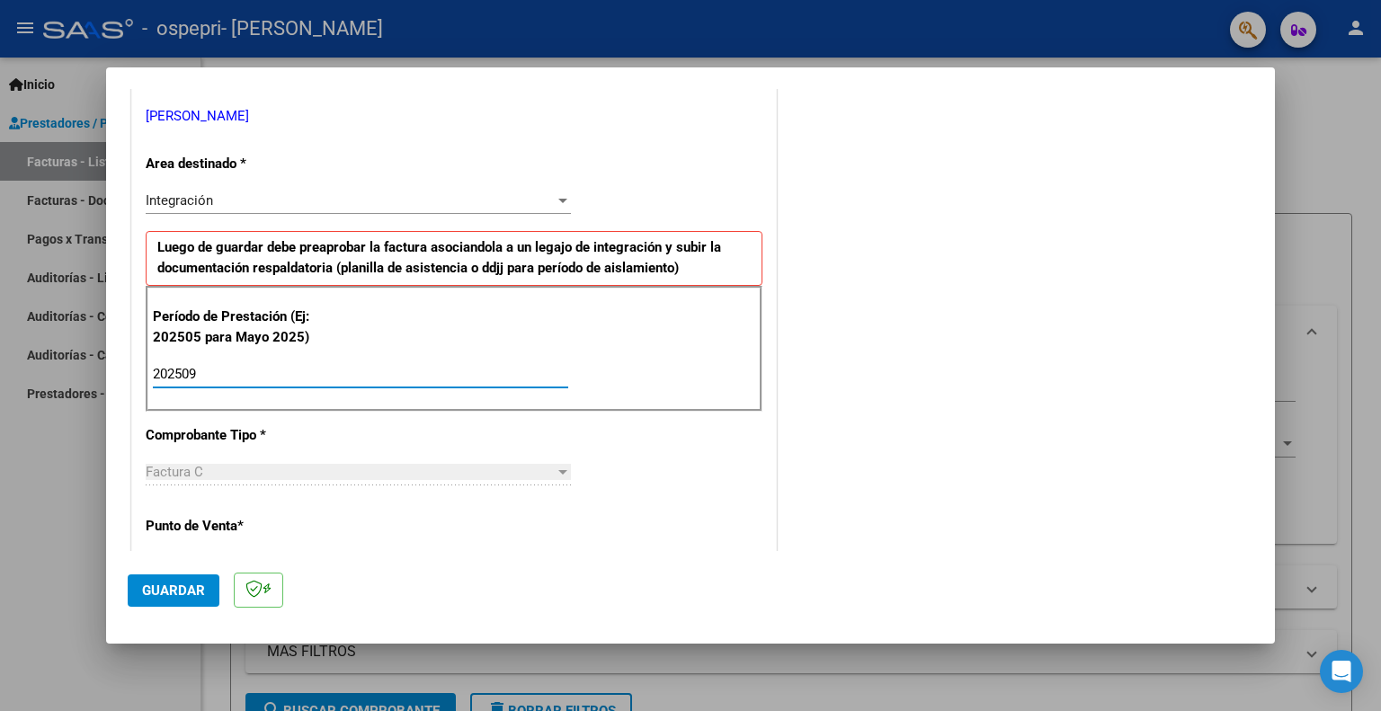
type input "202509"
click at [149, 589] on span "Guardar" at bounding box center [173, 591] width 63 height 16
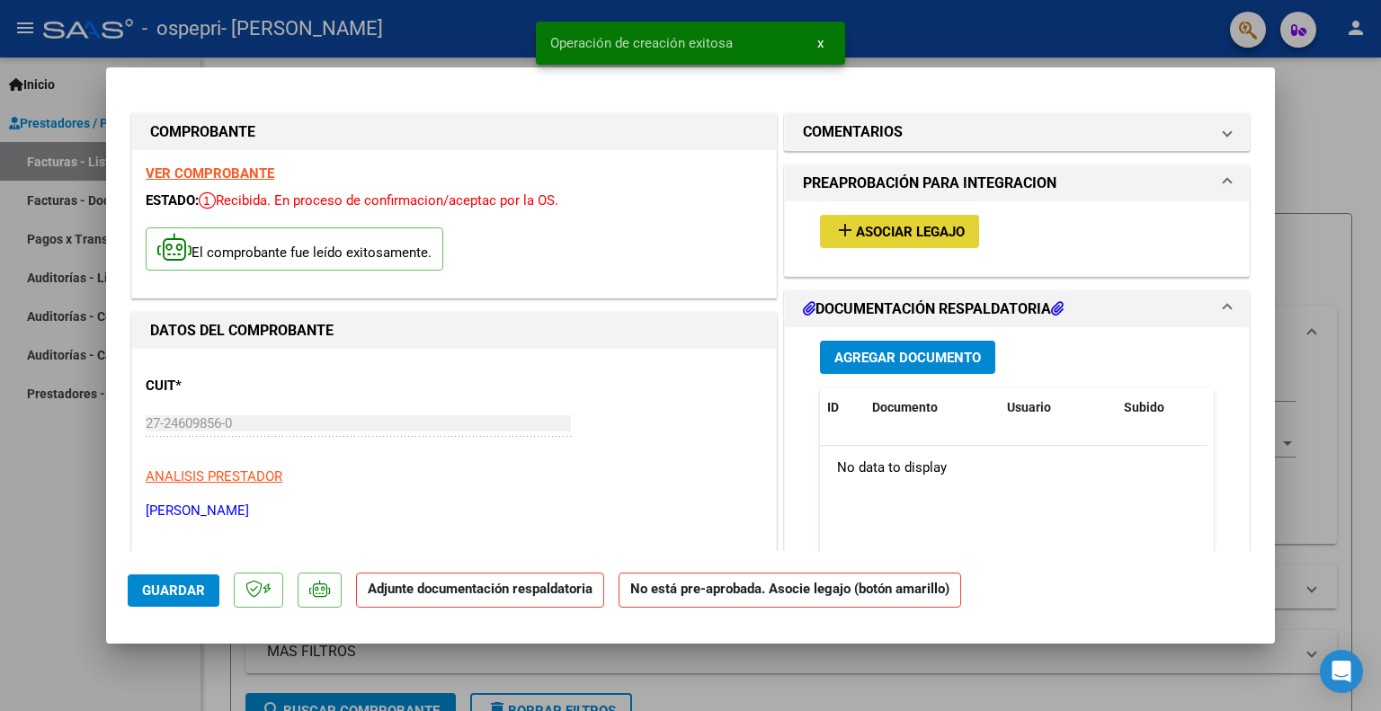
click at [918, 224] on span "Asociar Legajo" at bounding box center [910, 232] width 109 height 16
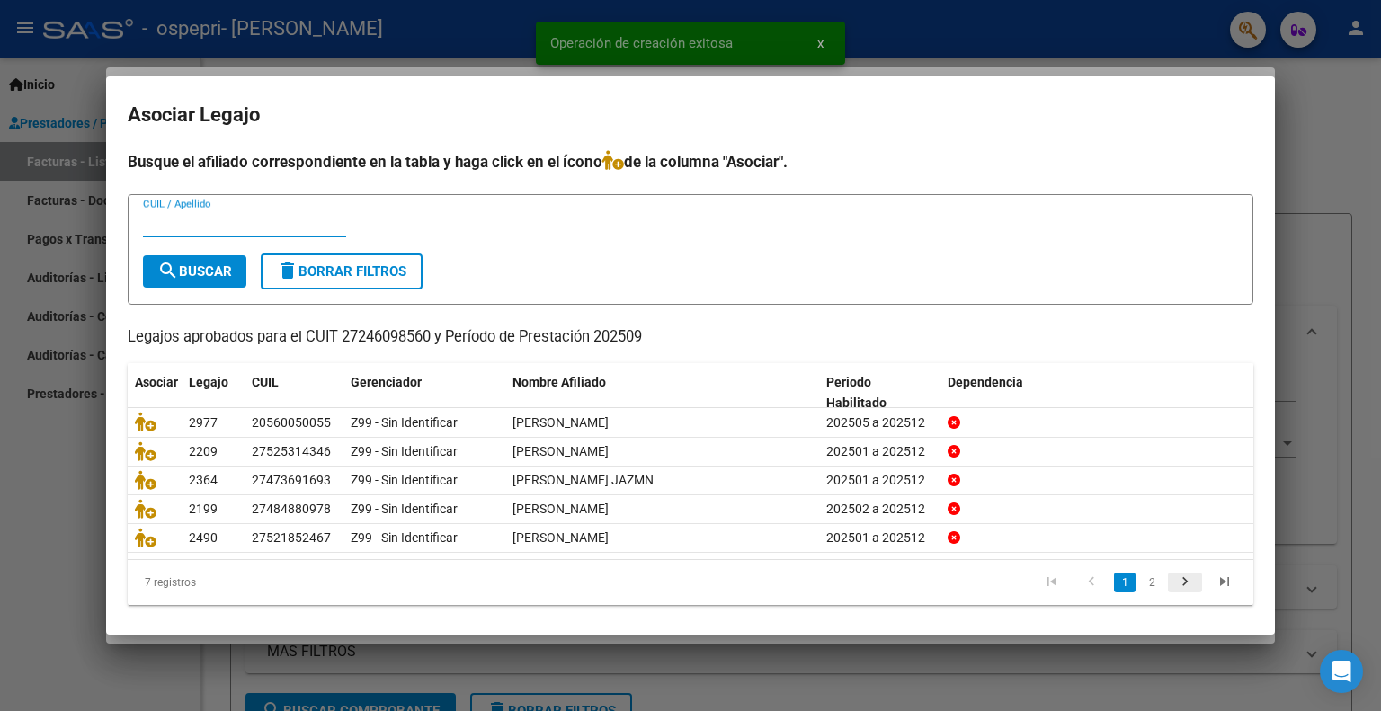
click at [1173, 578] on icon "go to next page" at bounding box center [1184, 585] width 23 height 22
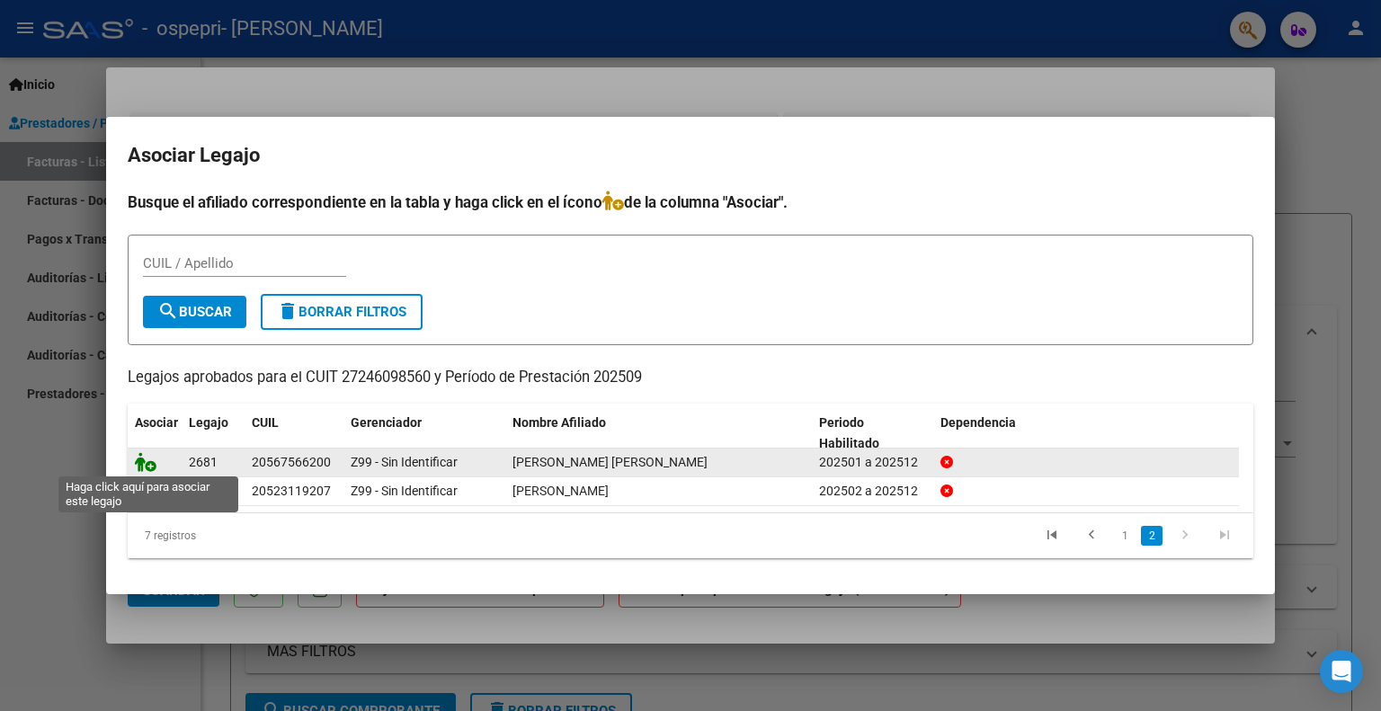
click at [142, 463] on icon at bounding box center [146, 462] width 22 height 20
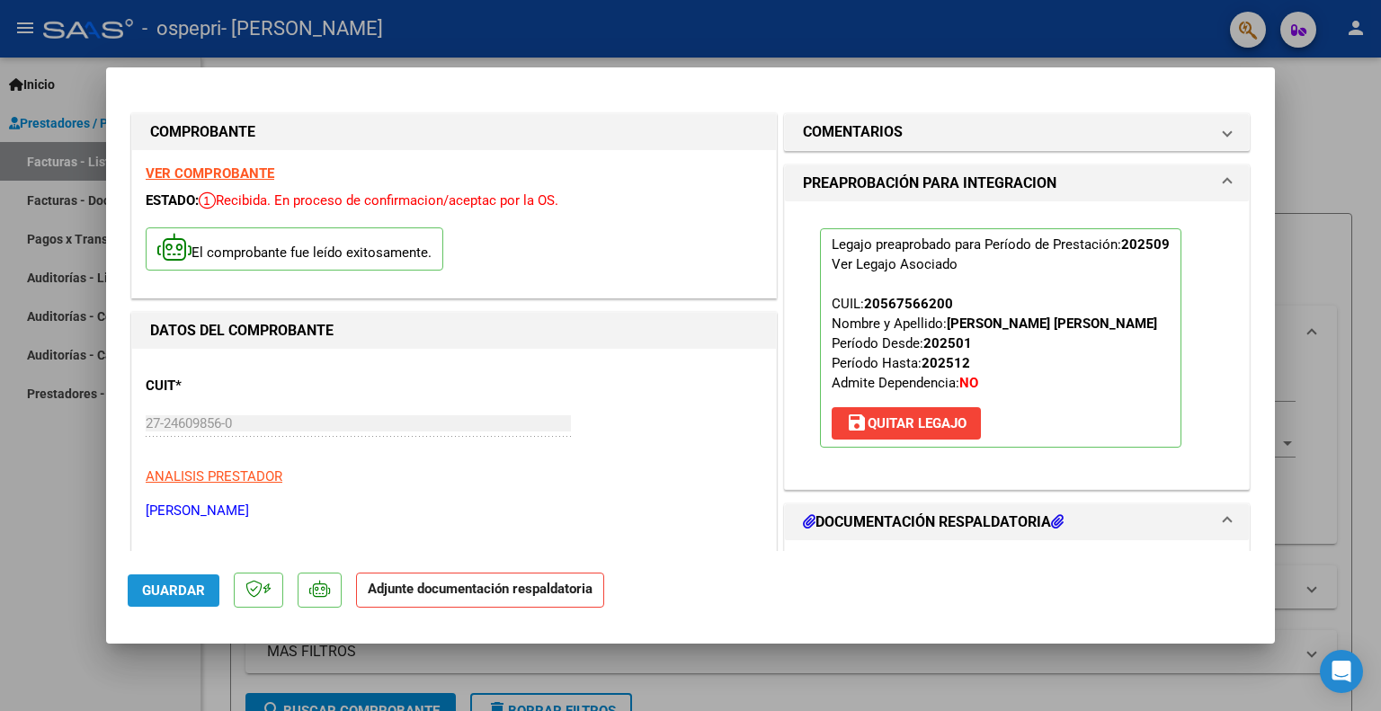
click at [176, 589] on span "Guardar" at bounding box center [173, 591] width 63 height 16
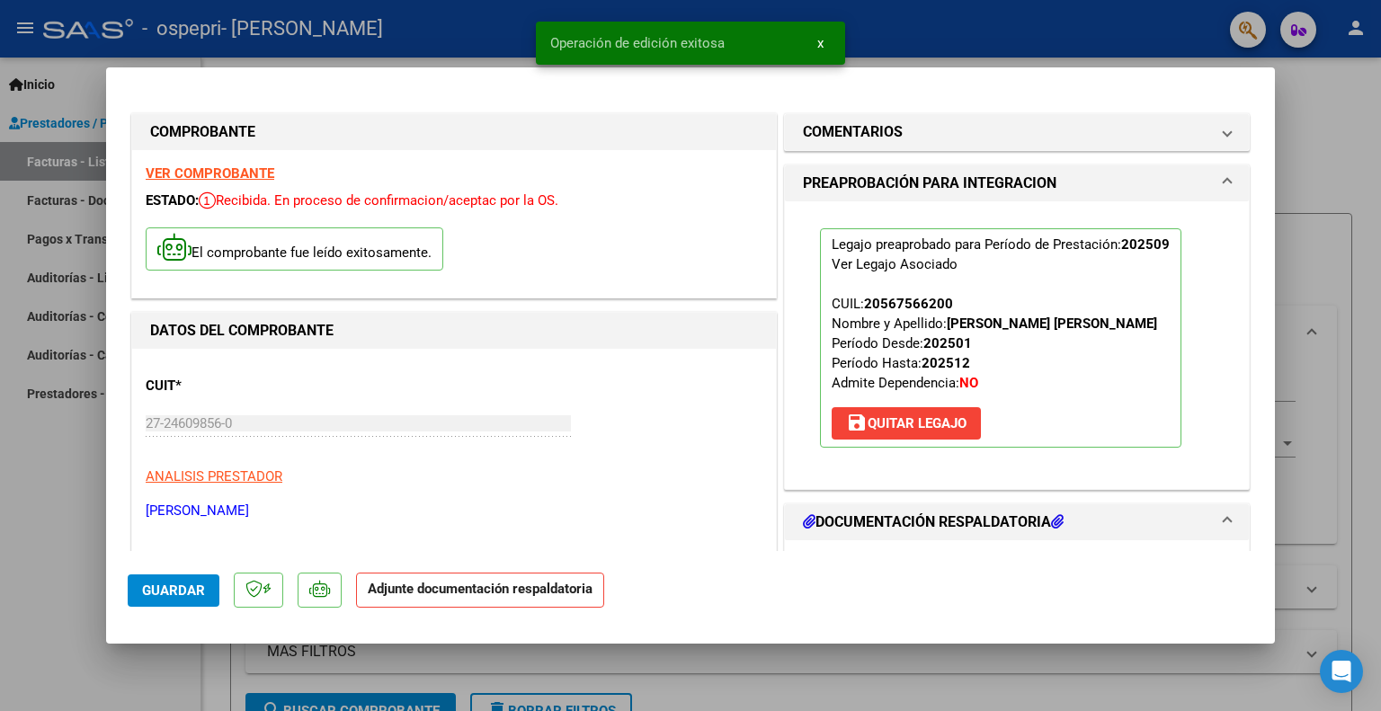
click at [1295, 129] on div at bounding box center [690, 355] width 1381 height 711
type input "$ 0,00"
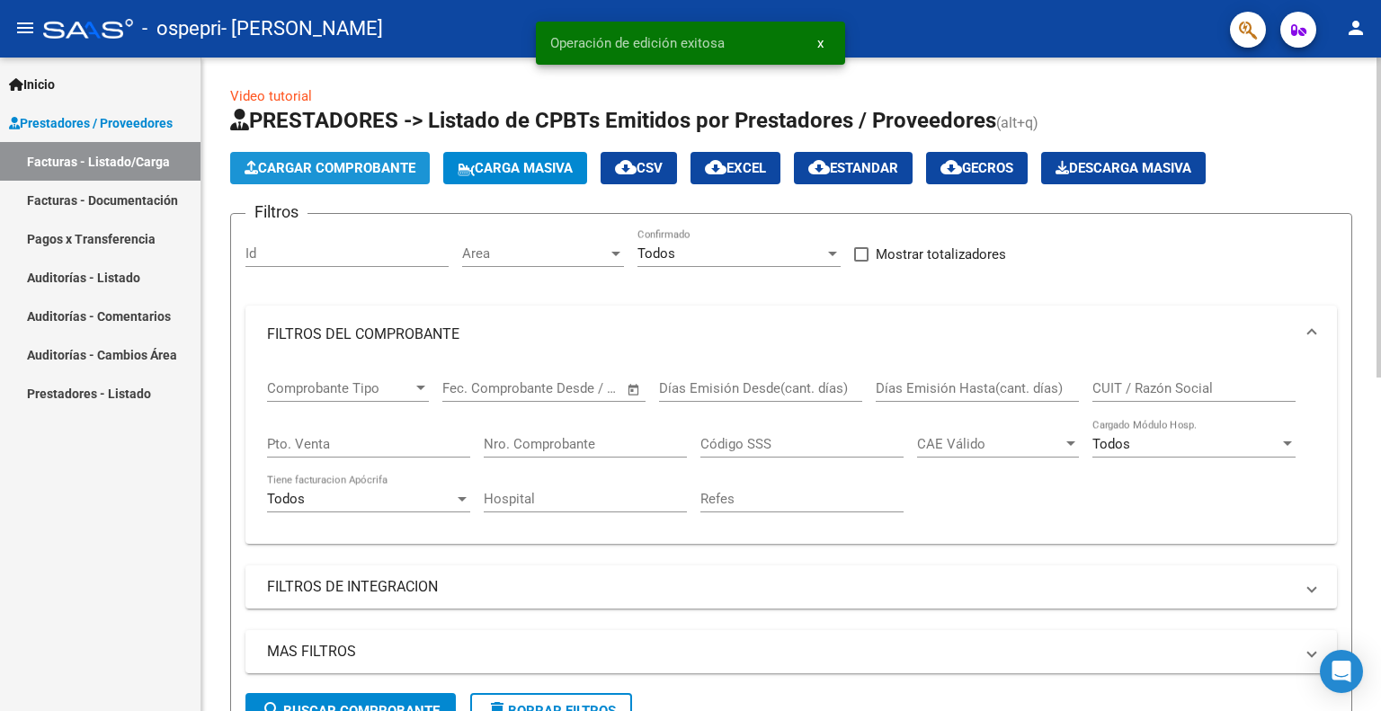
click at [322, 172] on span "Cargar Comprobante" at bounding box center [330, 168] width 171 height 16
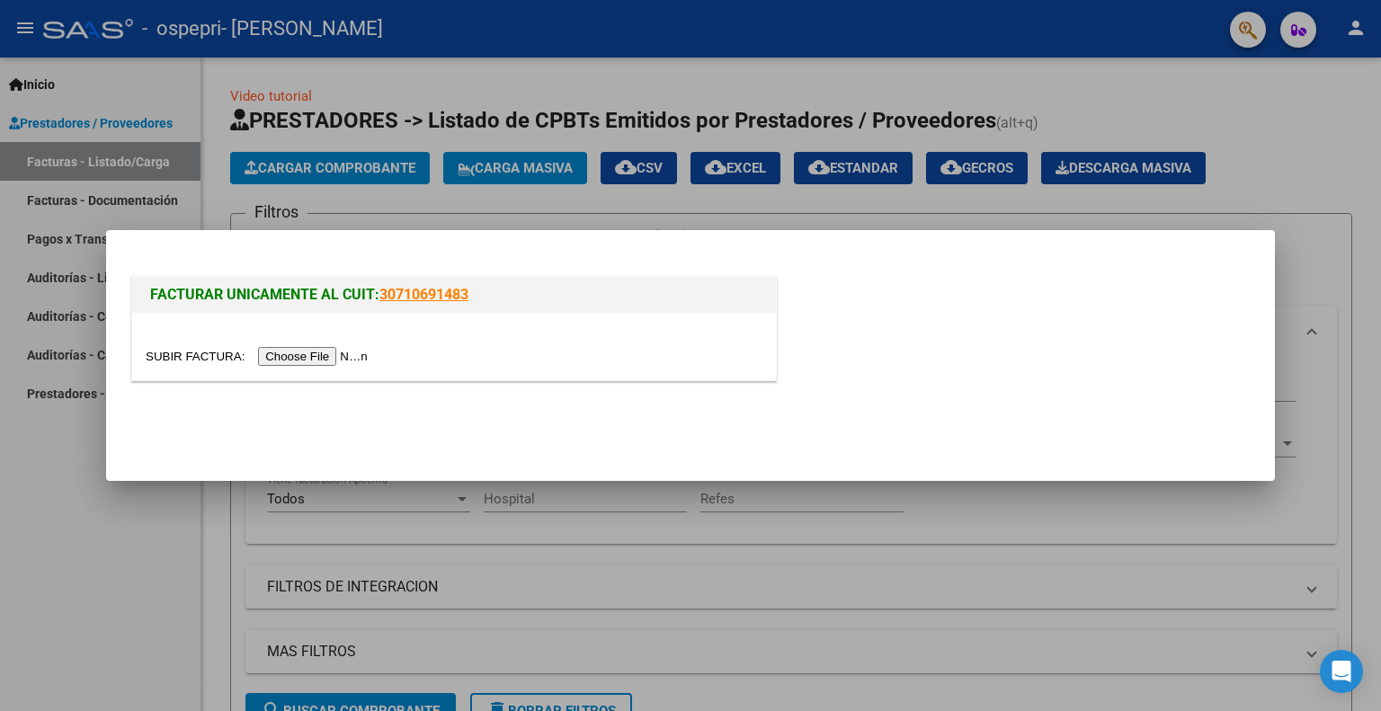
click at [281, 354] on input "file" at bounding box center [259, 356] width 227 height 19
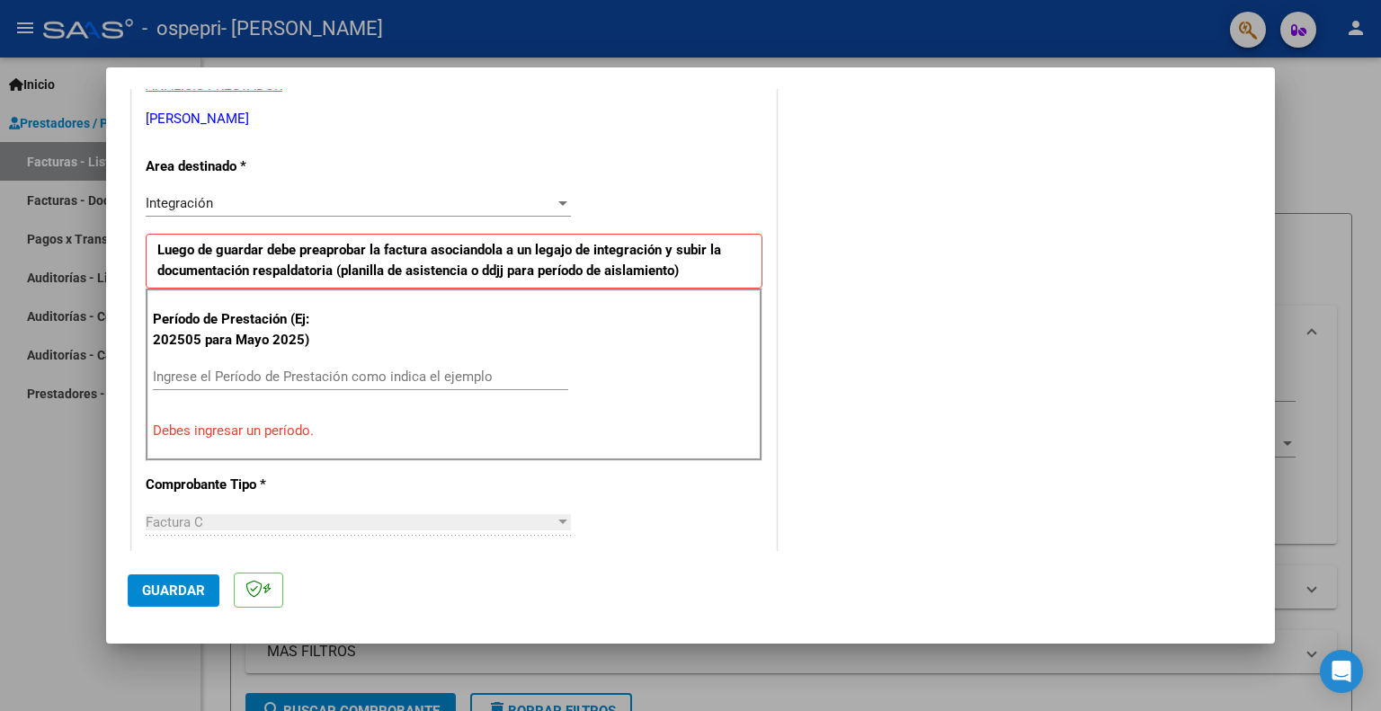
scroll to position [360, 0]
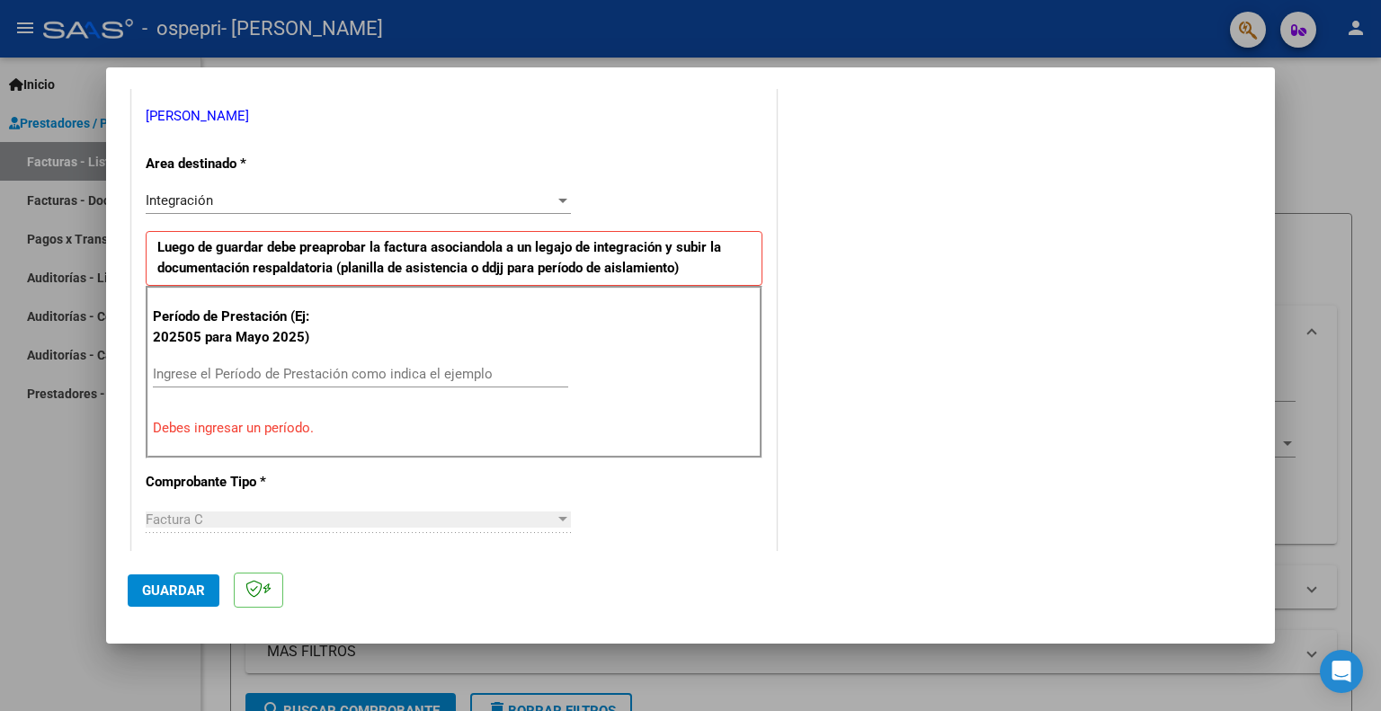
click at [230, 377] on input "Ingrese el Período de Prestación como indica el ejemplo" at bounding box center [360, 374] width 415 height 16
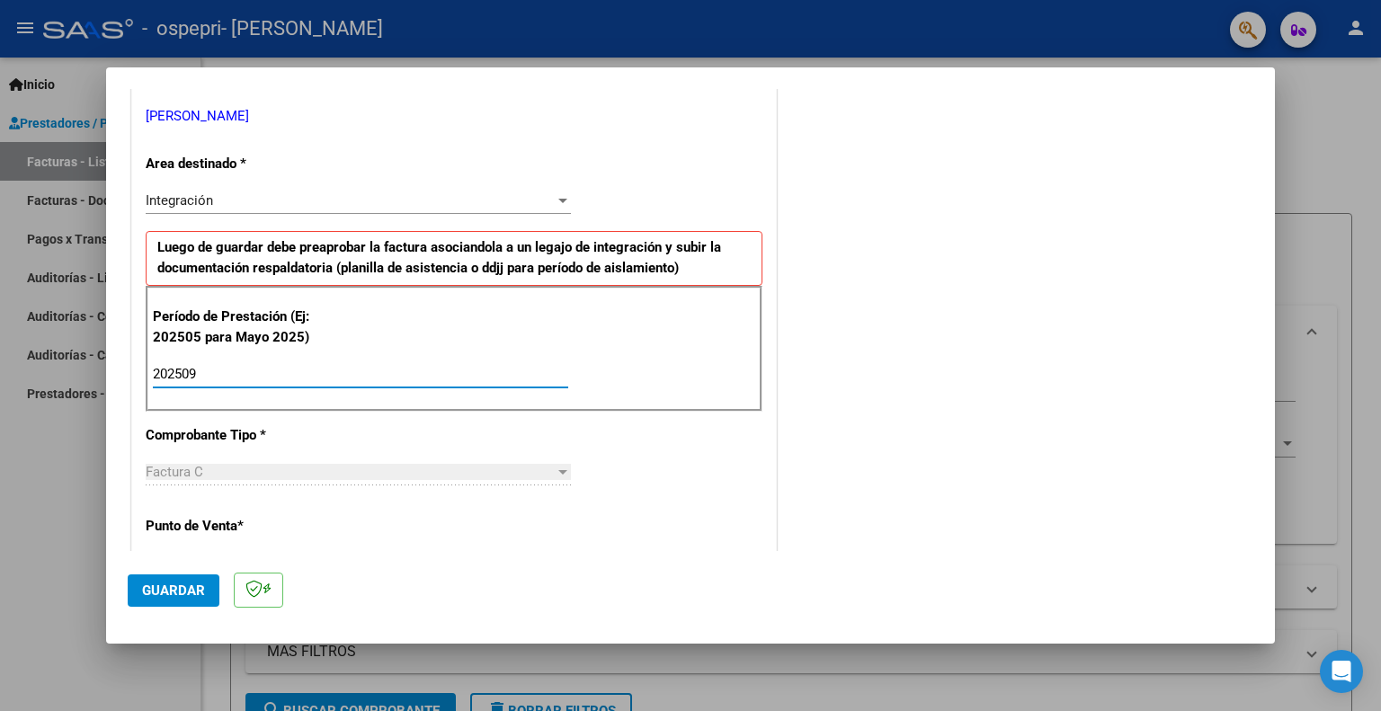
type input "202509"
click at [163, 588] on span "Guardar" at bounding box center [173, 591] width 63 height 16
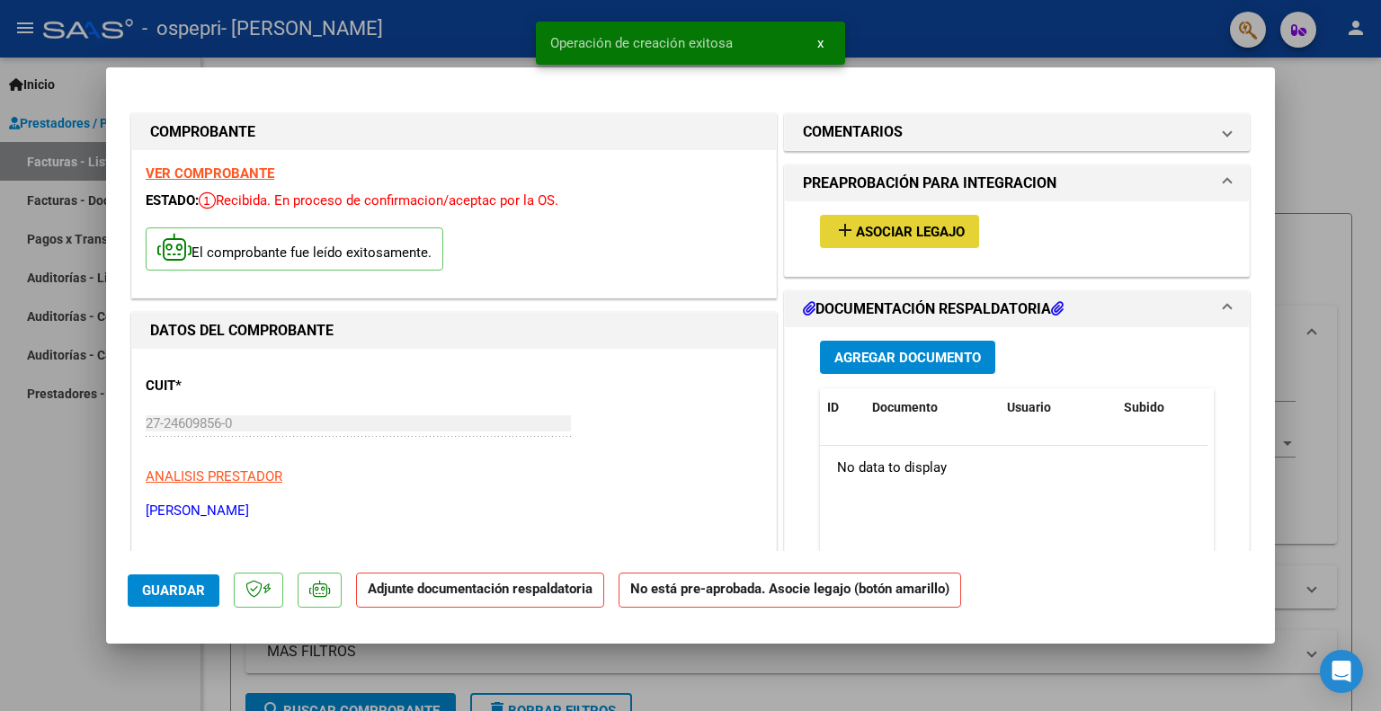
click at [874, 241] on button "add Asociar Legajo" at bounding box center [899, 231] width 159 height 33
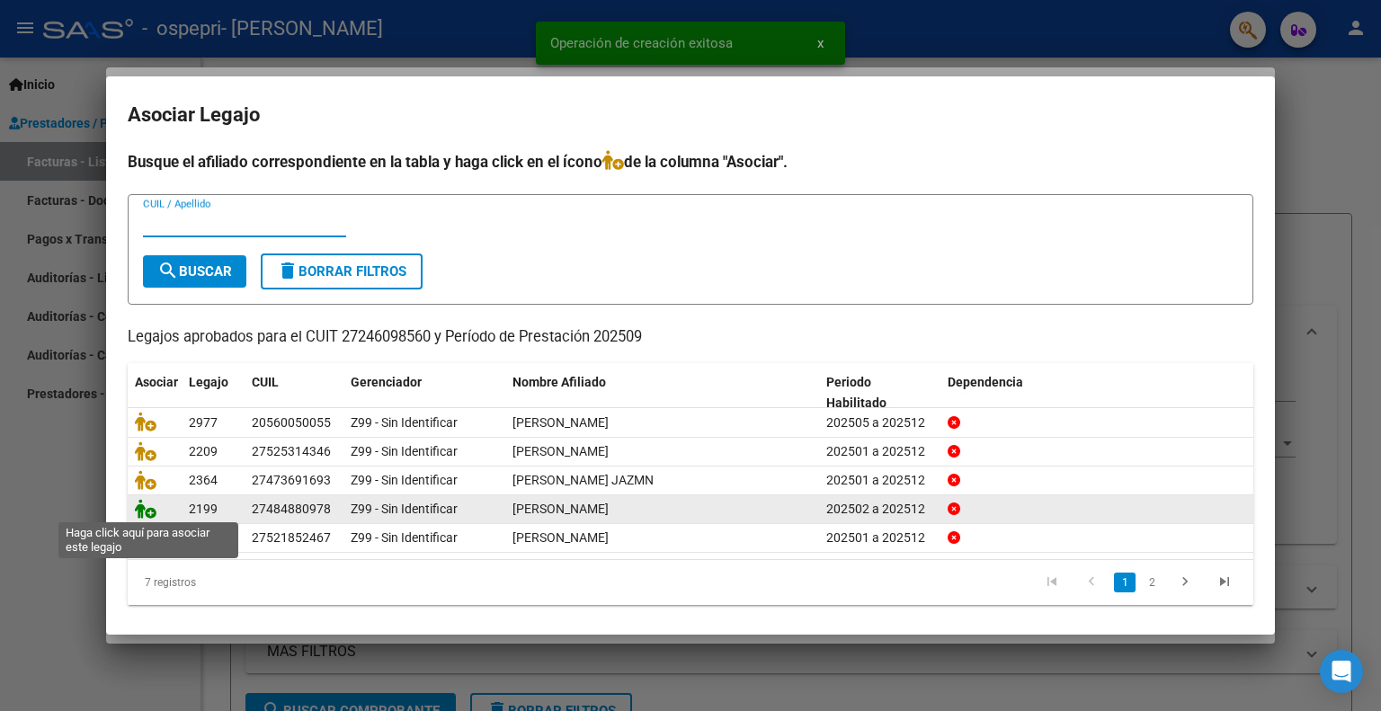
click at [149, 509] on icon at bounding box center [146, 509] width 22 height 20
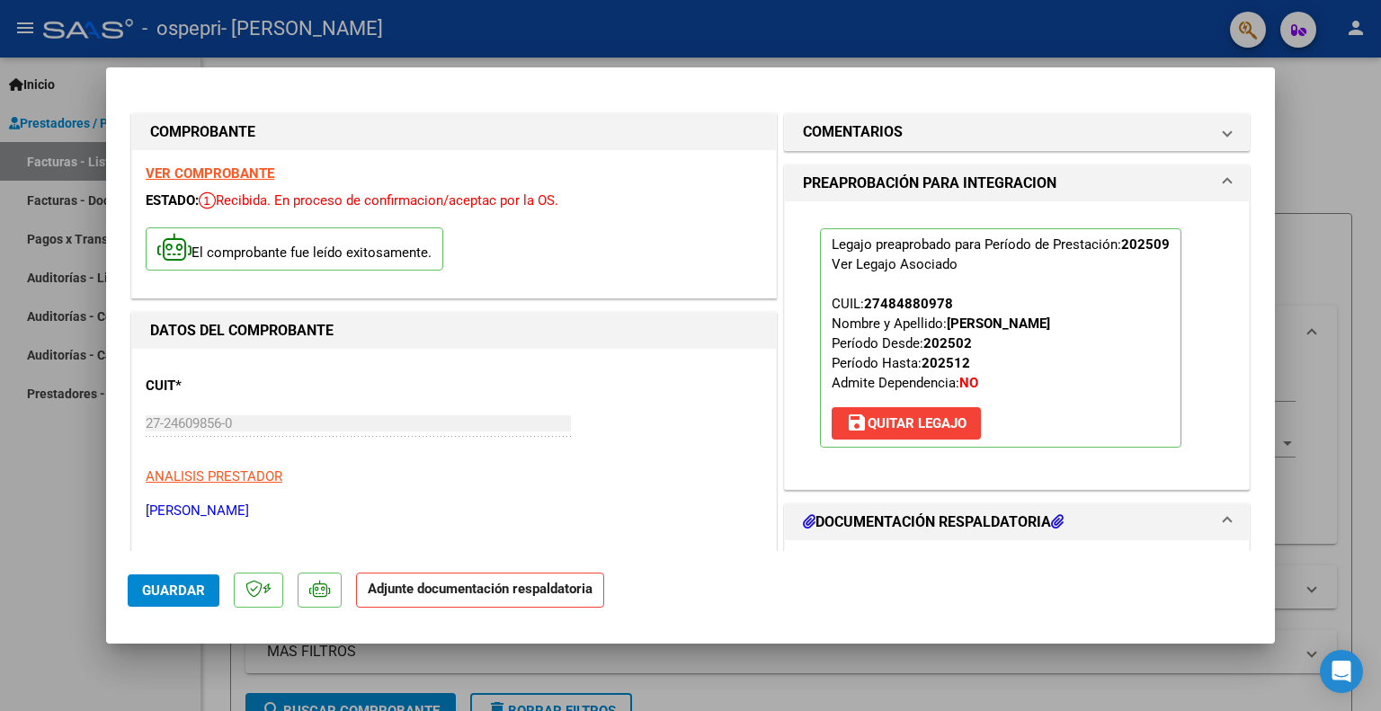
click at [143, 595] on span "Guardar" at bounding box center [173, 591] width 63 height 16
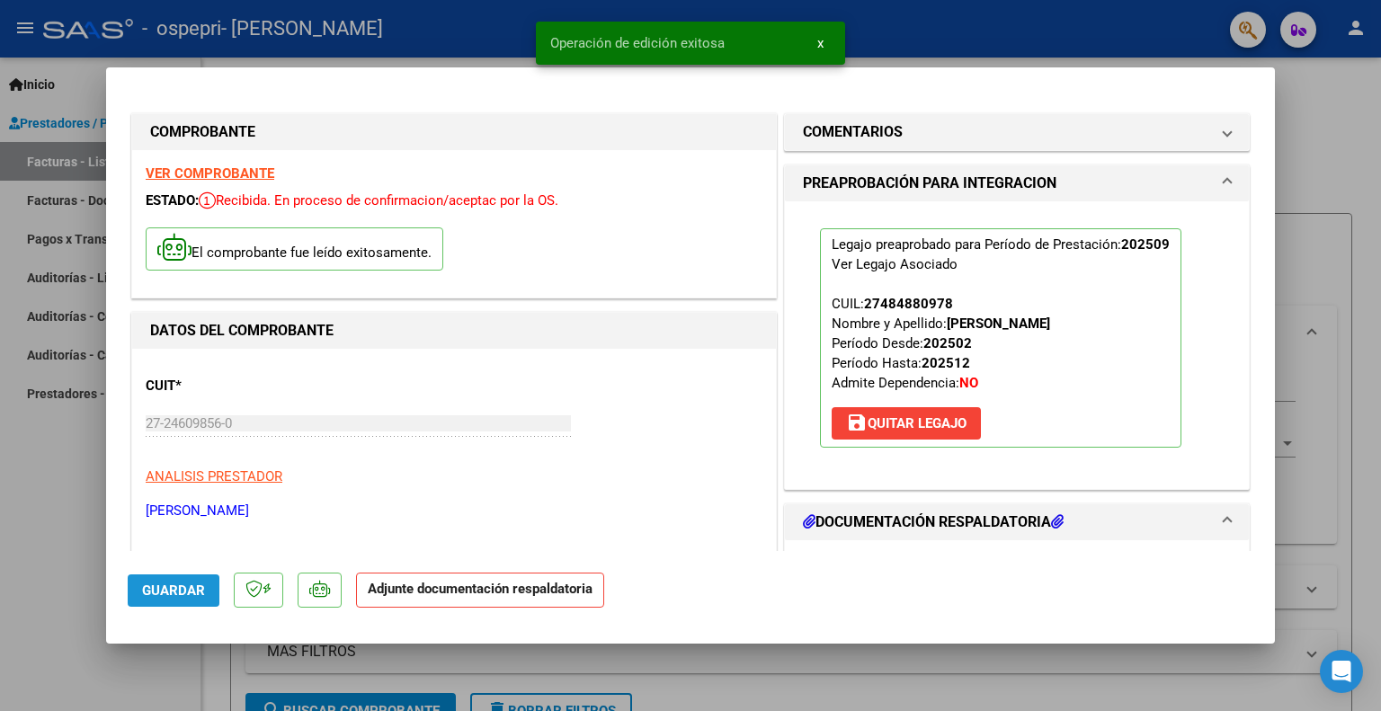
click at [163, 584] on span "Guardar" at bounding box center [173, 591] width 63 height 16
click at [1303, 118] on div at bounding box center [690, 355] width 1381 height 711
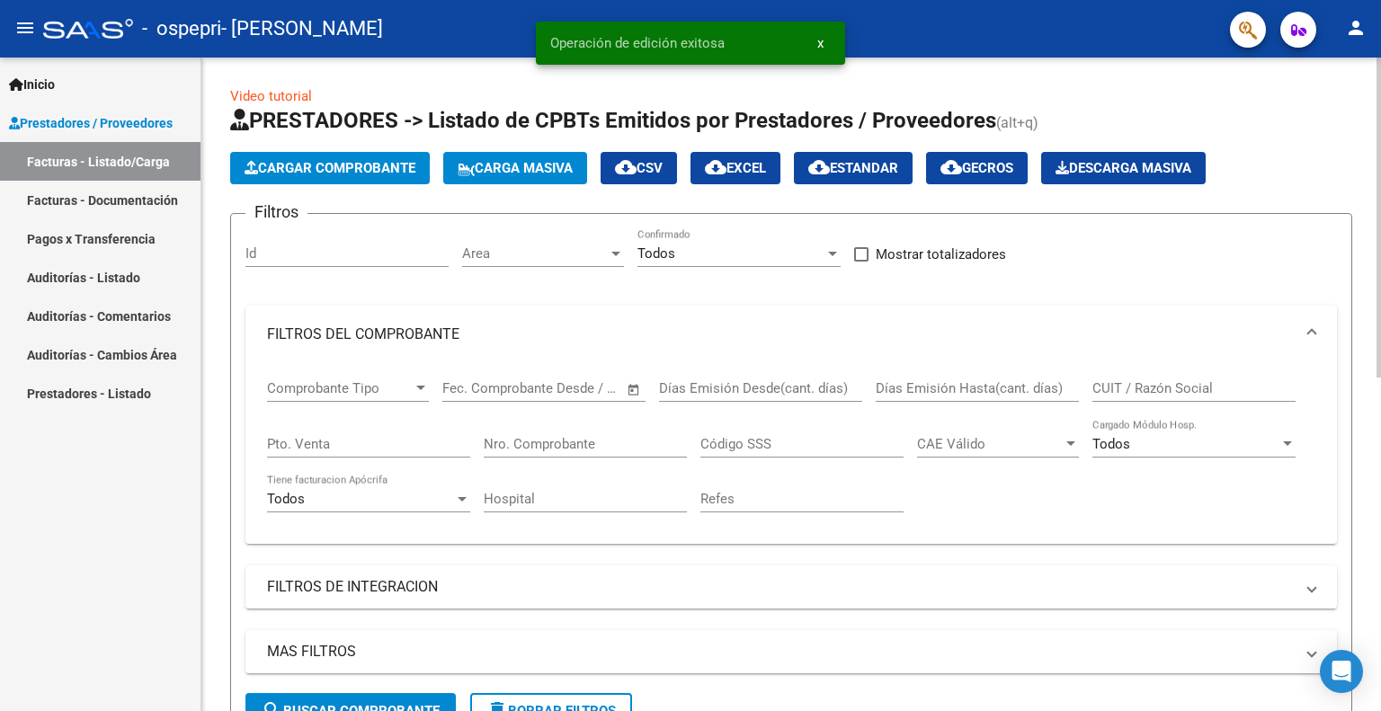
click at [376, 165] on span "Cargar Comprobante" at bounding box center [330, 168] width 171 height 16
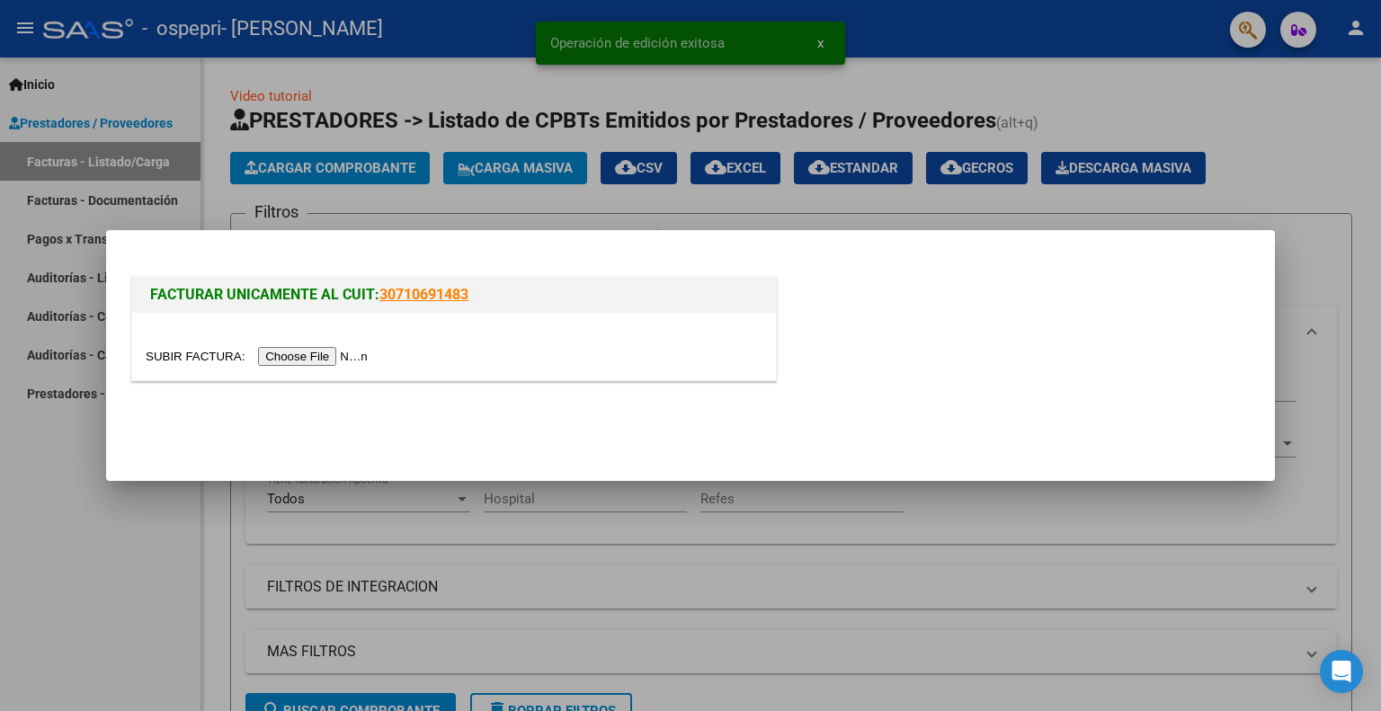
click at [365, 360] on input "file" at bounding box center [259, 356] width 227 height 19
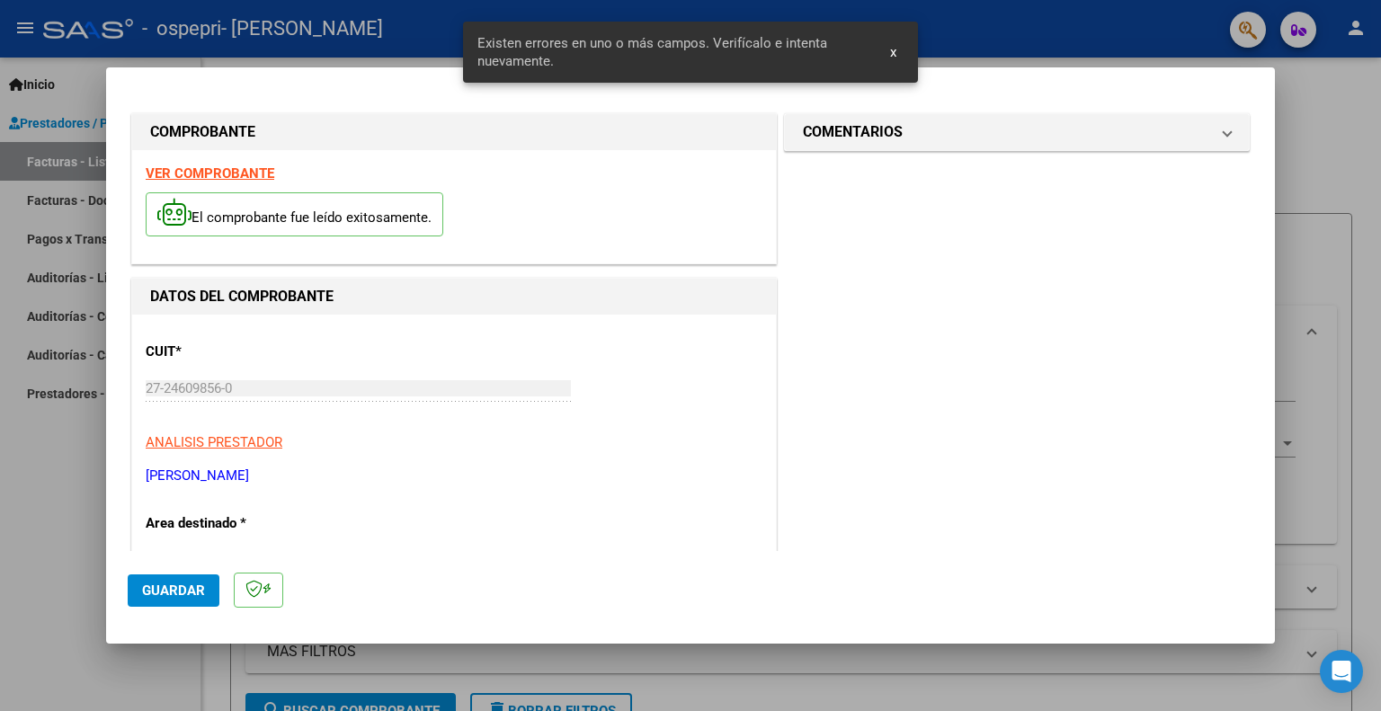
scroll to position [360, 0]
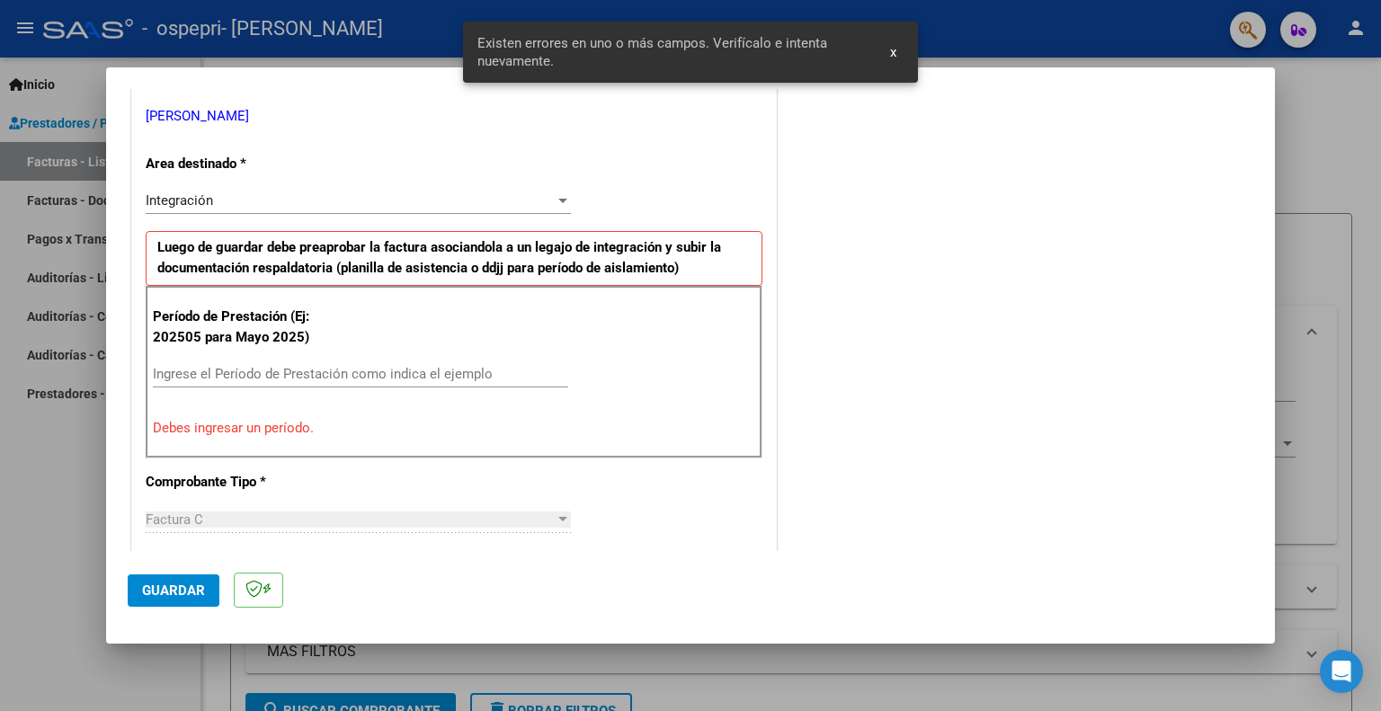
click at [192, 359] on div "Período de Prestación (Ej: 202505 para [DATE]) Ingrese el Período de Prestación…" at bounding box center [454, 372] width 617 height 173
click at [187, 371] on input "Ingrese el Período de Prestación como indica el ejemplo" at bounding box center [360, 374] width 415 height 16
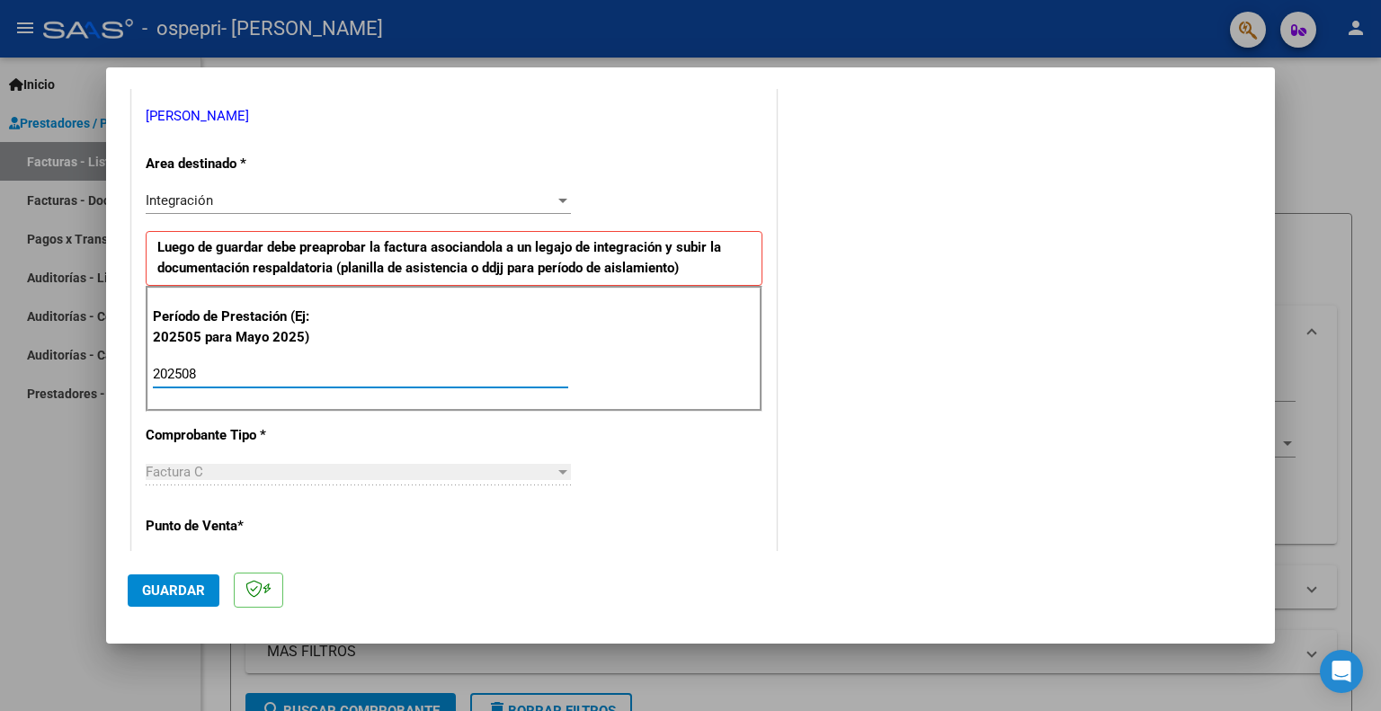
type input "202508"
click at [168, 583] on span "Guardar" at bounding box center [173, 591] width 63 height 16
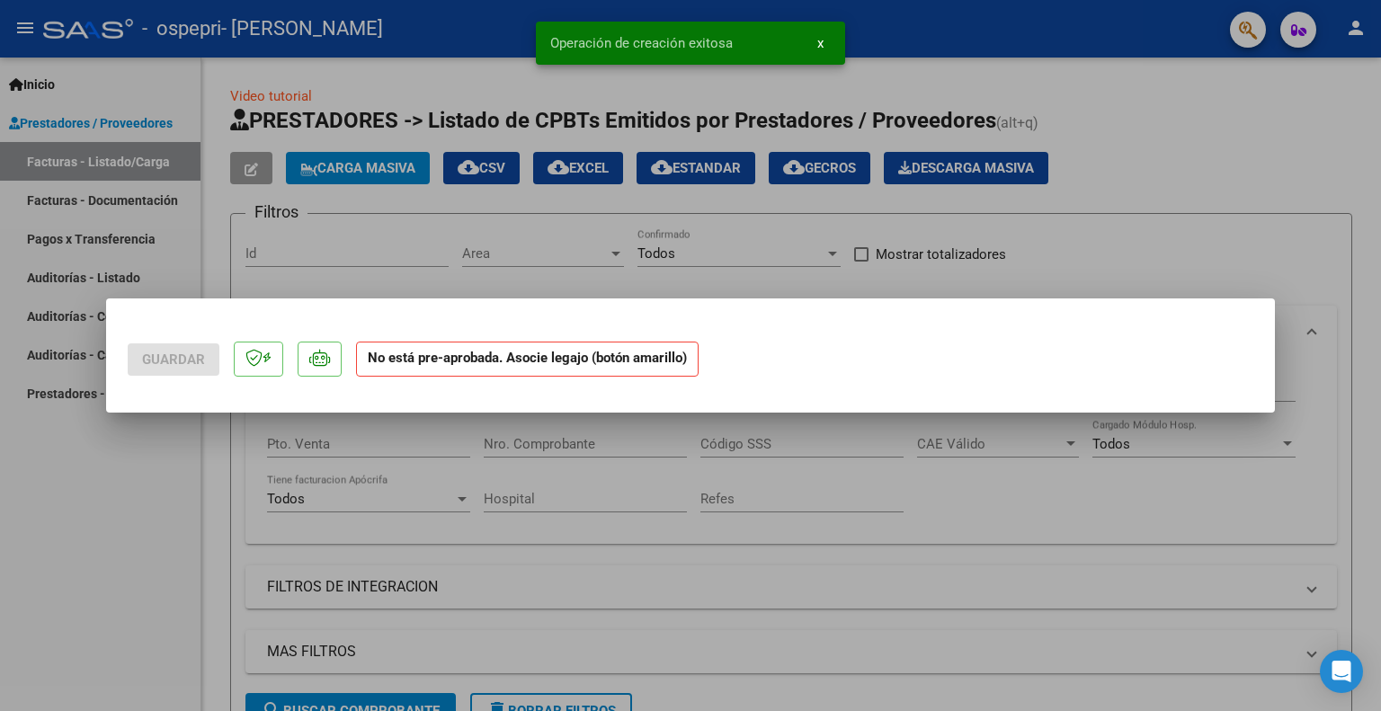
scroll to position [0, 0]
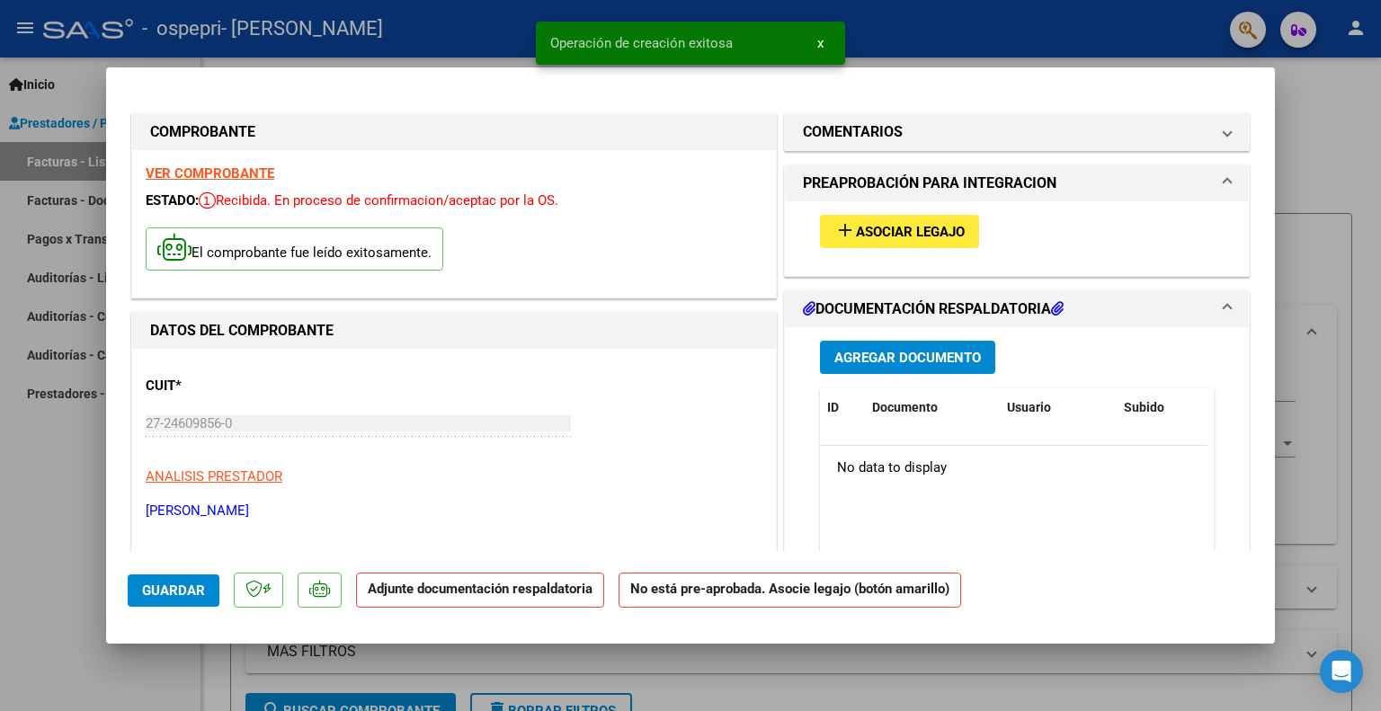
click at [931, 239] on span "Asociar Legajo" at bounding box center [910, 232] width 109 height 16
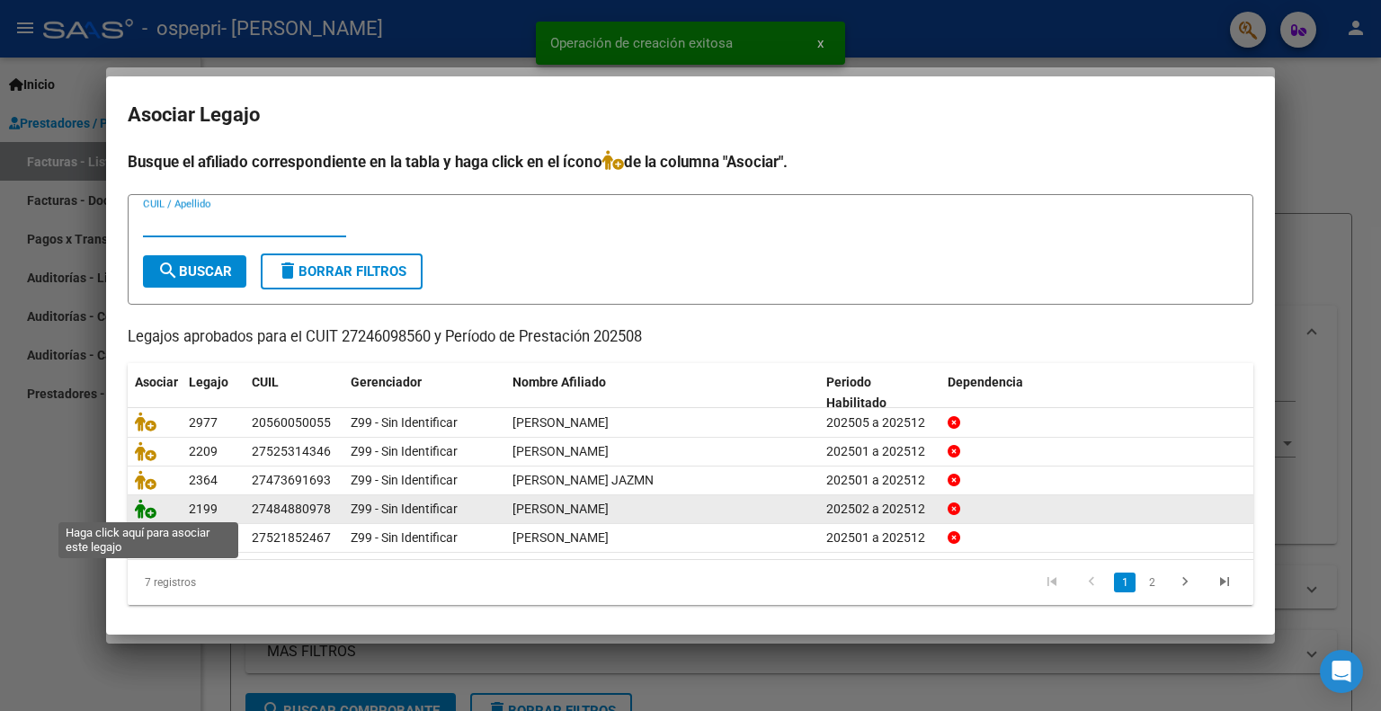
click at [144, 516] on icon at bounding box center [146, 509] width 22 height 20
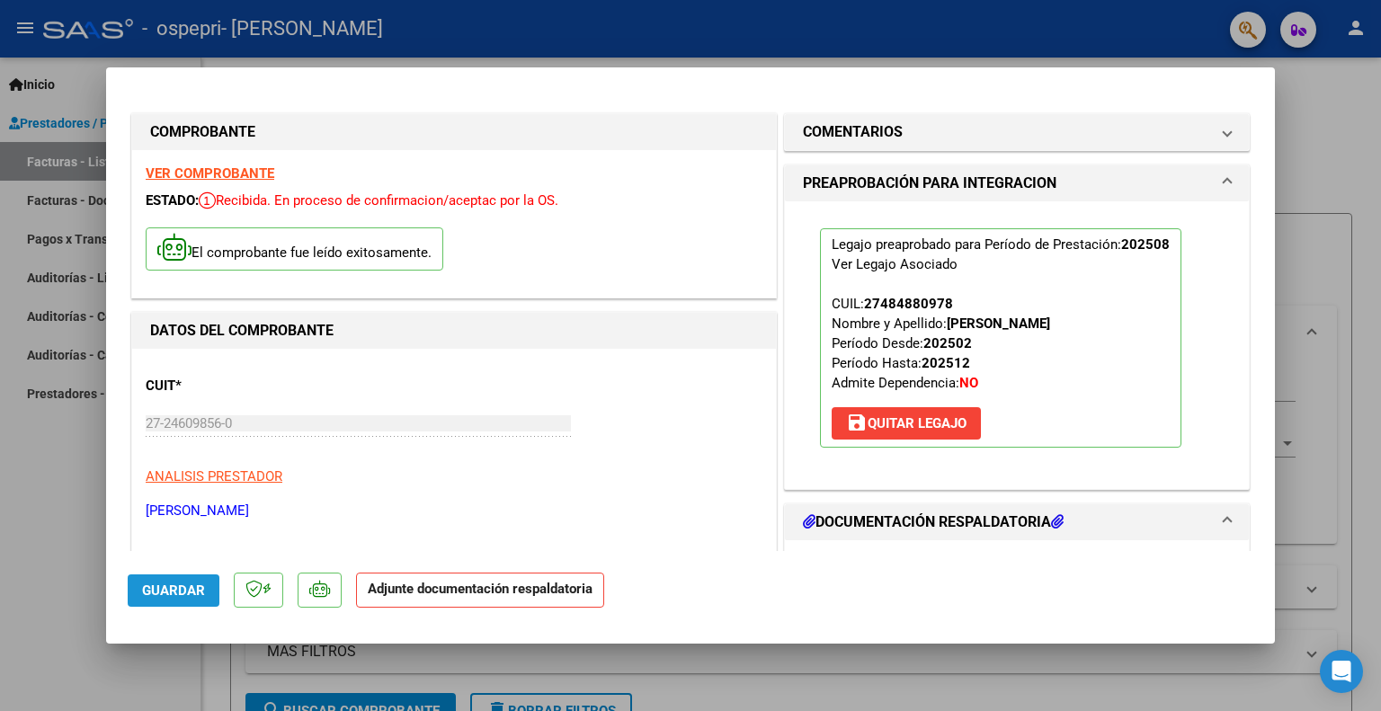
click at [165, 584] on span "Guardar" at bounding box center [173, 591] width 63 height 16
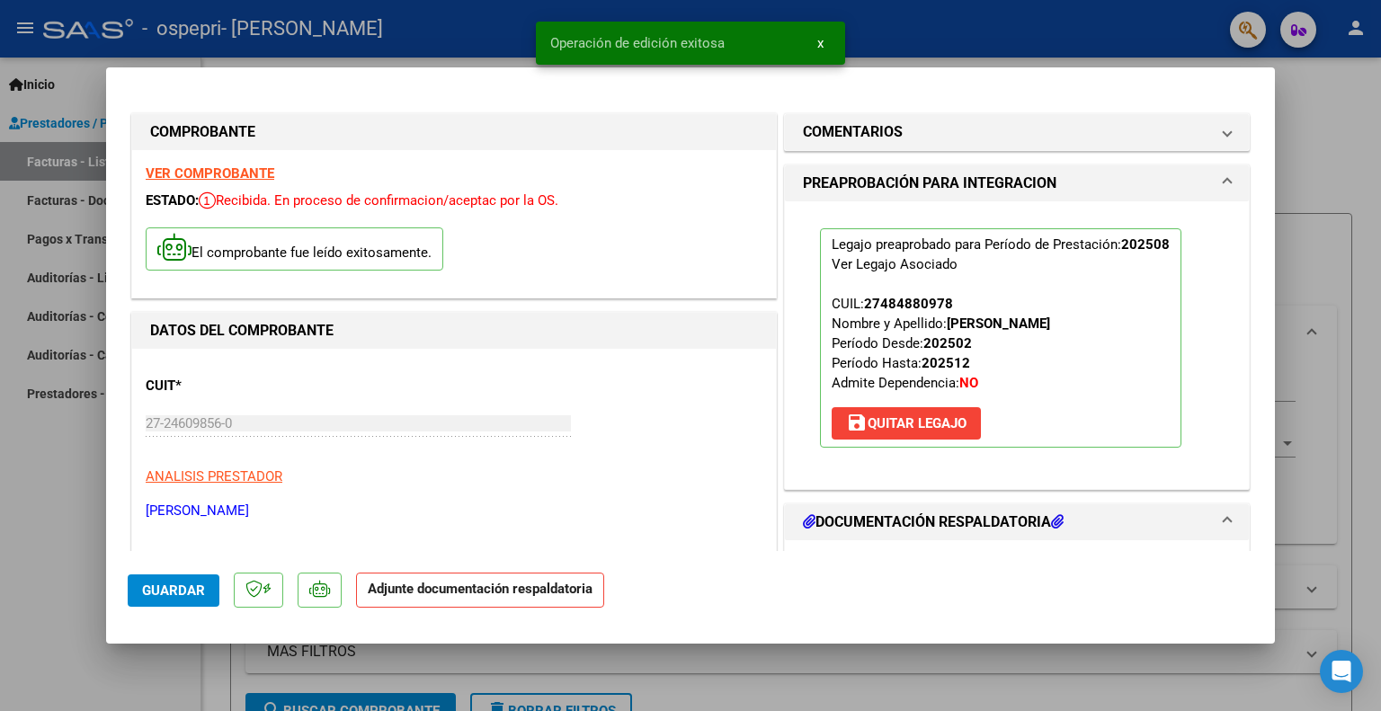
click at [1336, 198] on div at bounding box center [690, 355] width 1381 height 711
type input "$ 0,00"
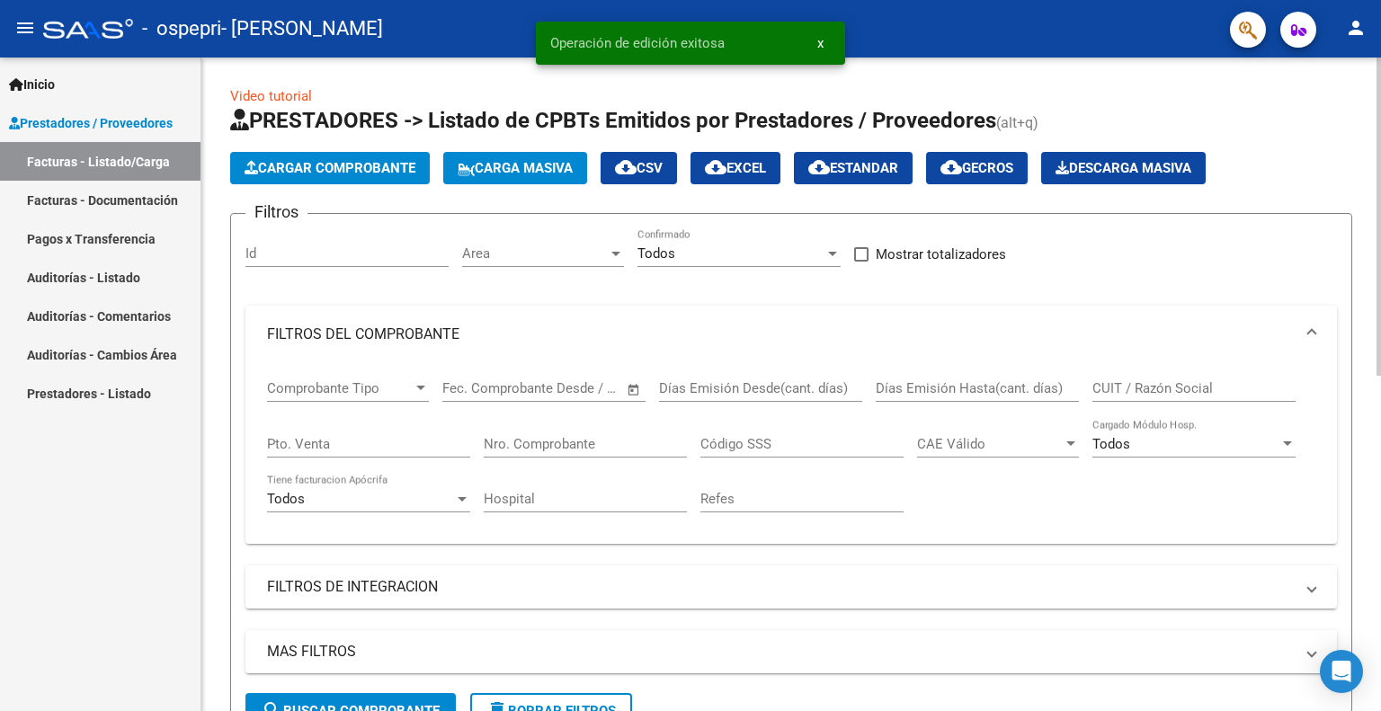
click at [341, 169] on span "Cargar Comprobante" at bounding box center [330, 168] width 171 height 16
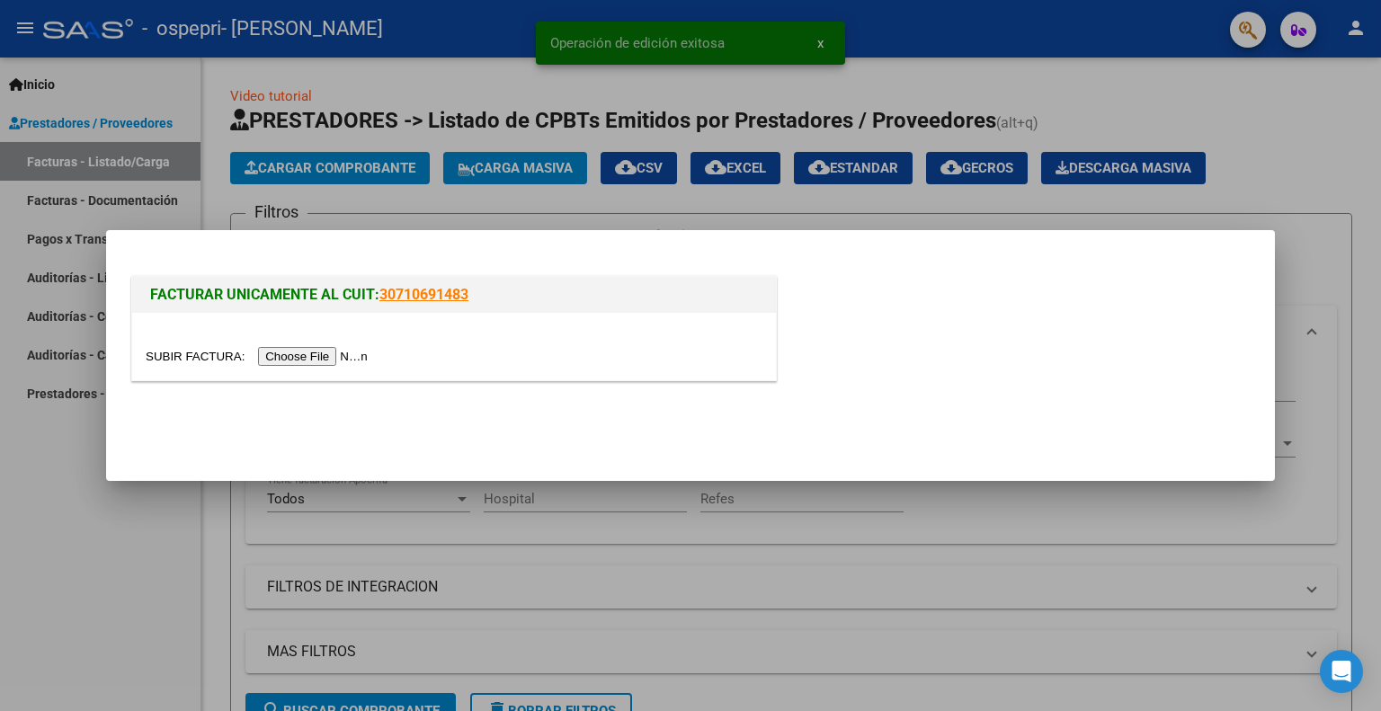
click at [314, 358] on input "file" at bounding box center [259, 356] width 227 height 19
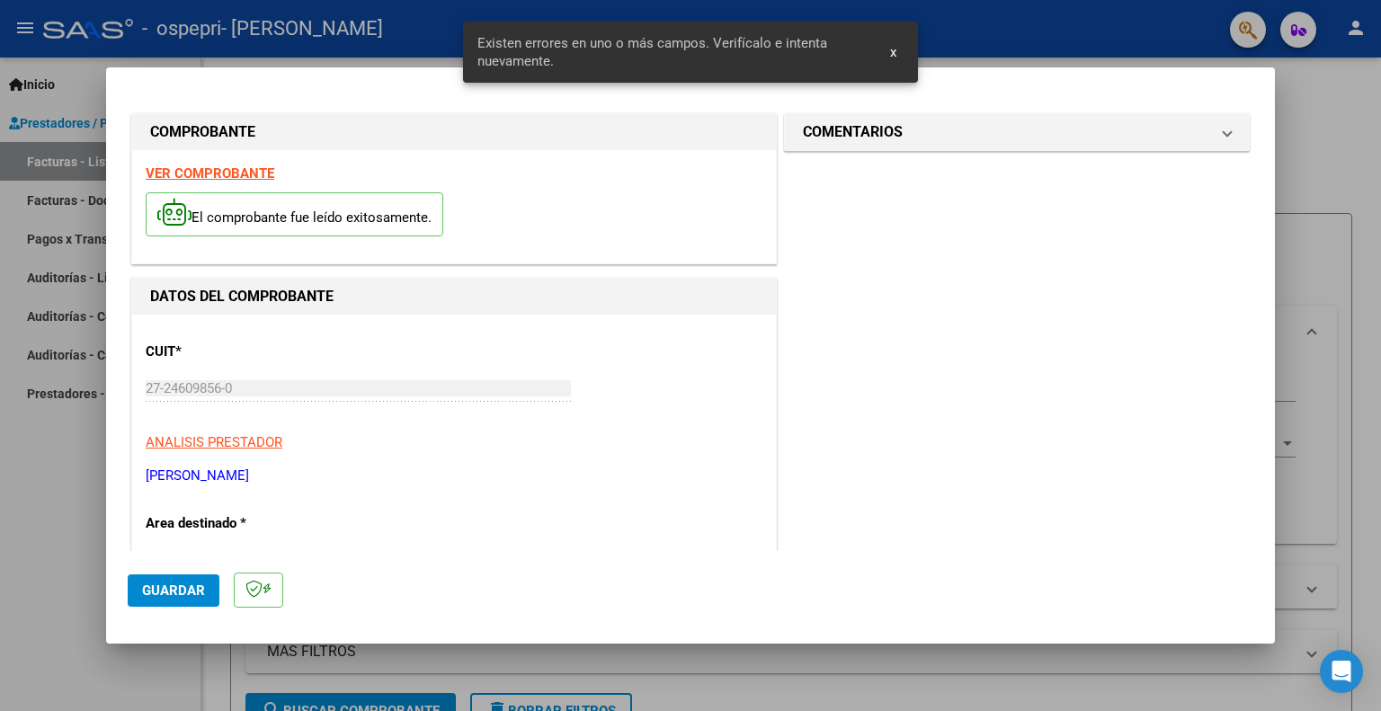
scroll to position [360, 0]
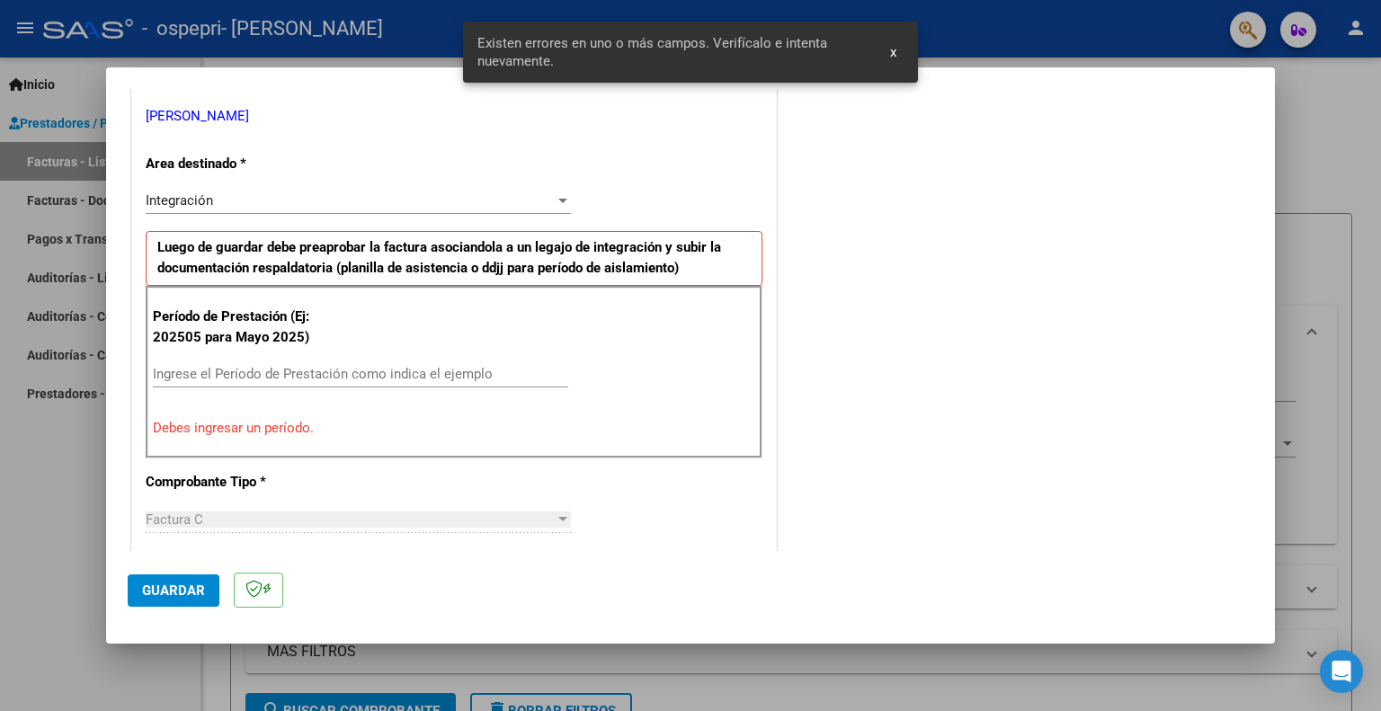
click at [342, 361] on div "Ingrese el Período de Prestación como indica el ejemplo" at bounding box center [360, 374] width 415 height 27
click at [346, 372] on input "Ingrese el Período de Prestación como indica el ejemplo" at bounding box center [360, 374] width 415 height 16
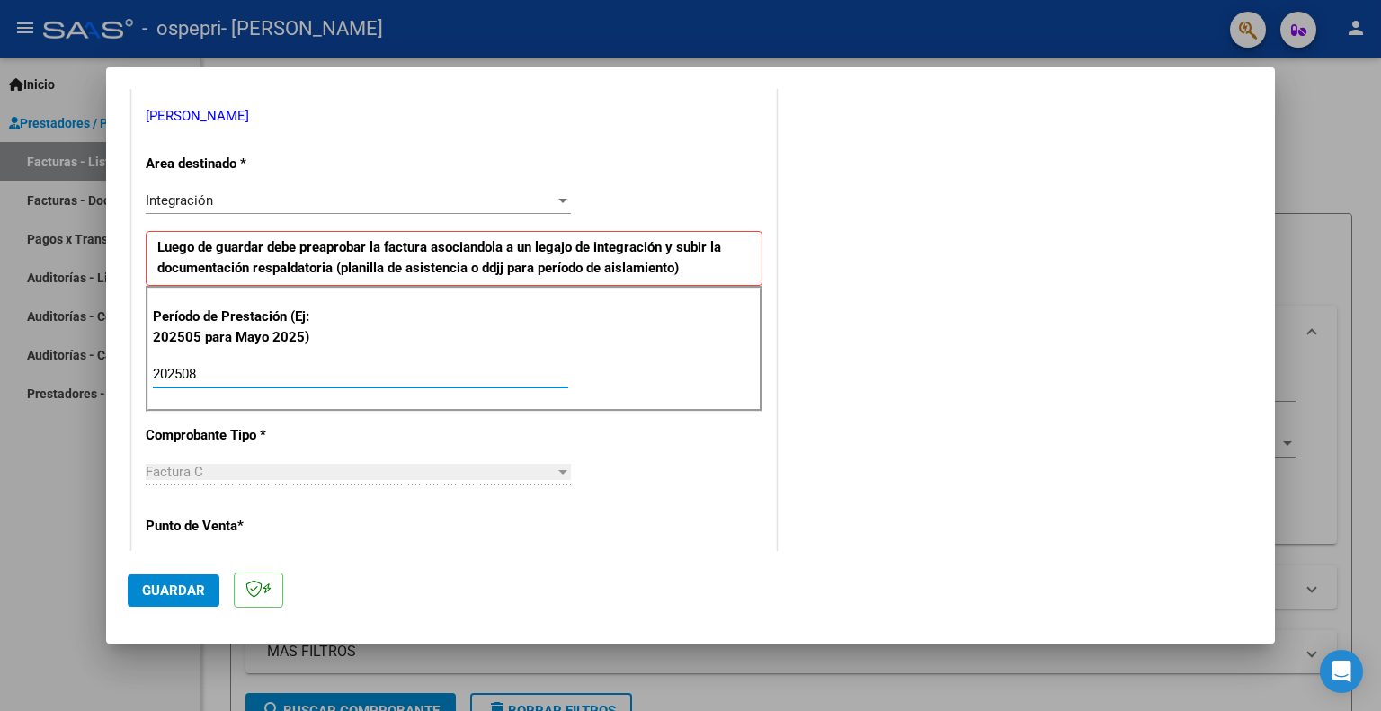
type input "202508"
click at [170, 593] on span "Guardar" at bounding box center [173, 591] width 63 height 16
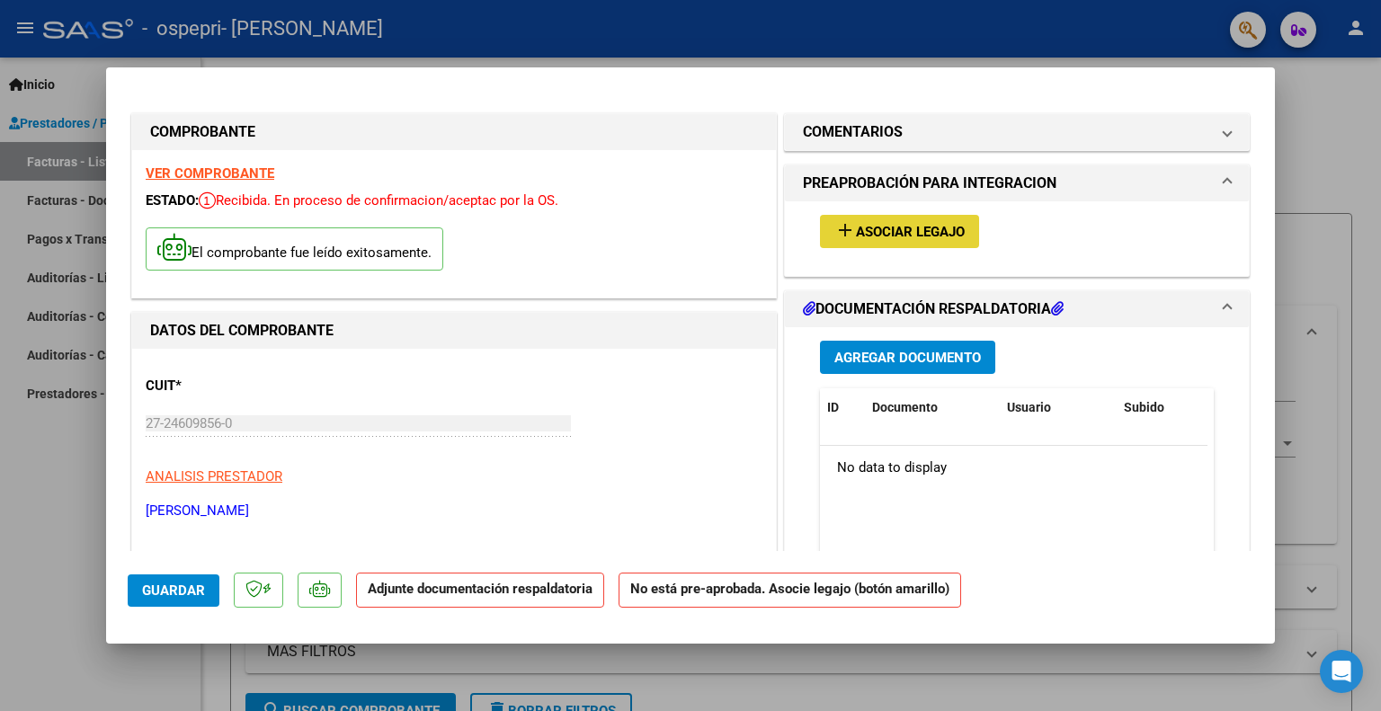
click at [922, 227] on span "Asociar Legajo" at bounding box center [910, 232] width 109 height 16
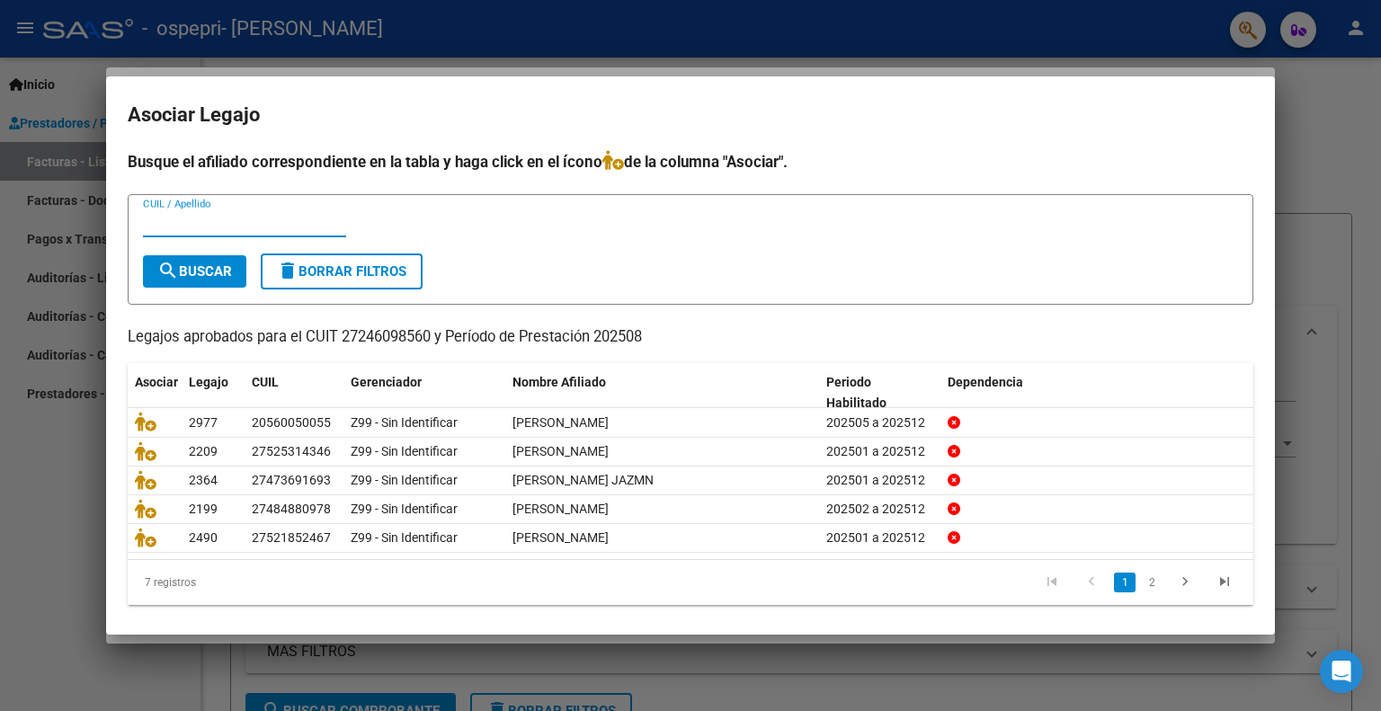
click at [1337, 154] on div at bounding box center [690, 355] width 1381 height 711
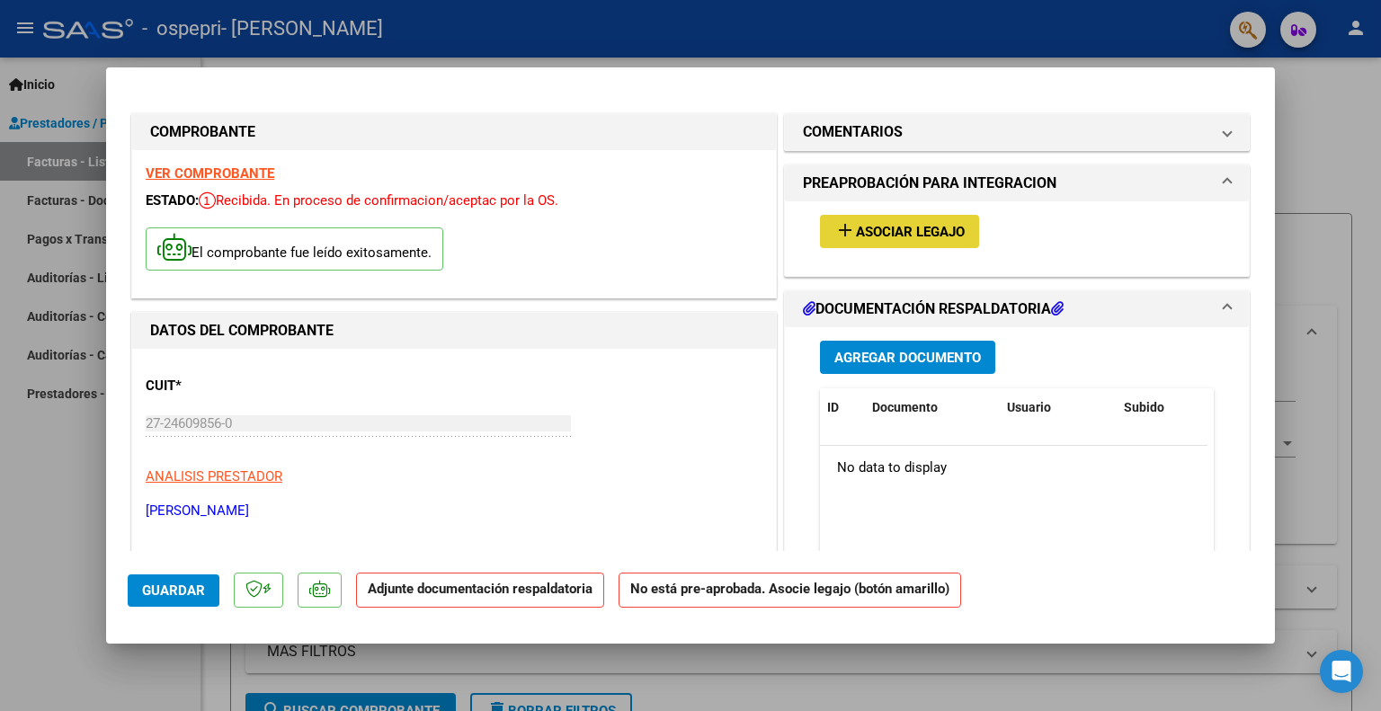
click at [942, 227] on span "Asociar Legajo" at bounding box center [910, 232] width 109 height 16
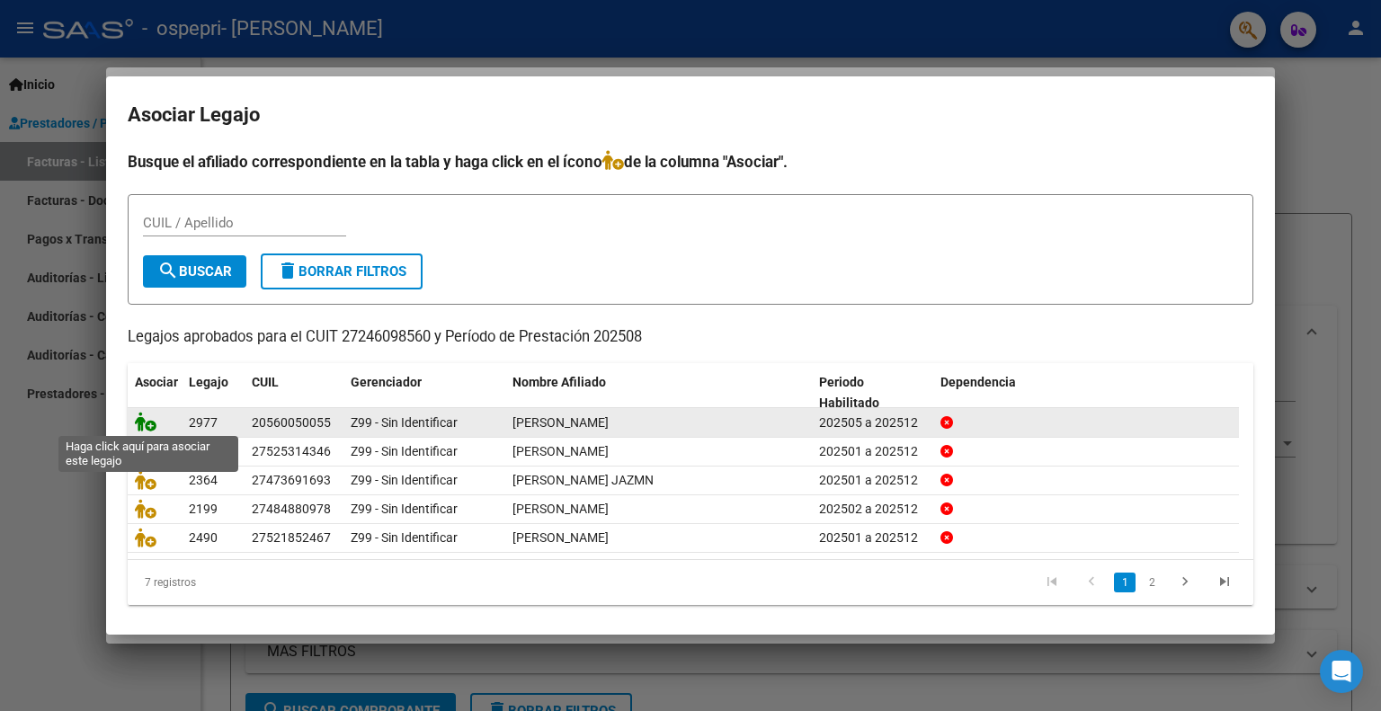
click at [147, 424] on icon at bounding box center [146, 422] width 22 height 20
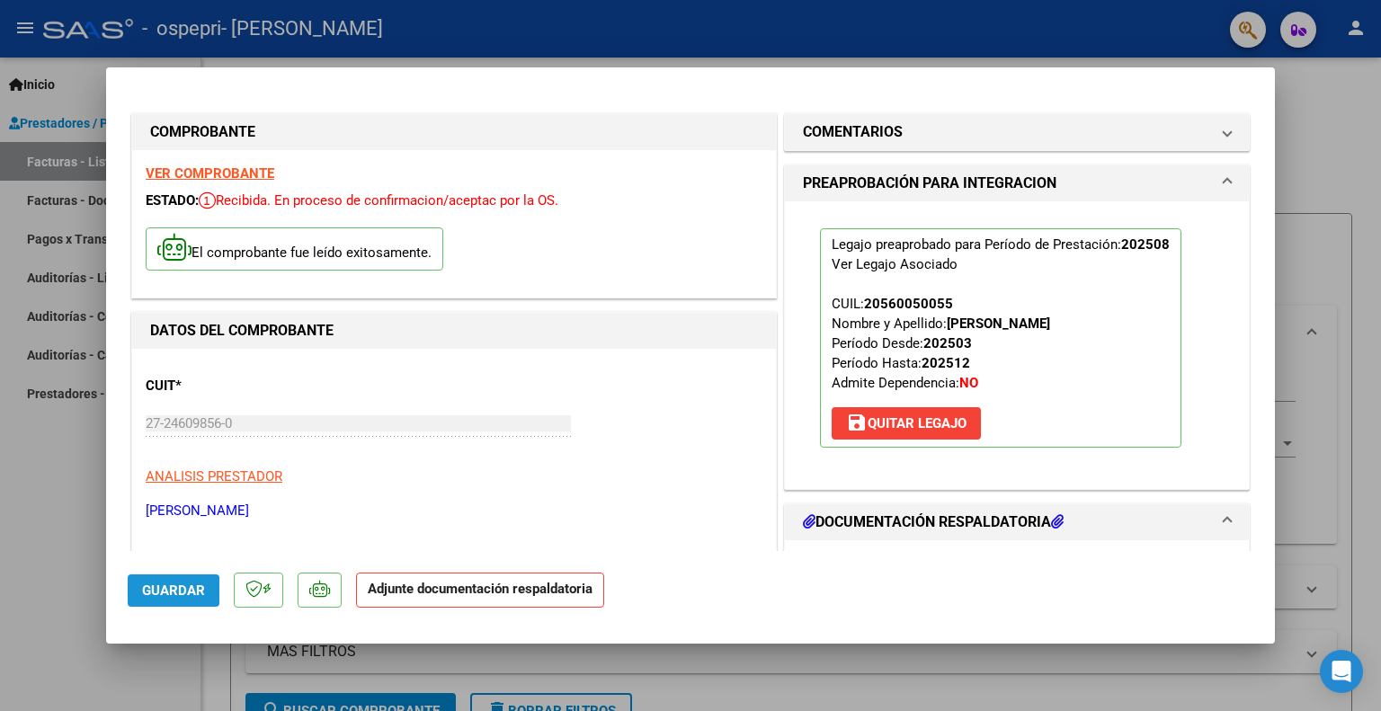
click at [187, 588] on span "Guardar" at bounding box center [173, 591] width 63 height 16
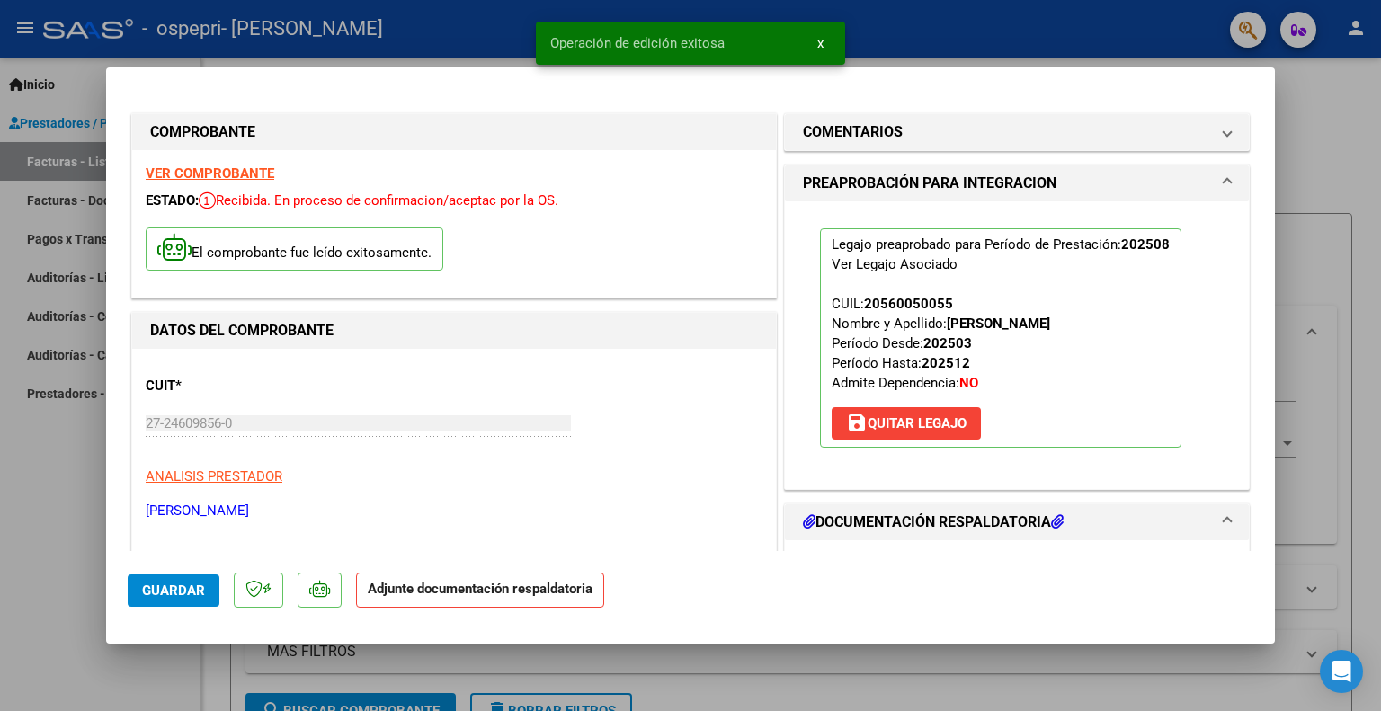
click at [1334, 174] on div at bounding box center [690, 355] width 1381 height 711
type input "$ 0,00"
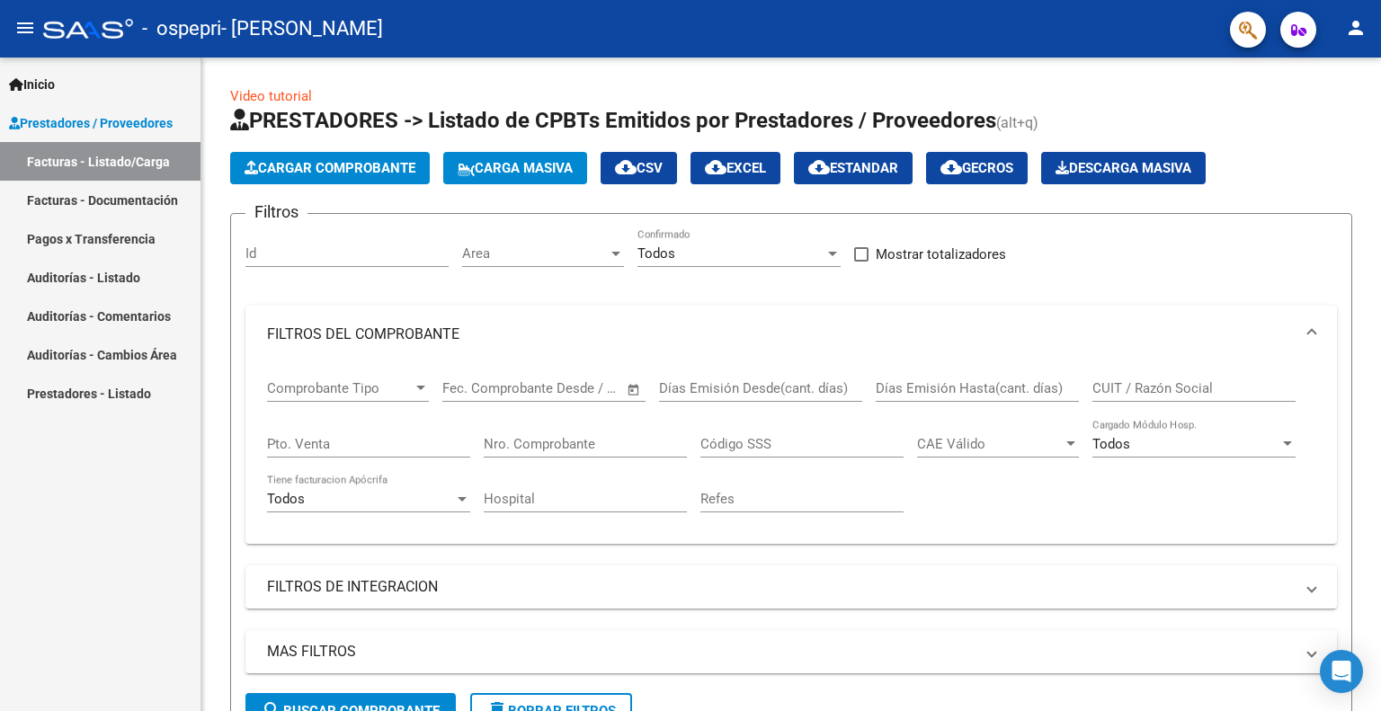
click at [1355, 18] on mat-icon "person" at bounding box center [1356, 28] width 22 height 22
click at [1346, 105] on button "exit_to_app Salir" at bounding box center [1319, 118] width 110 height 43
